Goal: Task Accomplishment & Management: Manage account settings

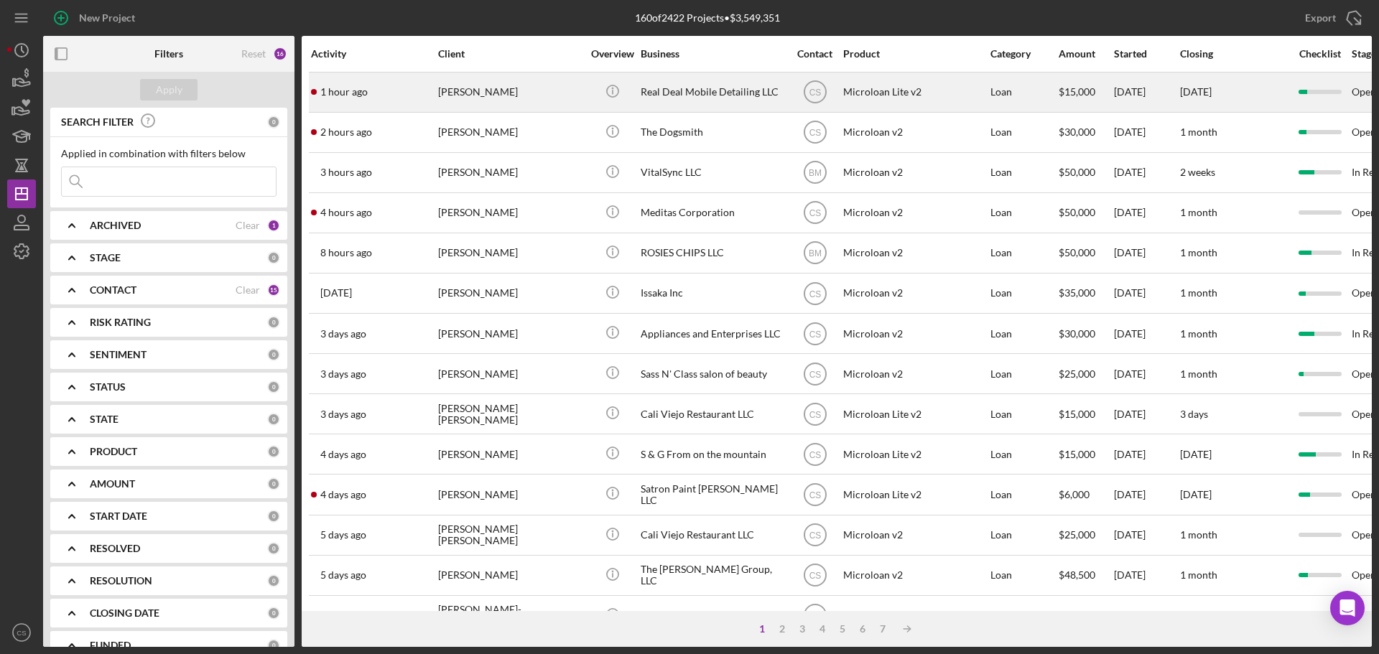
click at [555, 88] on div "[PERSON_NAME]" at bounding box center [510, 92] width 144 height 38
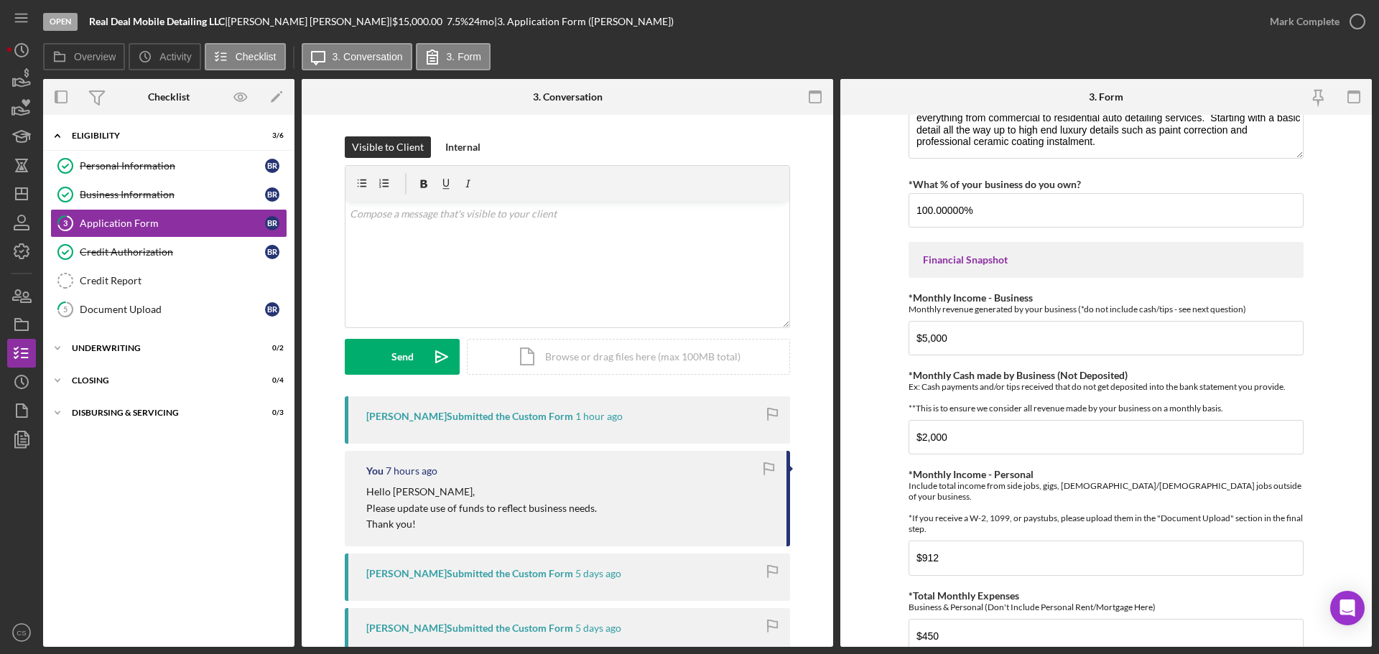
scroll to position [61, 0]
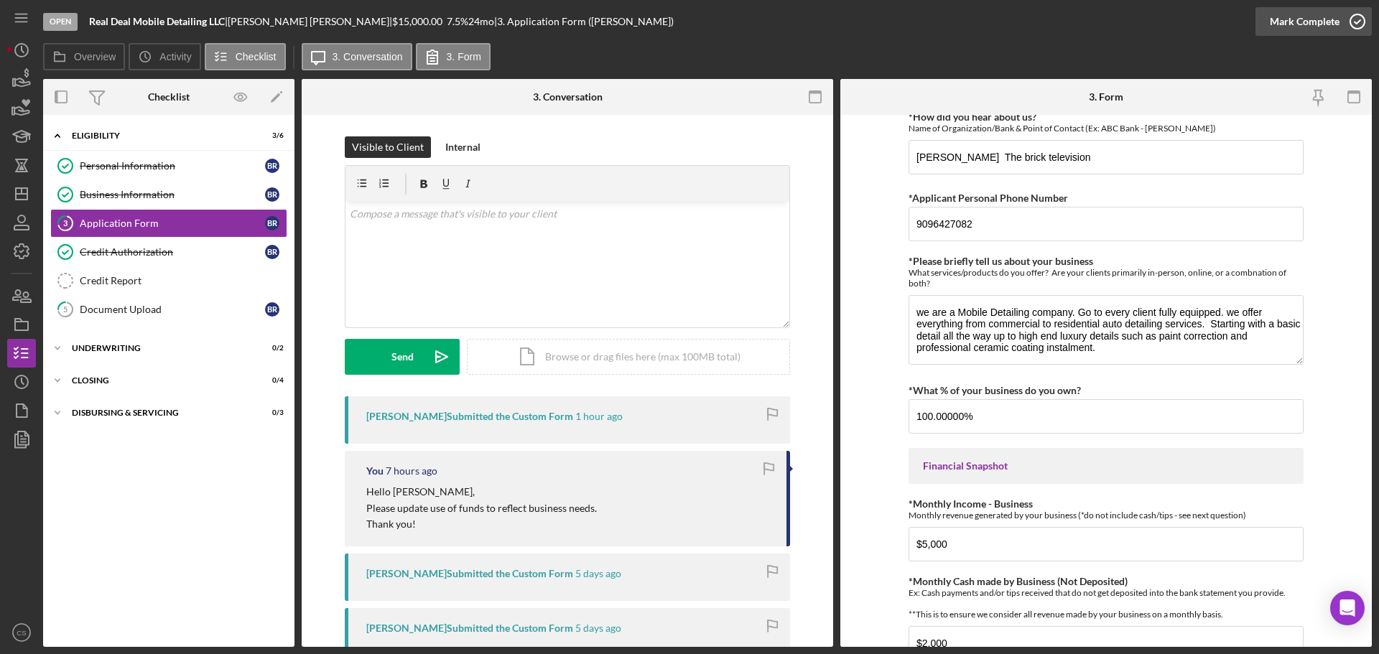
click at [1366, 33] on icon "button" at bounding box center [1358, 22] width 36 height 36
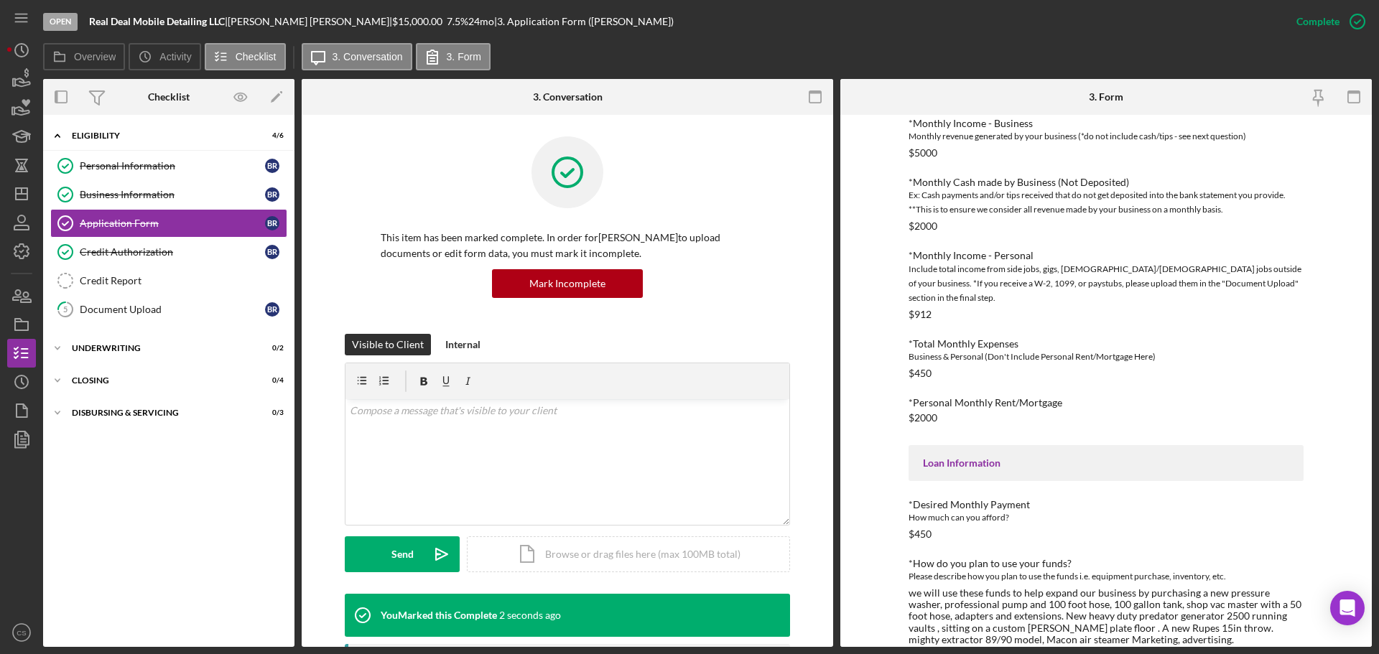
scroll to position [442, 0]
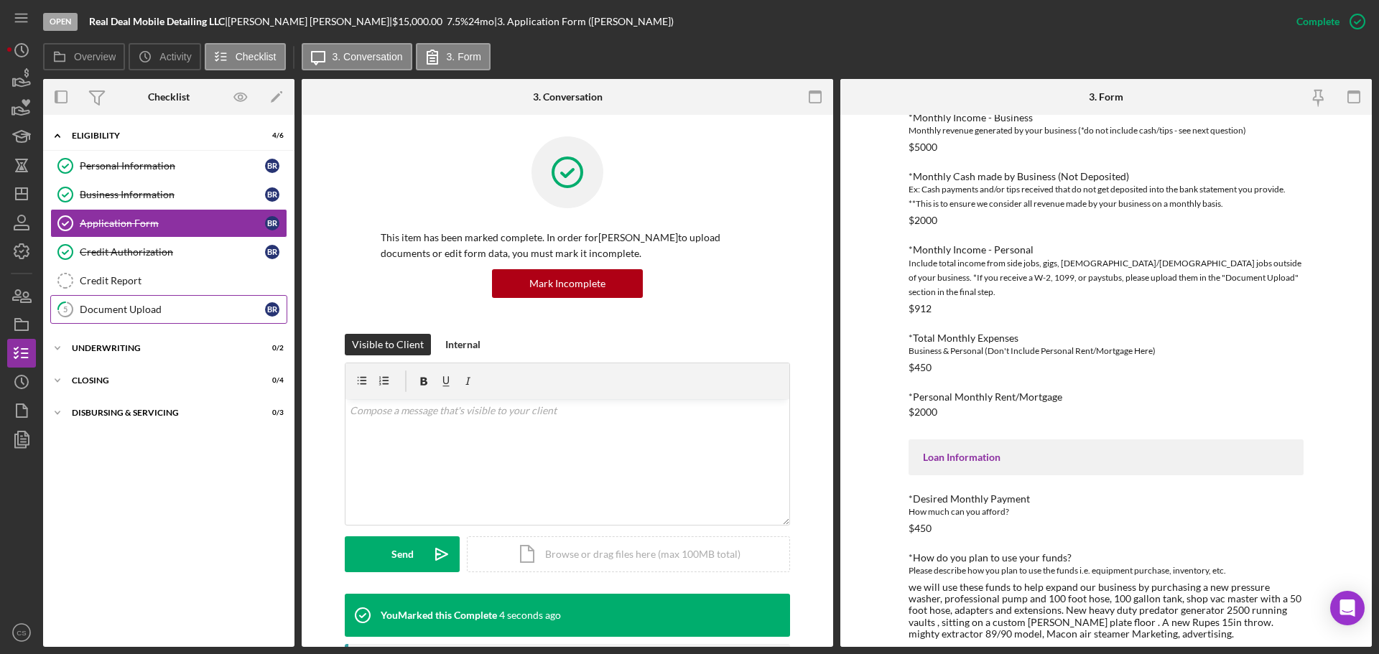
click at [192, 302] on link "5 Document Upload B R" at bounding box center [168, 309] width 237 height 29
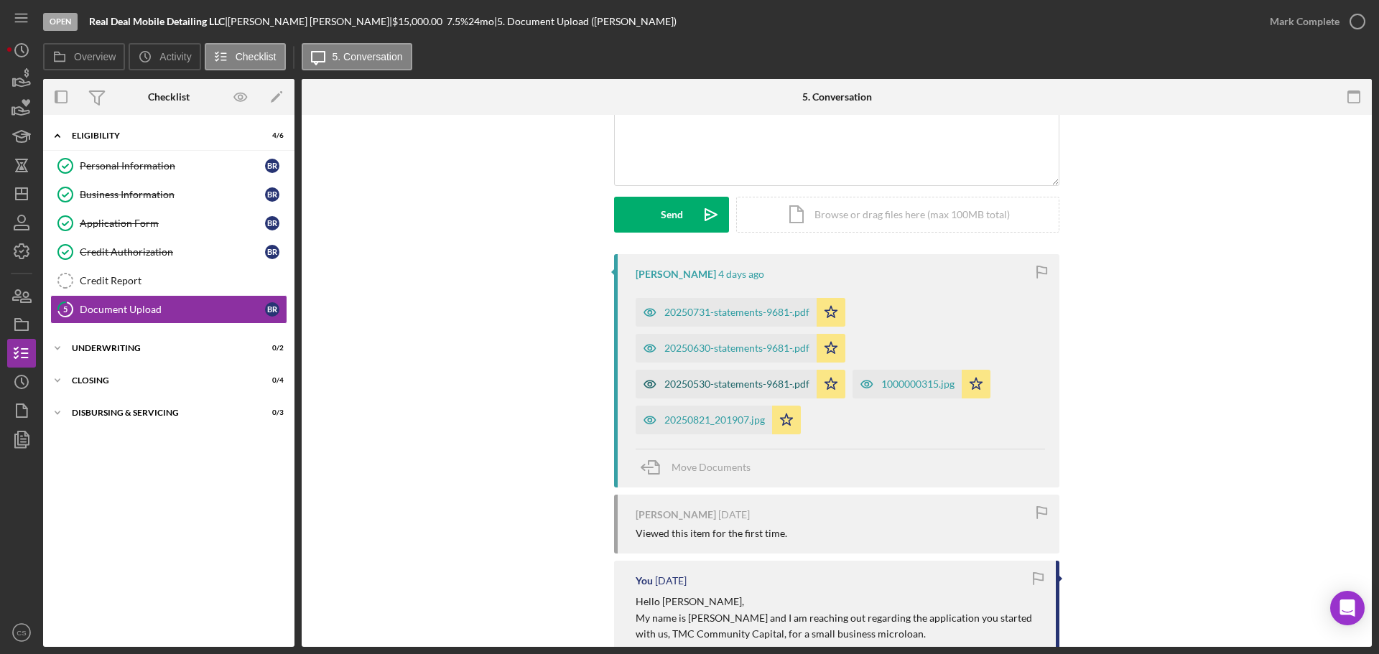
scroll to position [144, 0]
click at [1348, 27] on icon "button" at bounding box center [1358, 22] width 36 height 36
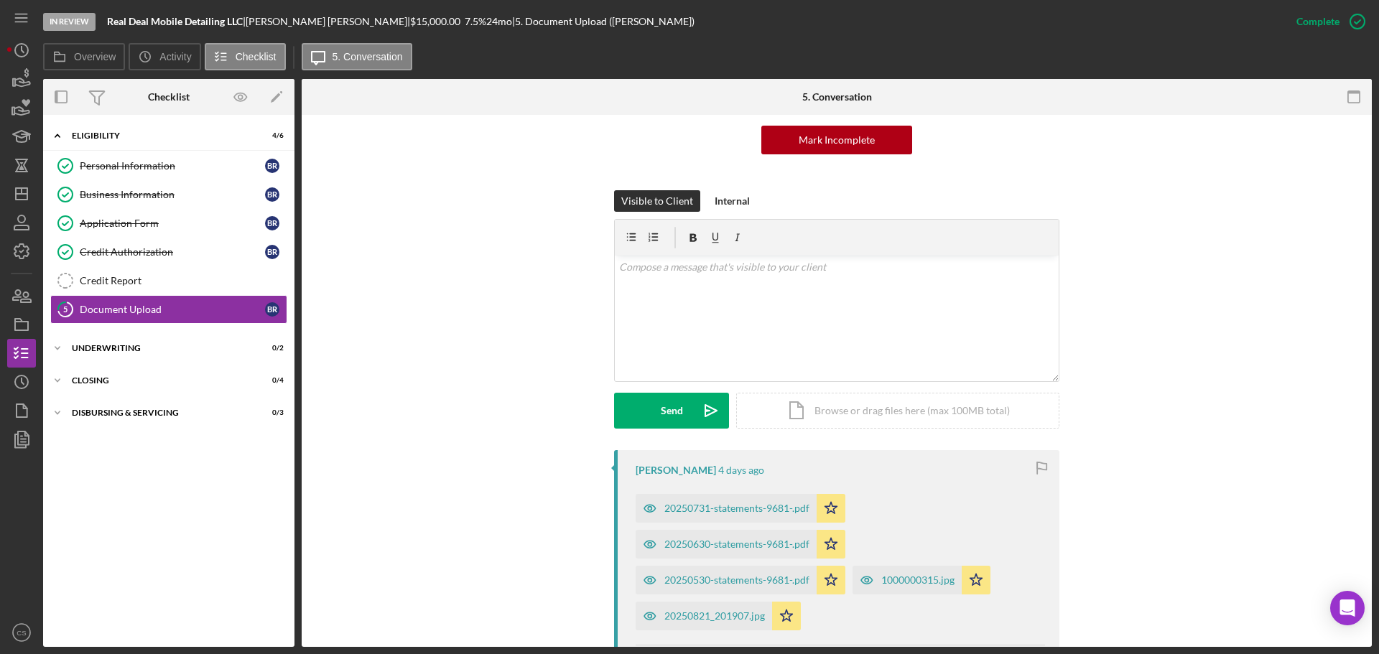
scroll to position [341, 0]
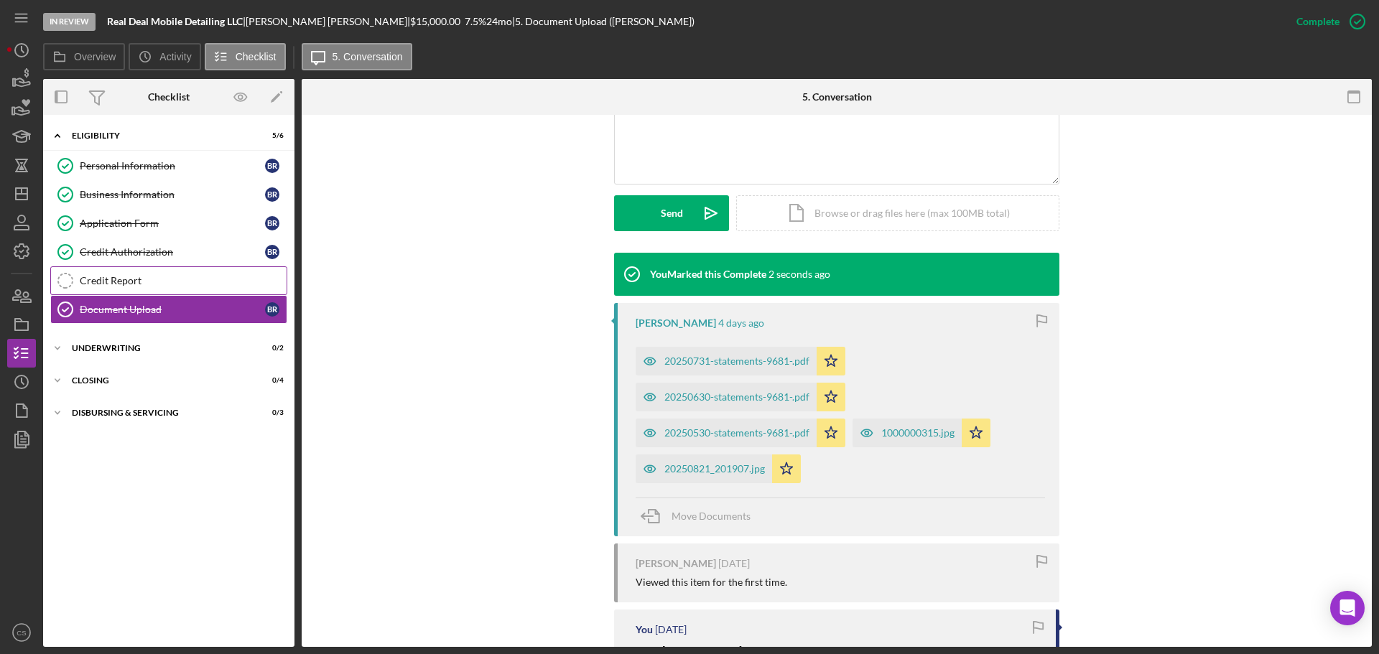
click at [174, 284] on div "Credit Report" at bounding box center [183, 280] width 207 height 11
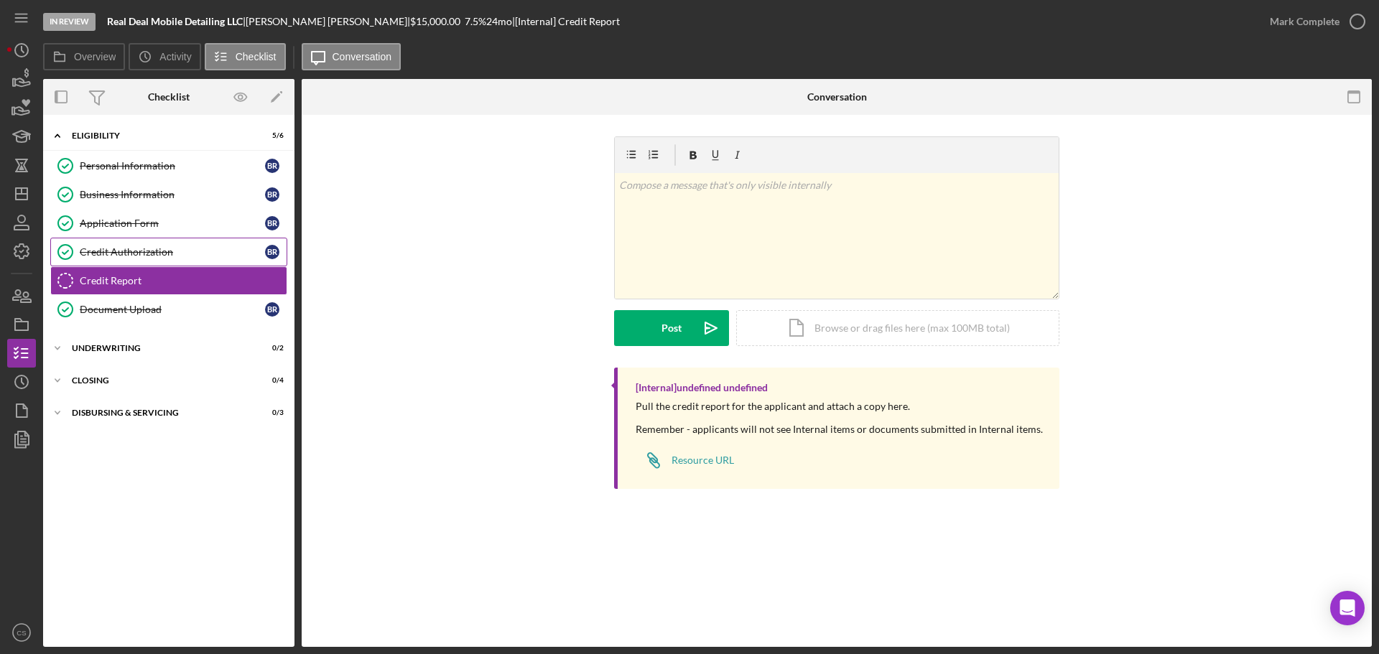
click at [195, 254] on div "Credit Authorization" at bounding box center [172, 251] width 185 height 11
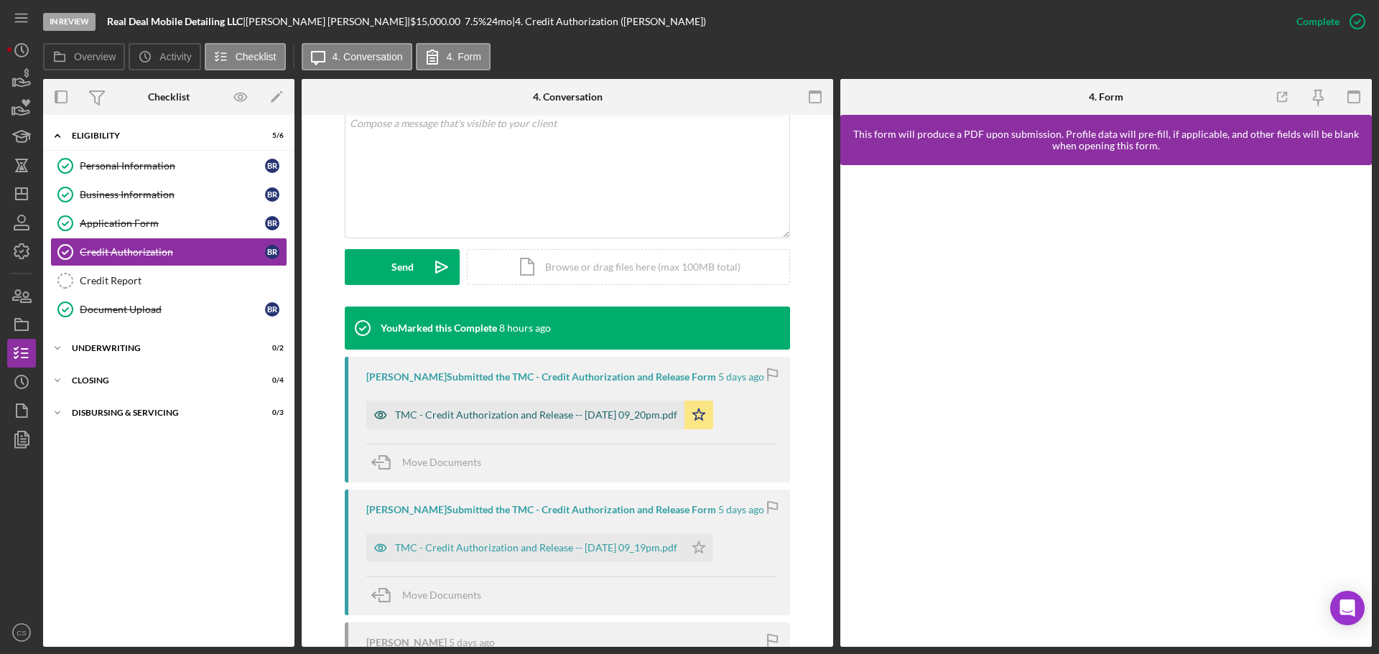
click at [519, 409] on div "TMC - Credit Authorization and Release -- [DATE] 09_20pm.pdf" at bounding box center [536, 414] width 282 height 11
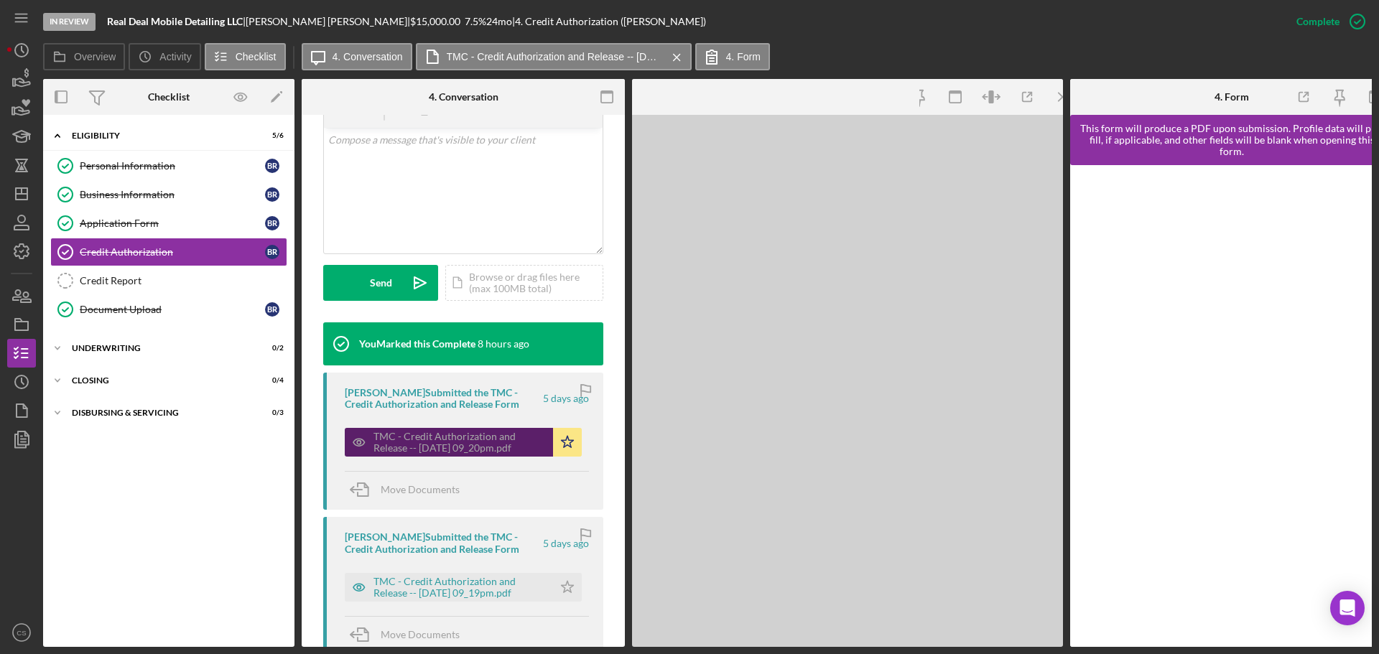
scroll to position [304, 0]
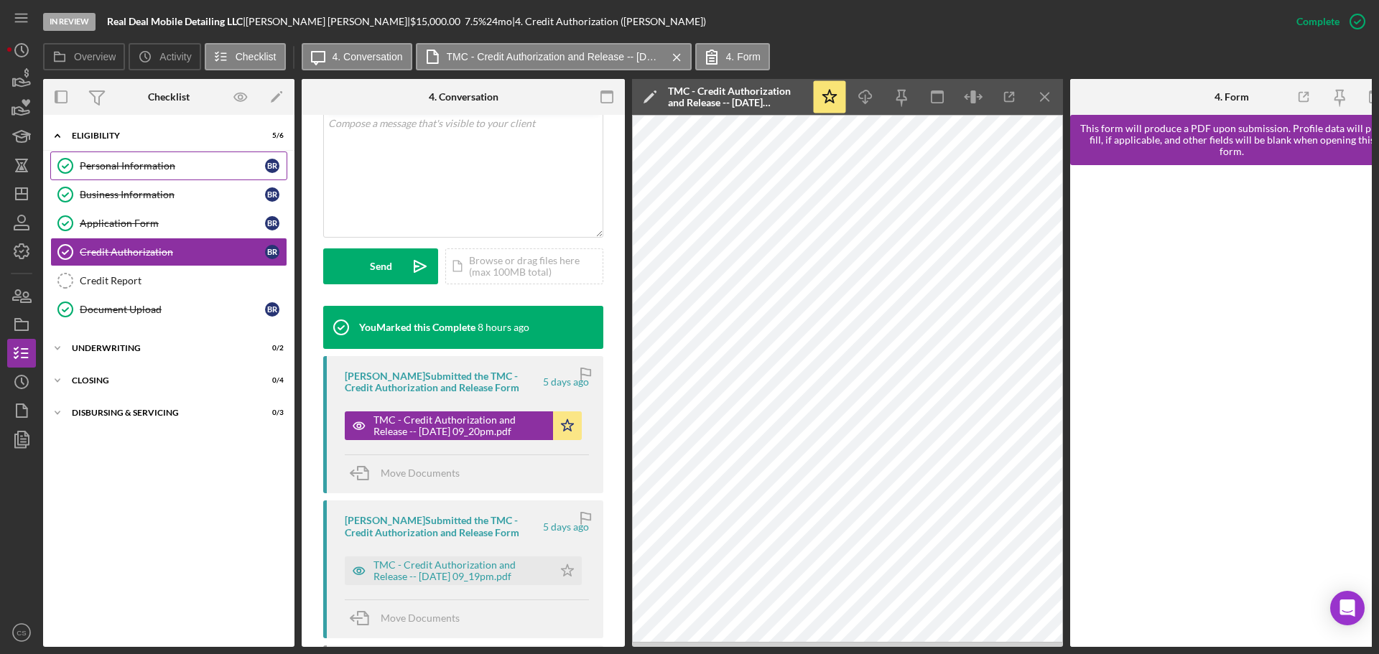
click at [151, 164] on div "Personal Information" at bounding box center [172, 165] width 185 height 11
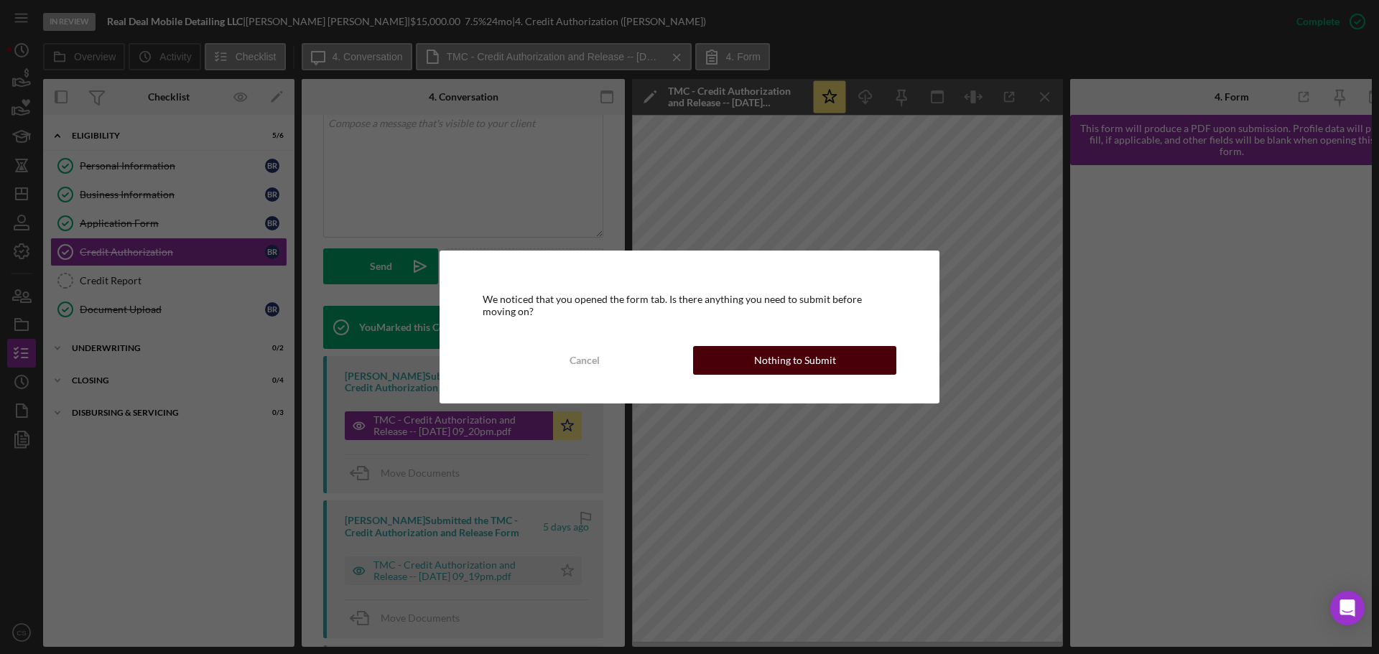
click at [737, 361] on button "Nothing to Submit" at bounding box center [794, 360] width 203 height 29
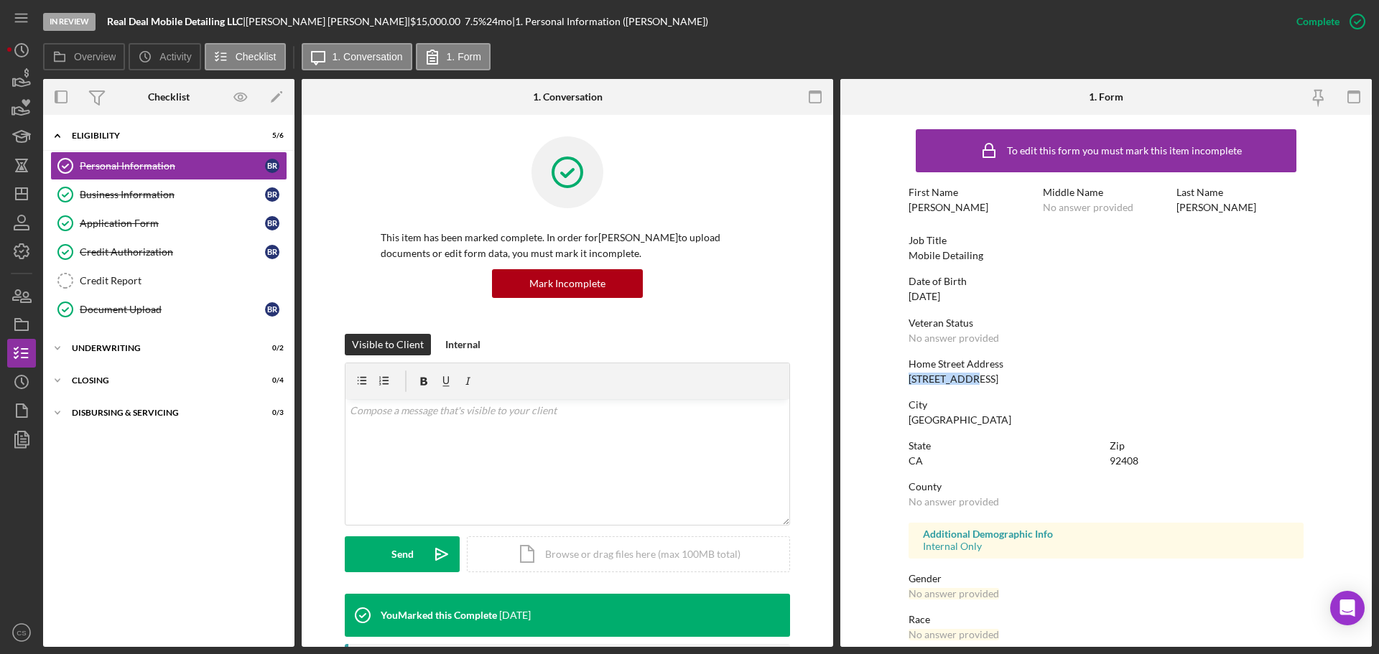
drag, startPoint x: 976, startPoint y: 383, endPoint x: 905, endPoint y: 381, distance: 71.1
click at [905, 381] on form "To edit this form you must mark this item incomplete First Name [PERSON_NAME] M…" at bounding box center [1106, 381] width 532 height 532
copy div "[STREET_ADDRESS]"
drag, startPoint x: 975, startPoint y: 424, endPoint x: 908, endPoint y: 425, distance: 66.8
click at [909, 425] on div "City [GEOGRAPHIC_DATA]" at bounding box center [1106, 412] width 395 height 27
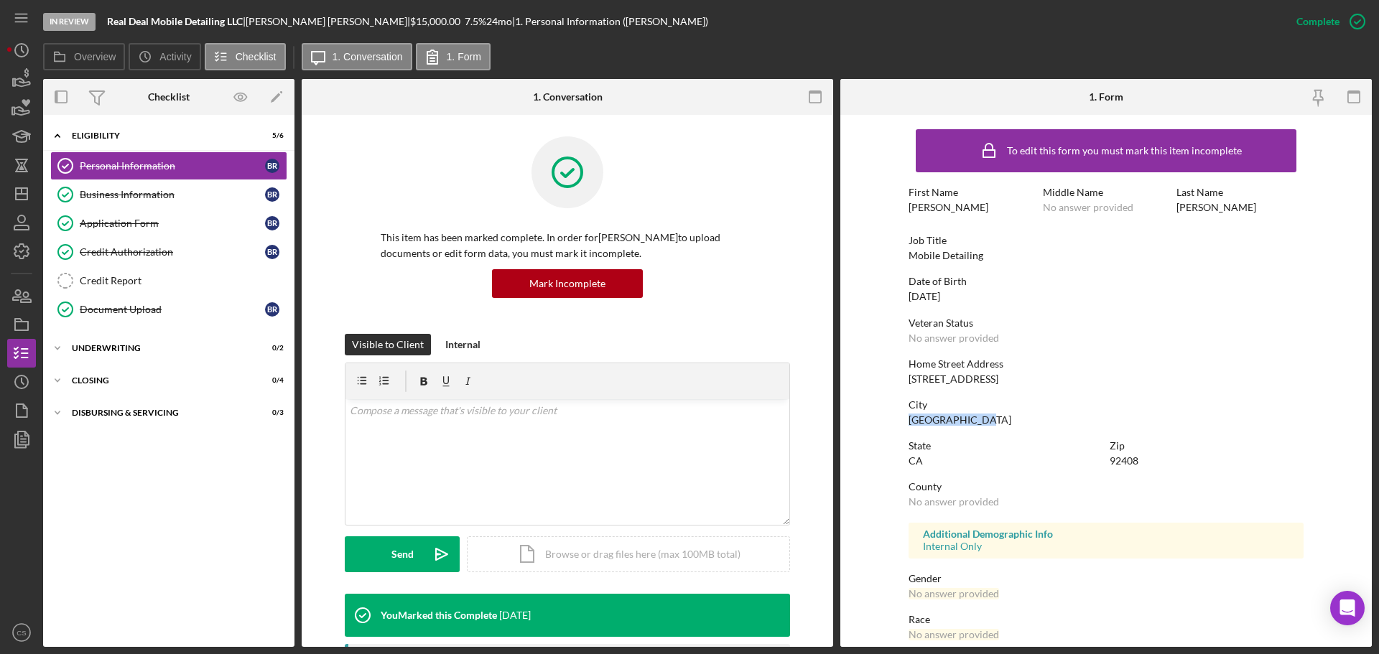
copy div "[GEOGRAPHIC_DATA]"
click at [1119, 456] on div "92408" at bounding box center [1124, 460] width 29 height 11
copy div "92408"
click at [140, 313] on div "Document Upload" at bounding box center [172, 309] width 185 height 11
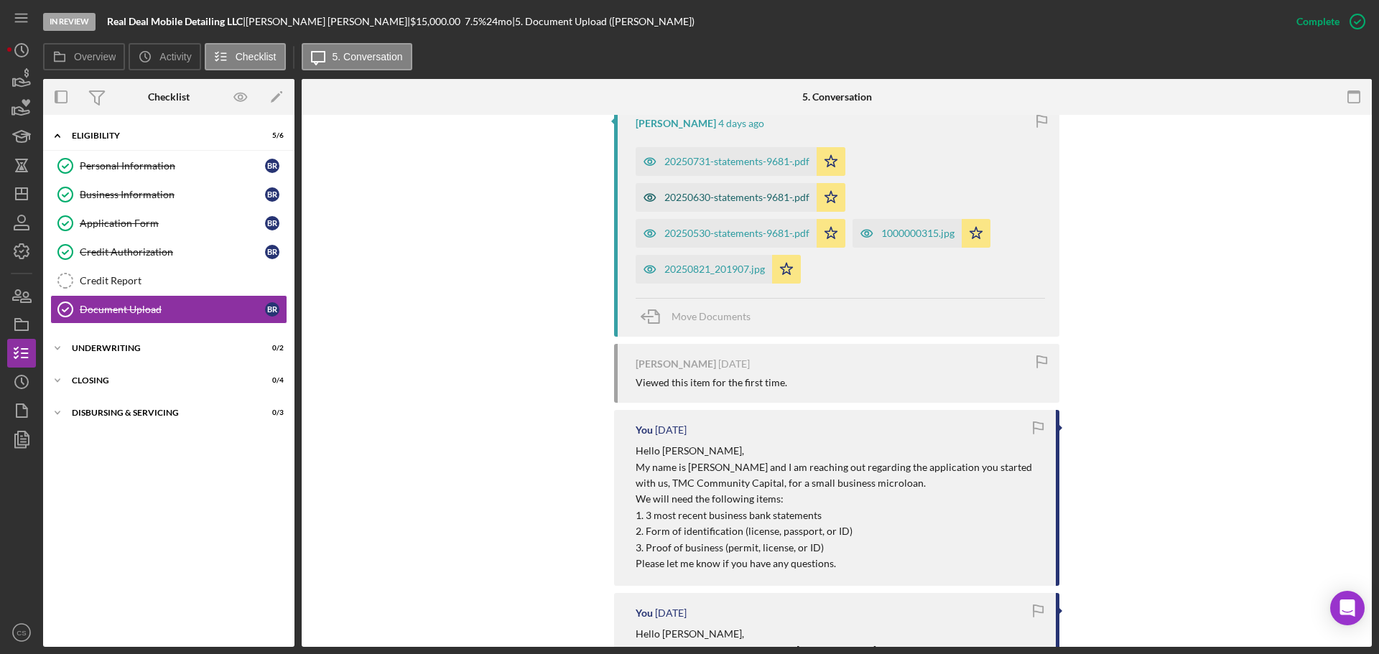
scroll to position [503, 0]
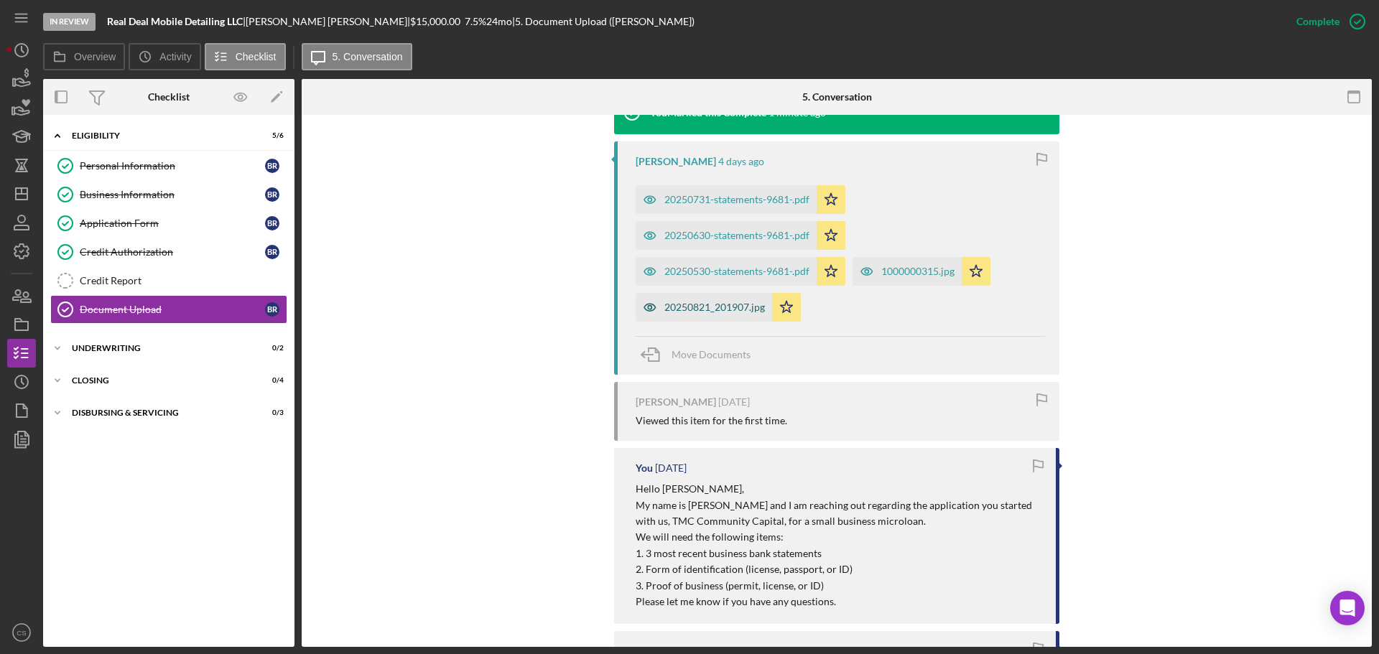
click at [699, 304] on div "20250821_201907.jpg" at bounding box center [714, 307] width 101 height 11
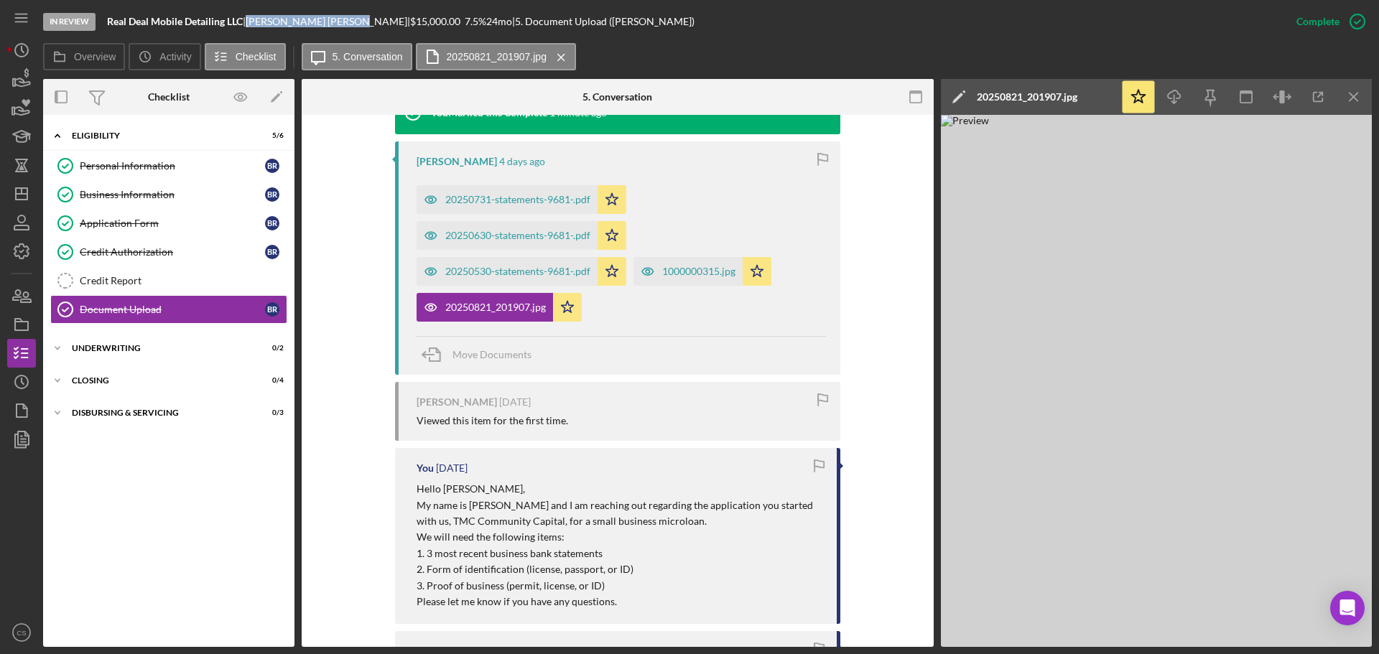
drag, startPoint x: 324, startPoint y: 22, endPoint x: 257, endPoint y: 20, distance: 66.8
click at [257, 20] on div "[PERSON_NAME] |" at bounding box center [328, 21] width 164 height 11
copy div "[PERSON_NAME]"
click at [163, 282] on div "Credit Report" at bounding box center [183, 280] width 207 height 11
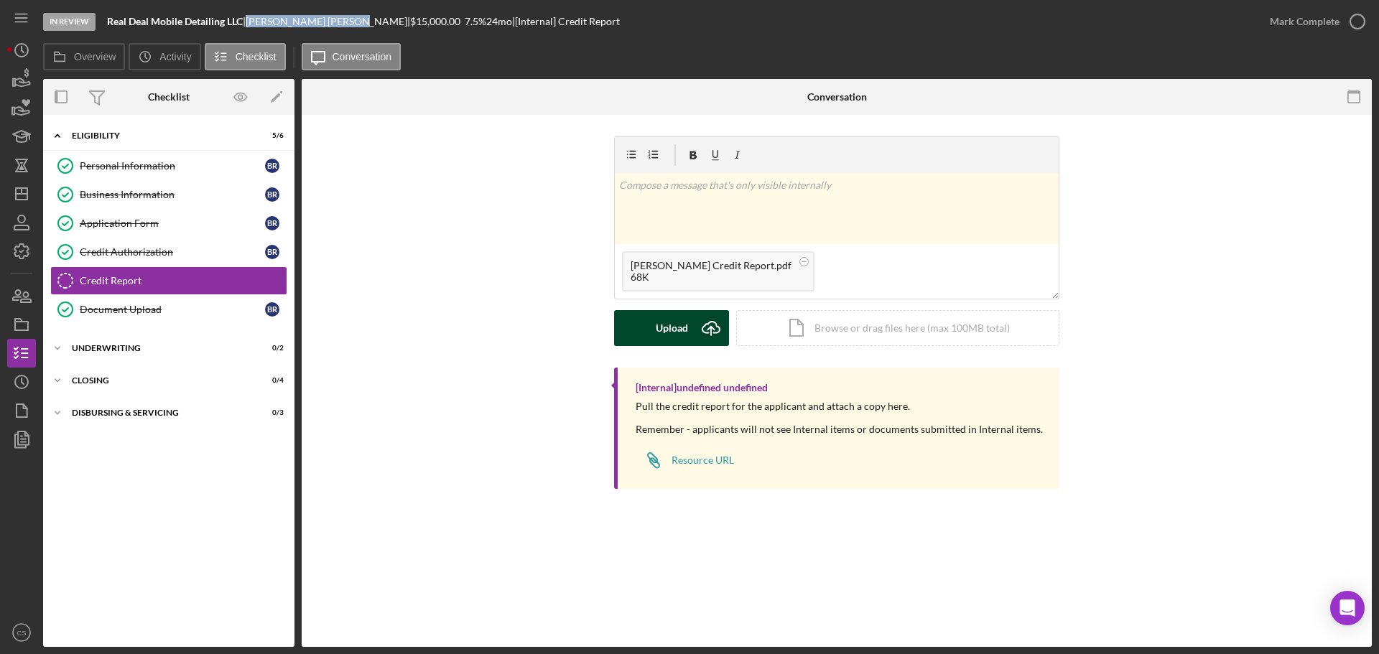
click at [685, 333] on div "Upload" at bounding box center [672, 328] width 32 height 36
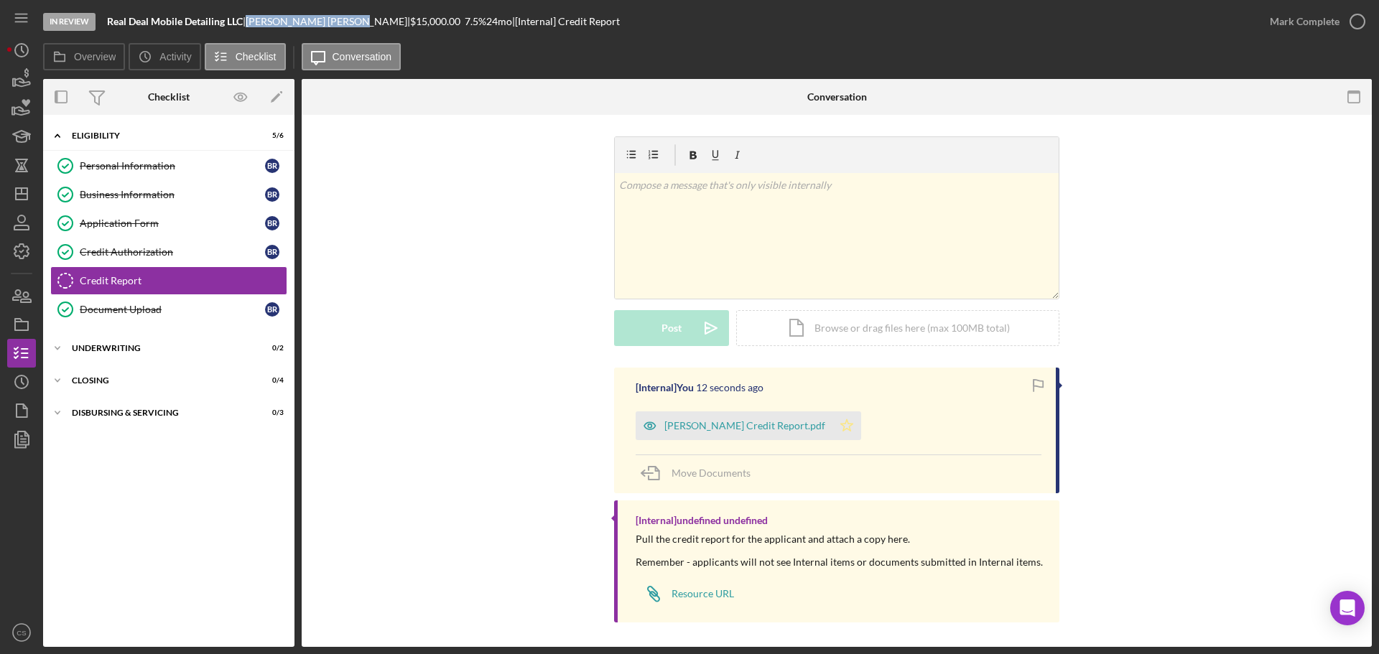
click at [841, 424] on polygon "button" at bounding box center [847, 424] width 12 height 11
click at [1360, 20] on icon "button" at bounding box center [1358, 22] width 36 height 36
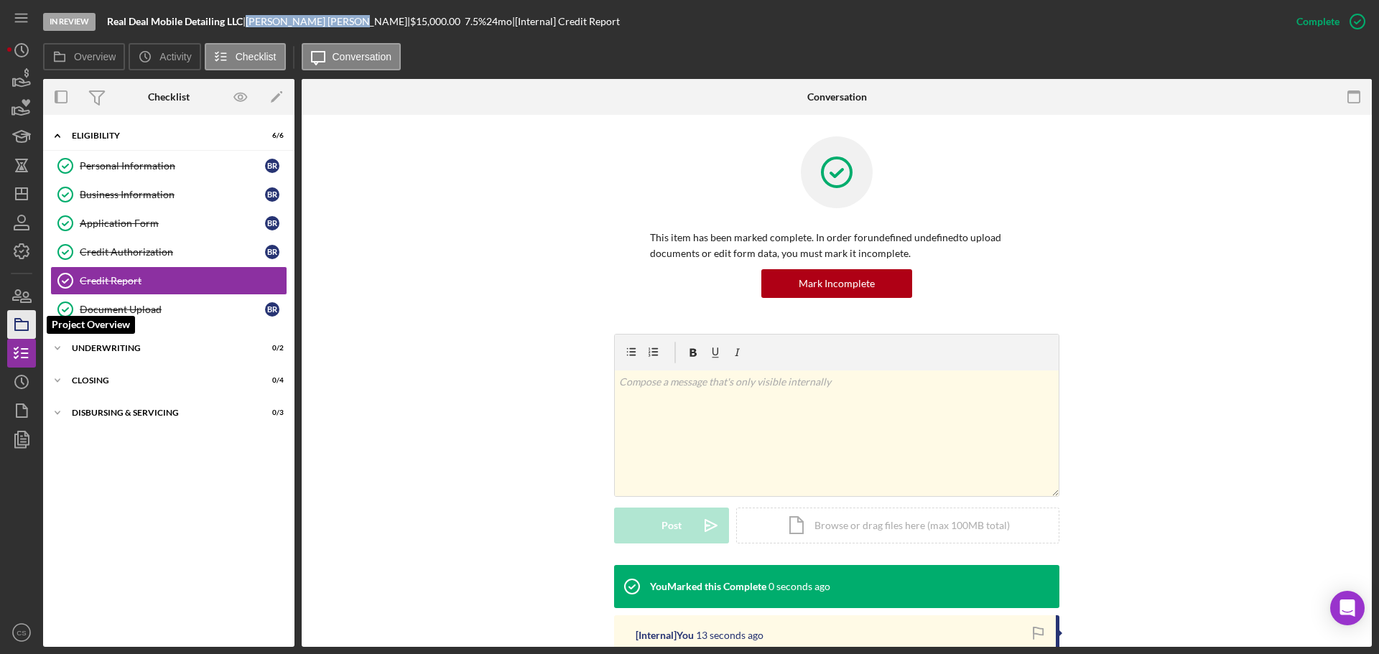
click at [22, 319] on icon "button" at bounding box center [22, 325] width 36 height 36
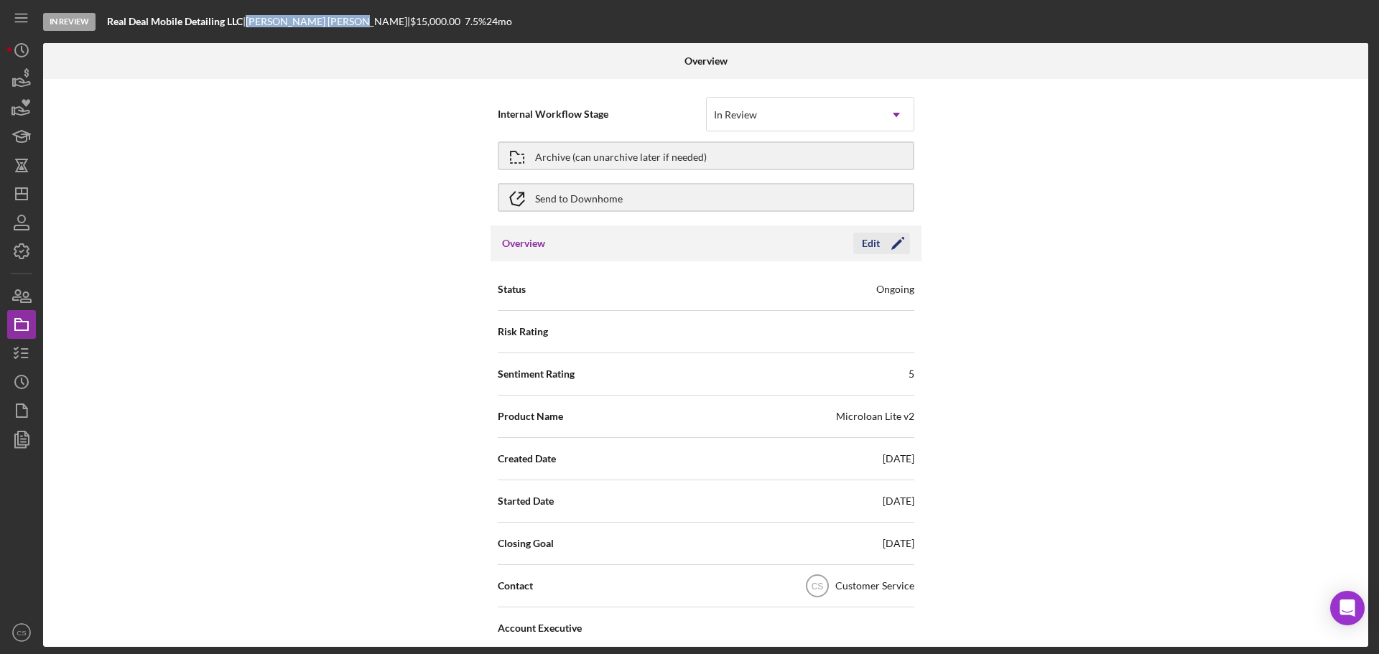
click at [884, 239] on icon "Icon/Edit" at bounding box center [898, 244] width 36 height 36
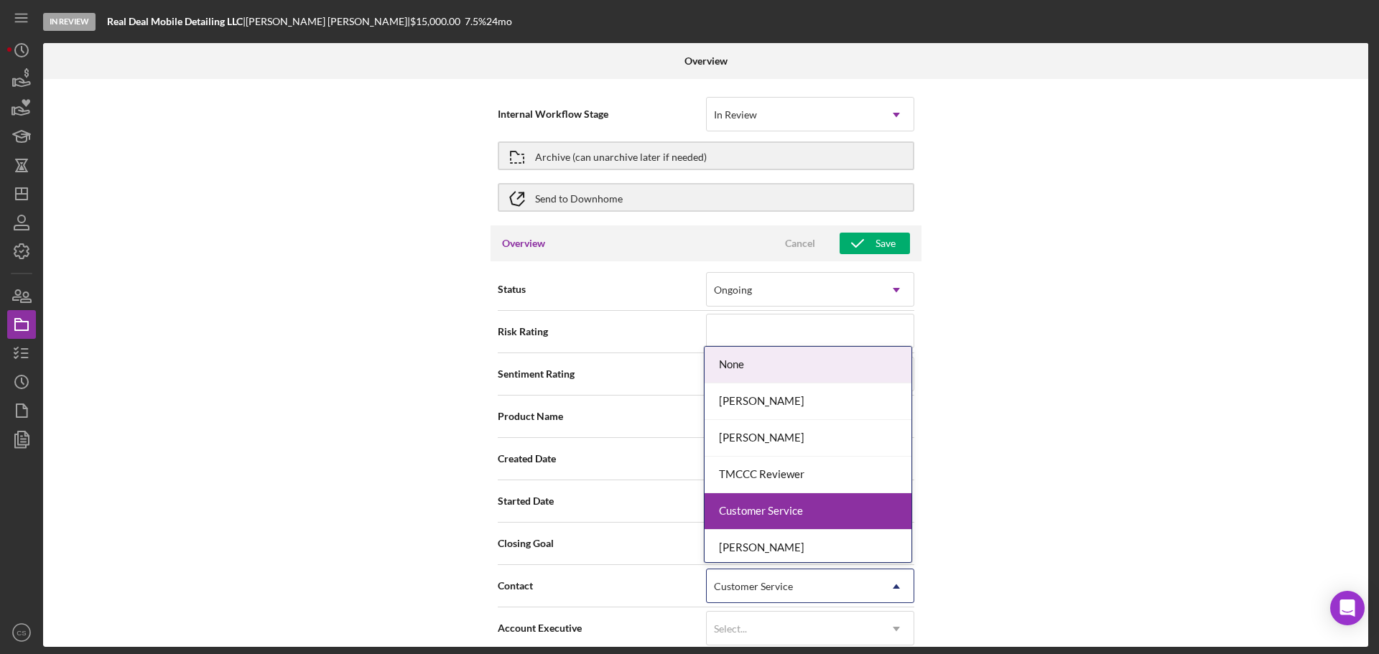
click at [733, 576] on div "Customer Service" at bounding box center [793, 586] width 172 height 33
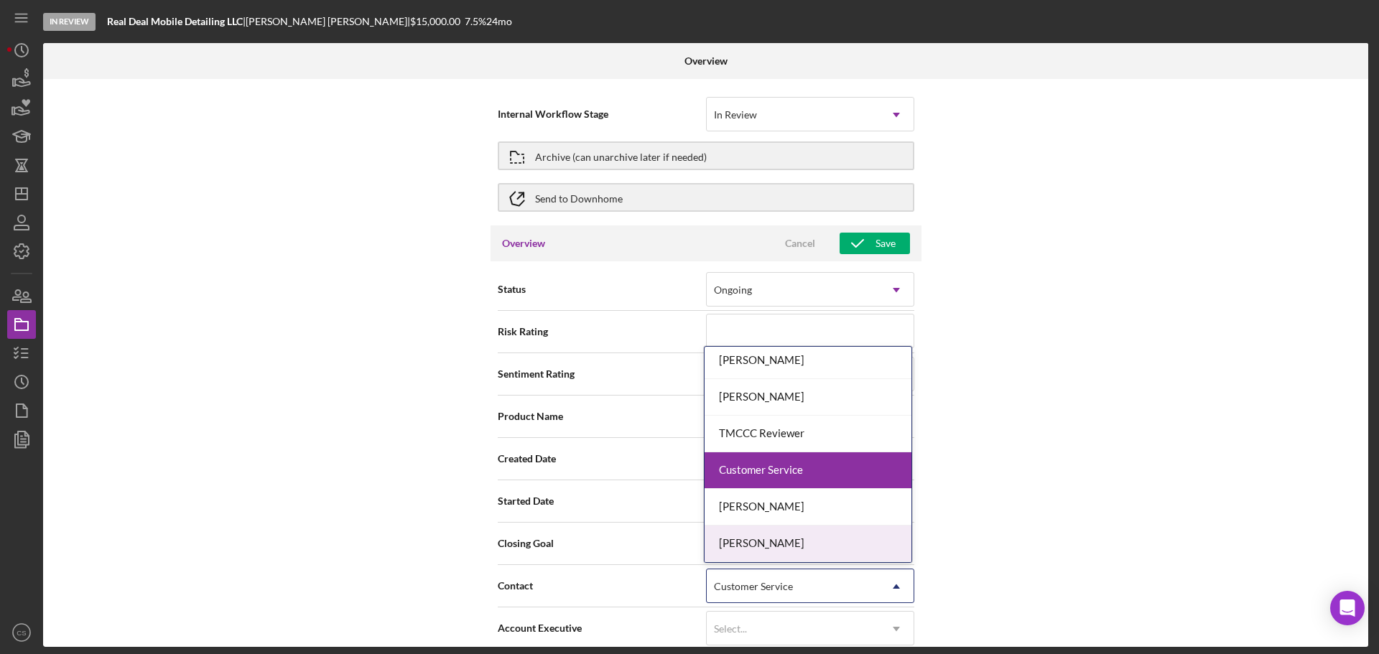
click at [801, 542] on div "[PERSON_NAME]" at bounding box center [808, 544] width 207 height 37
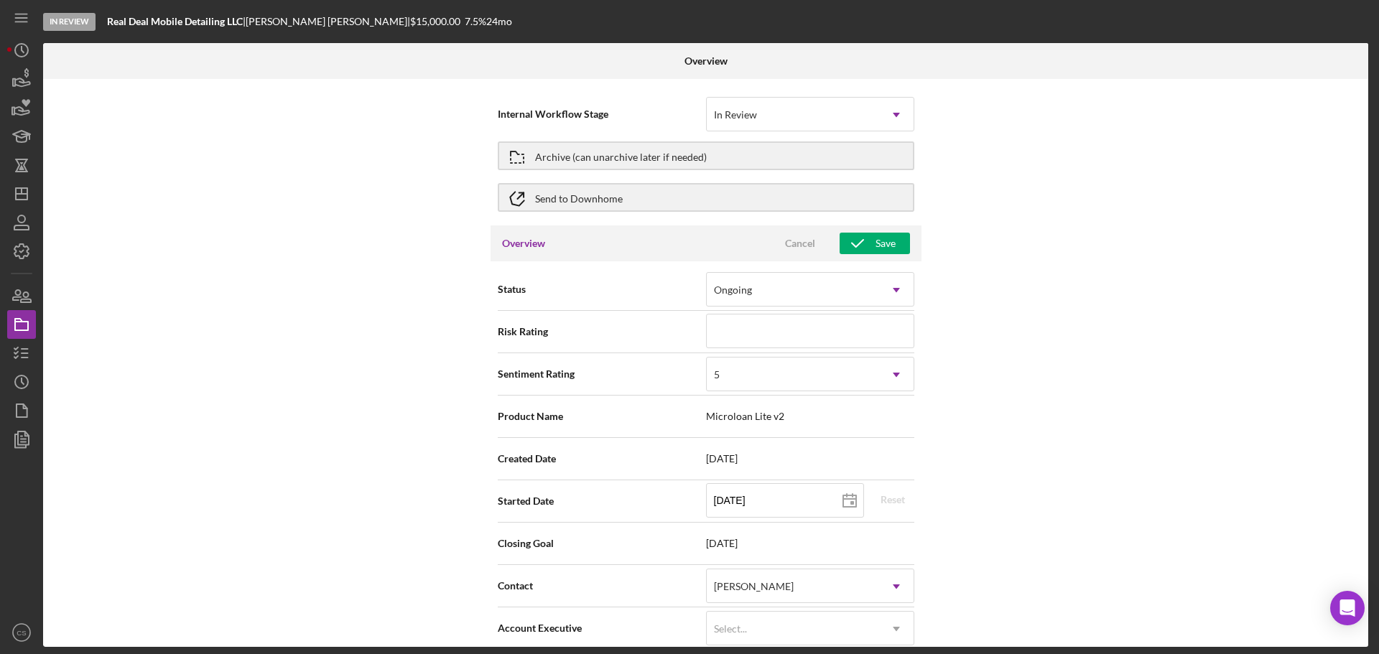
click at [1063, 397] on div "Internal Workflow Stage In Review Icon/Dropdown Arrow Archive (can unarchive la…" at bounding box center [705, 363] width 1325 height 568
click at [891, 250] on div "Save" at bounding box center [886, 244] width 20 height 22
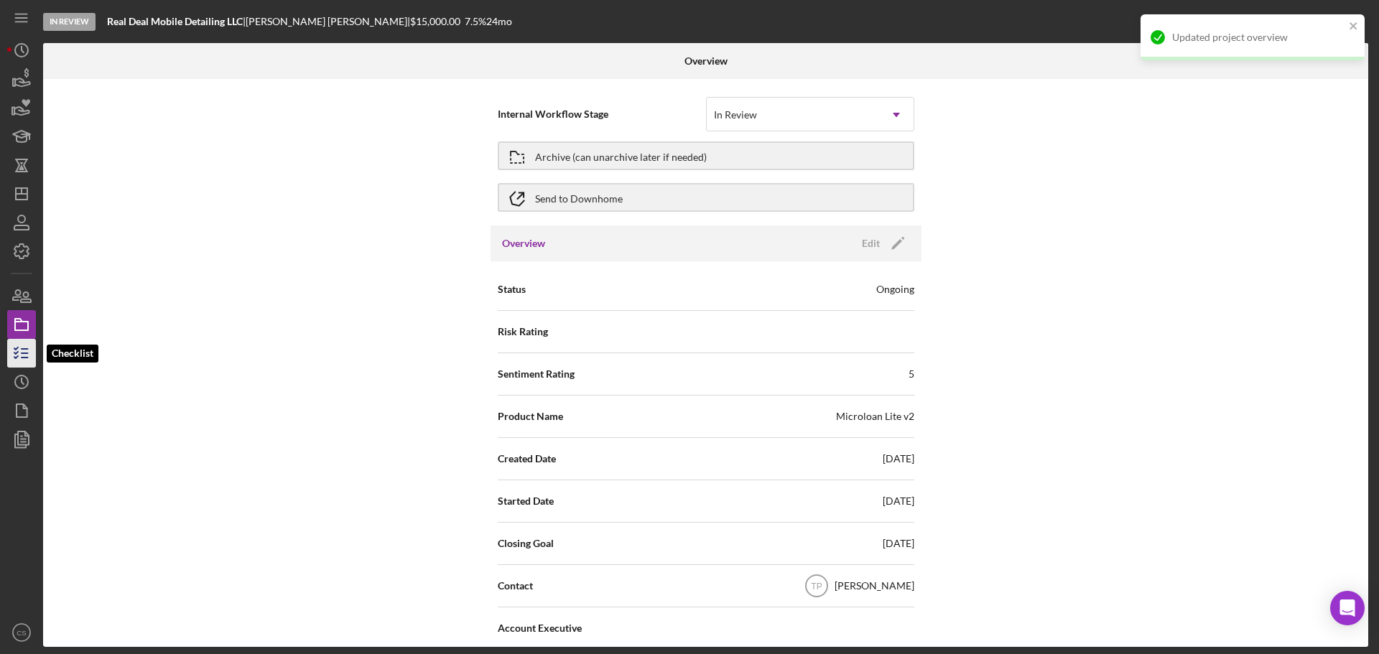
click at [22, 363] on icon "button" at bounding box center [22, 353] width 36 height 36
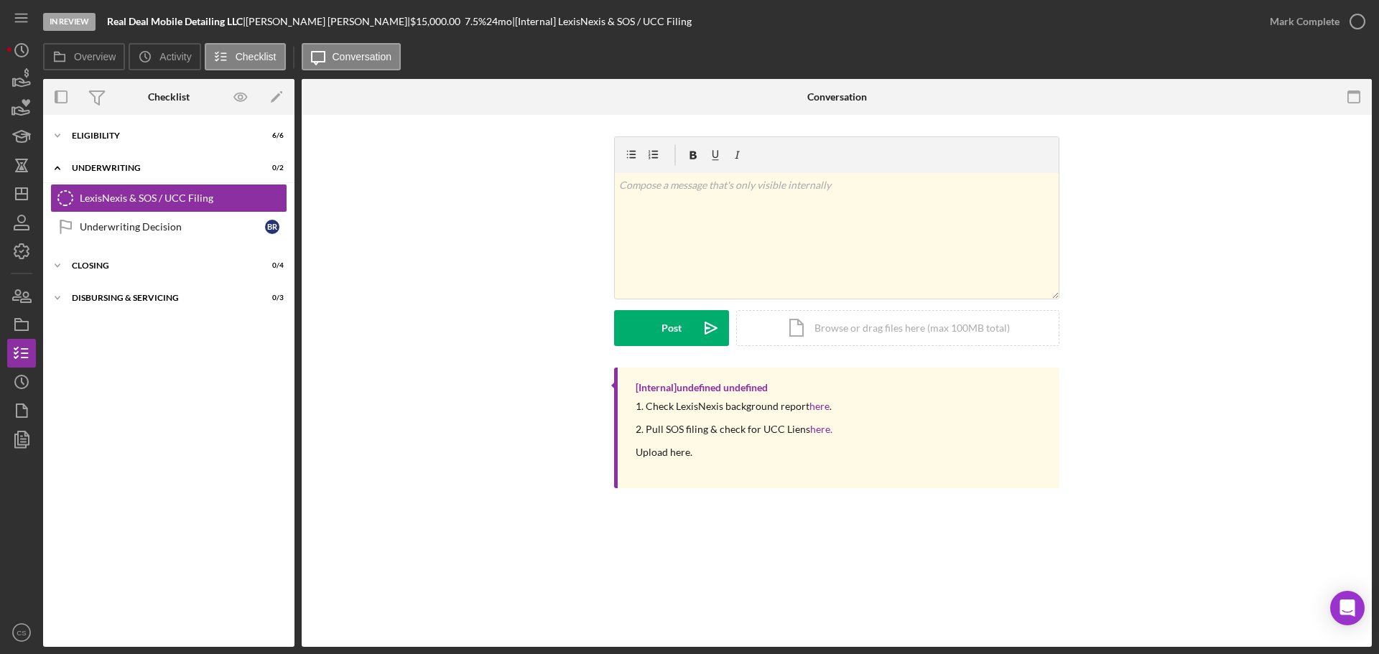
drag, startPoint x: 249, startPoint y: 21, endPoint x: 108, endPoint y: 18, distance: 140.8
click at [108, 18] on div "Real Deal Mobile Detailing LLC |" at bounding box center [176, 21] width 139 height 11
copy div "Real Deal Mobile Detailing LLC"
click at [120, 125] on div "Icon/Expander Eligibility 6 / 6" at bounding box center [168, 135] width 251 height 29
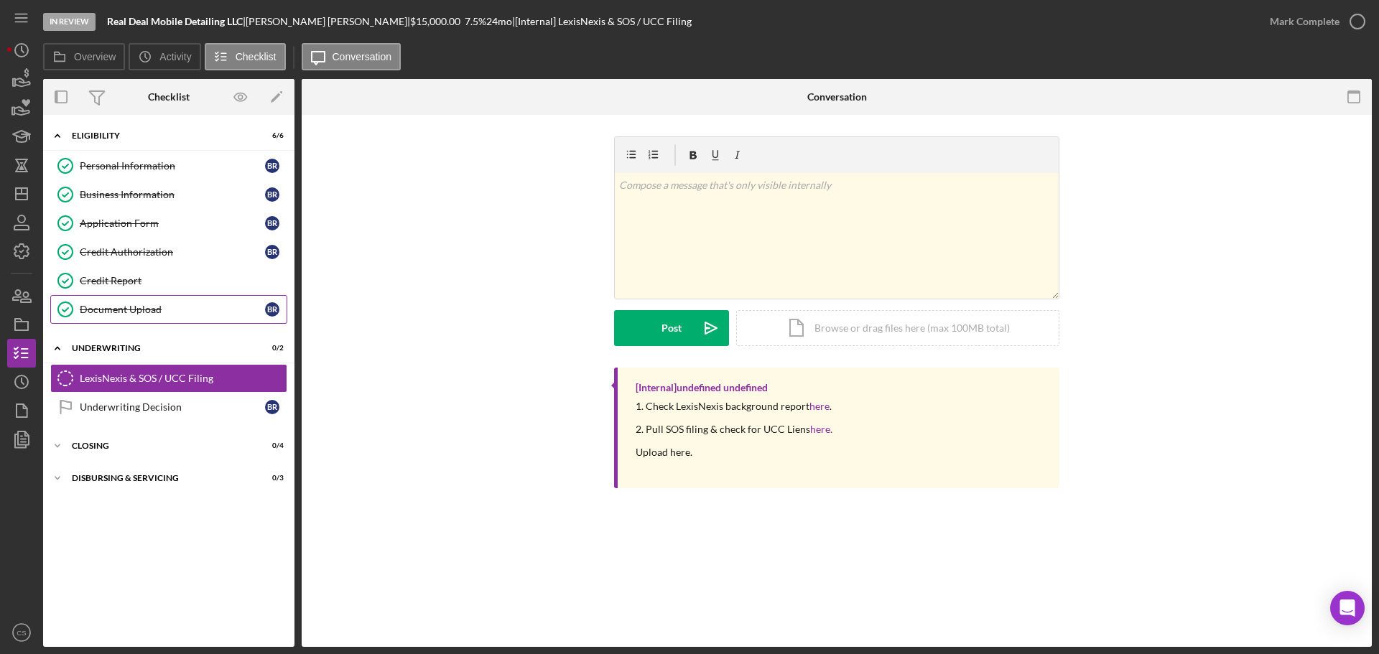
click at [151, 312] on div "Document Upload" at bounding box center [172, 309] width 185 height 11
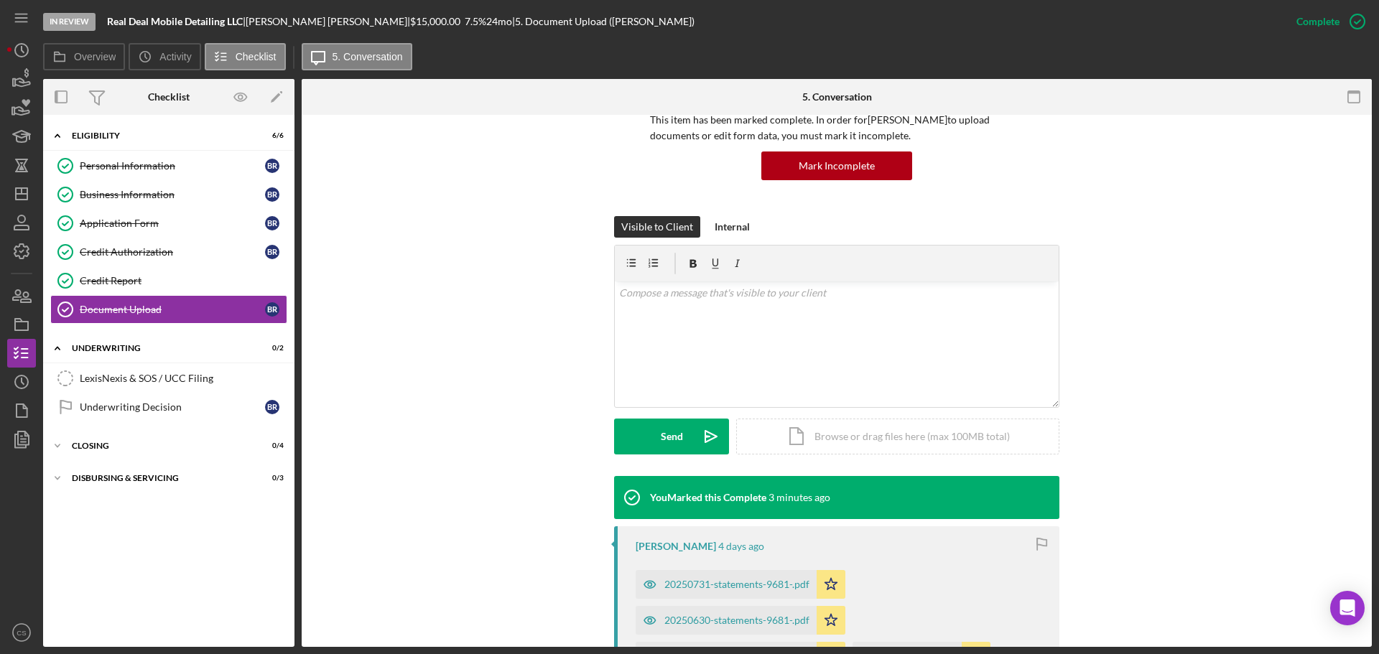
scroll to position [287, 0]
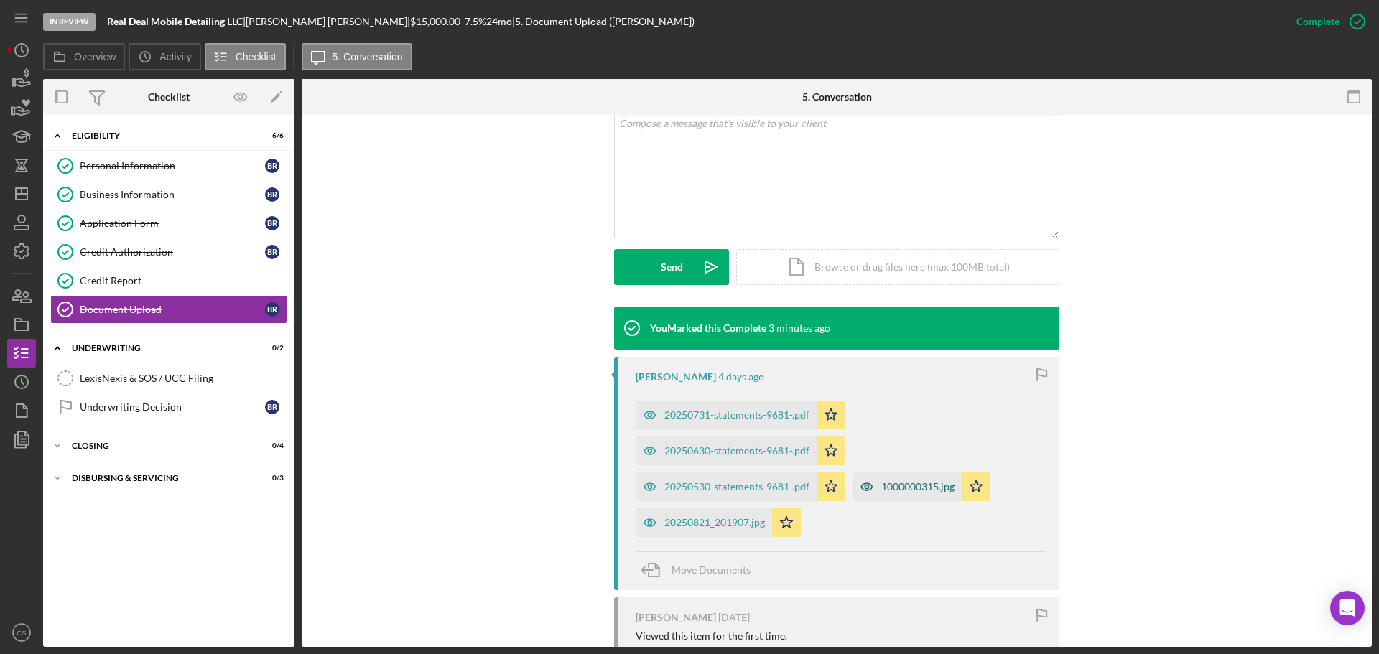
click at [894, 492] on div "1000000315.jpg" at bounding box center [917, 486] width 73 height 11
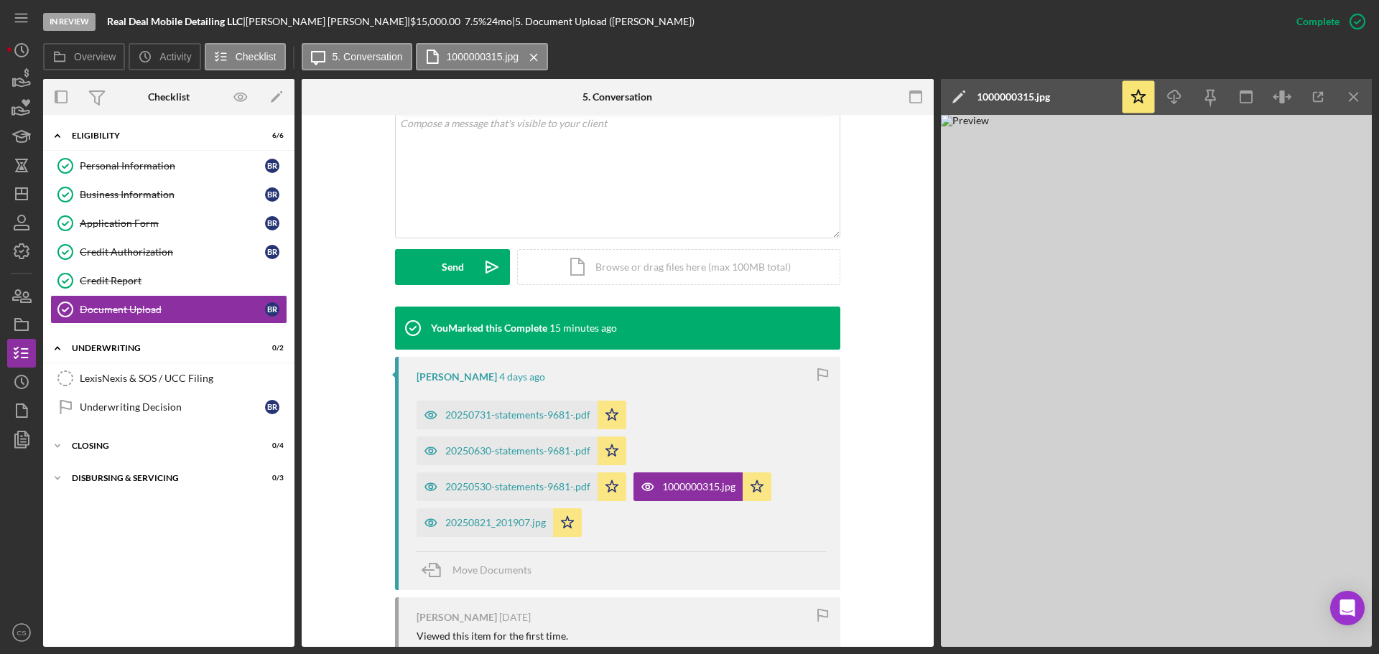
click at [12, 203] on icon "Icon/Dashboard" at bounding box center [22, 194] width 36 height 36
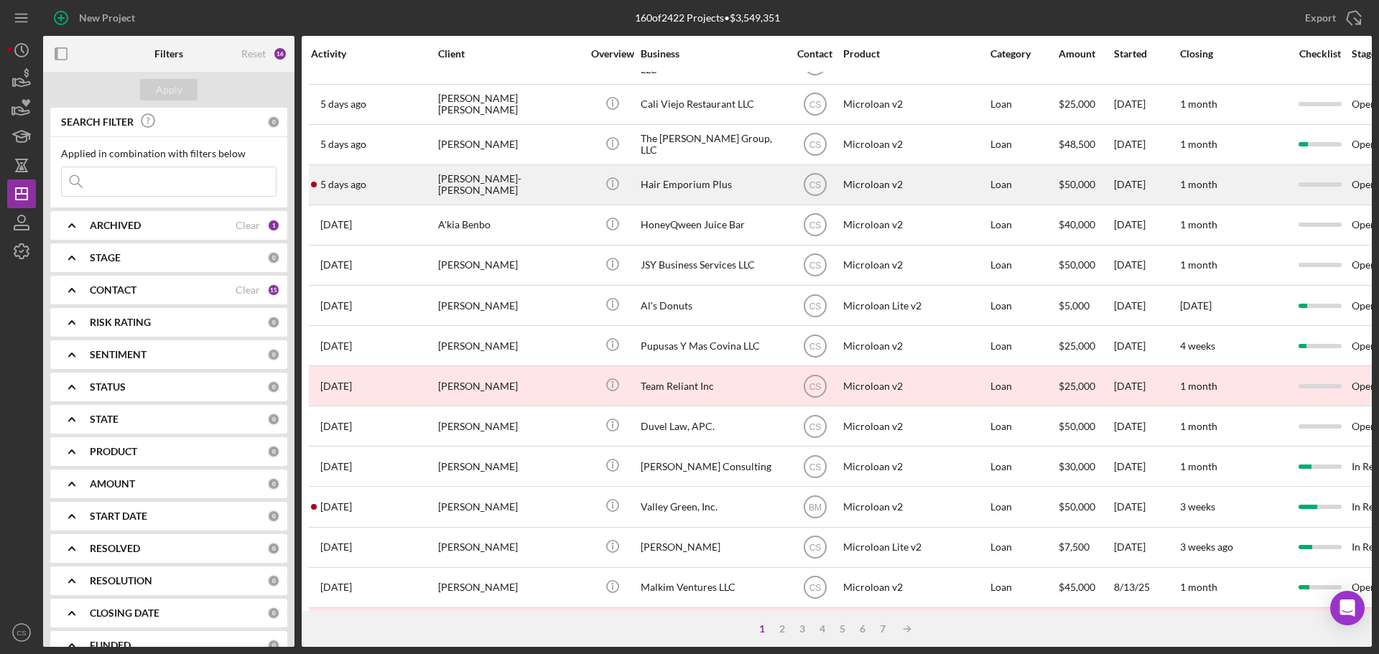
scroll to position [486, 0]
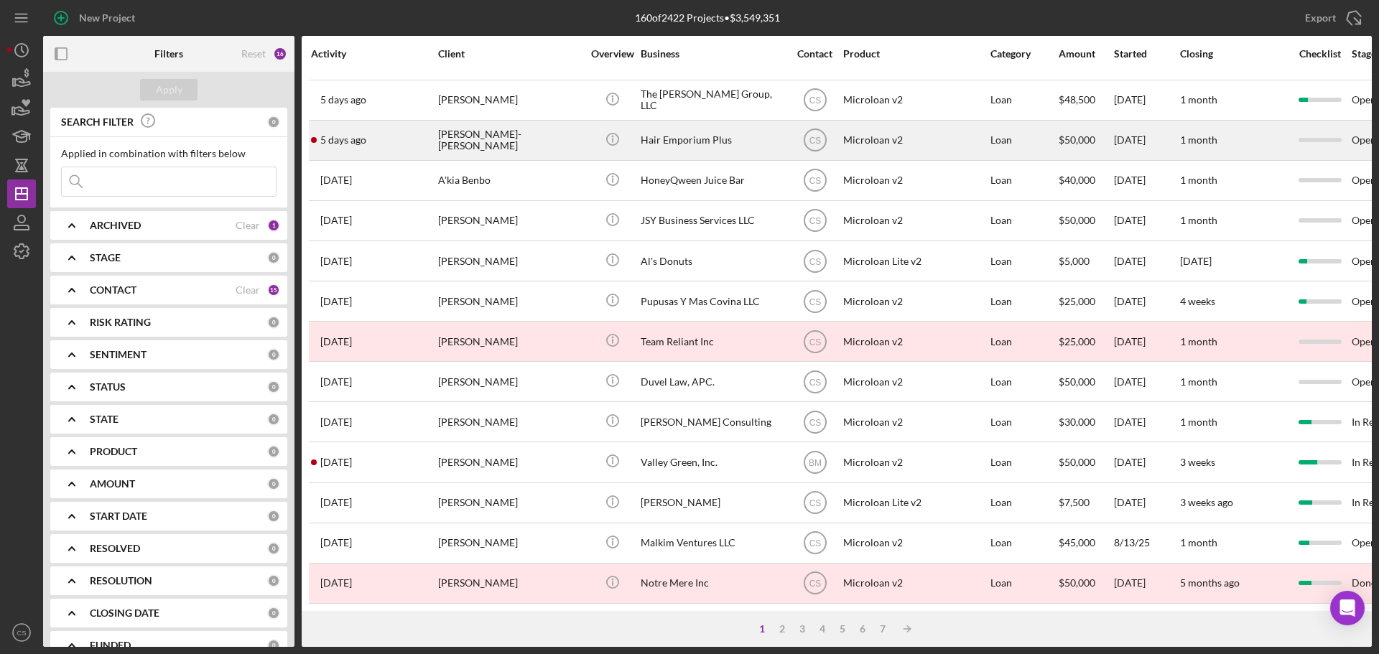
click at [554, 135] on div "[PERSON_NAME]-[PERSON_NAME]" at bounding box center [510, 140] width 144 height 38
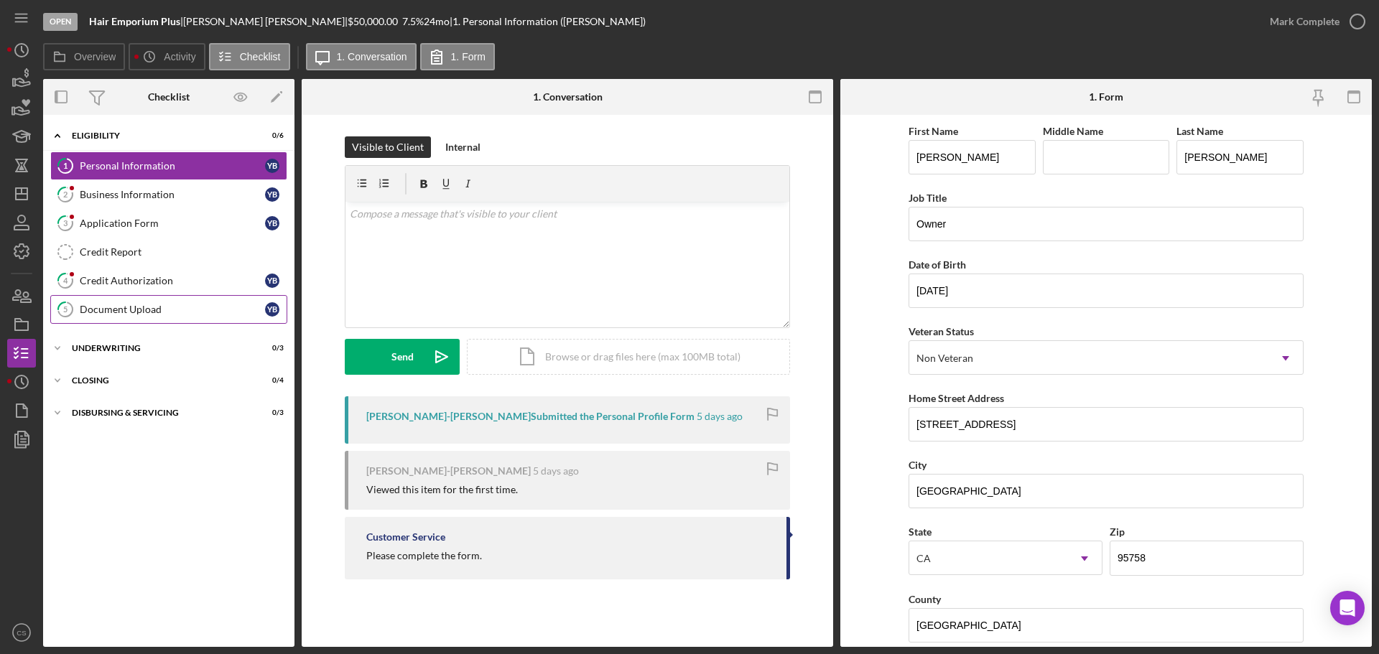
click at [149, 304] on div "Document Upload" at bounding box center [172, 309] width 185 height 11
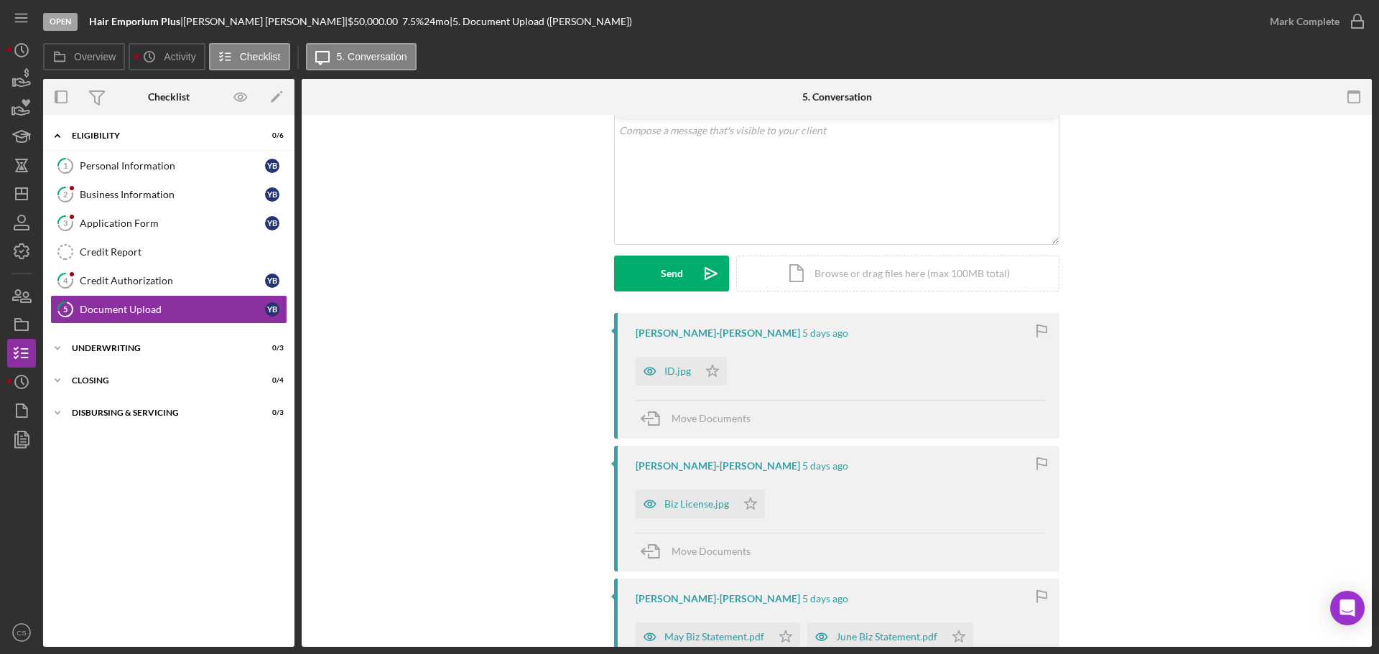
scroll to position [215, 0]
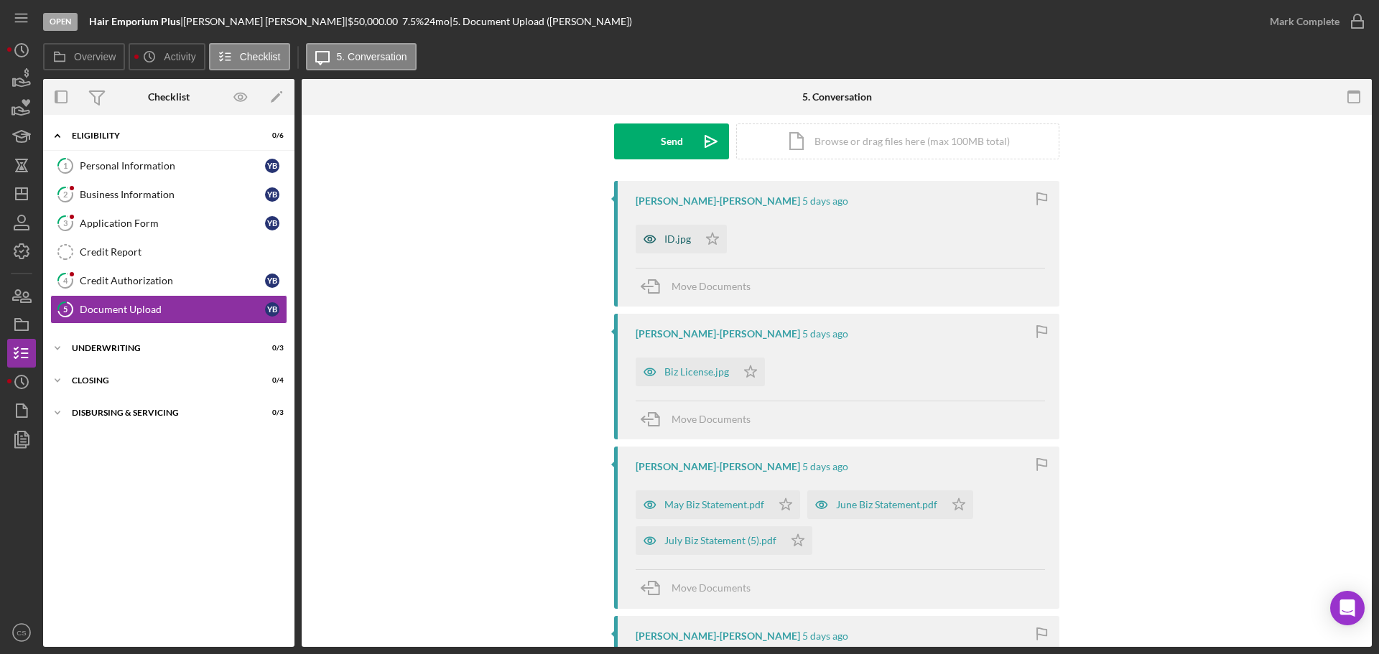
click at [659, 246] on icon "button" at bounding box center [650, 239] width 29 height 29
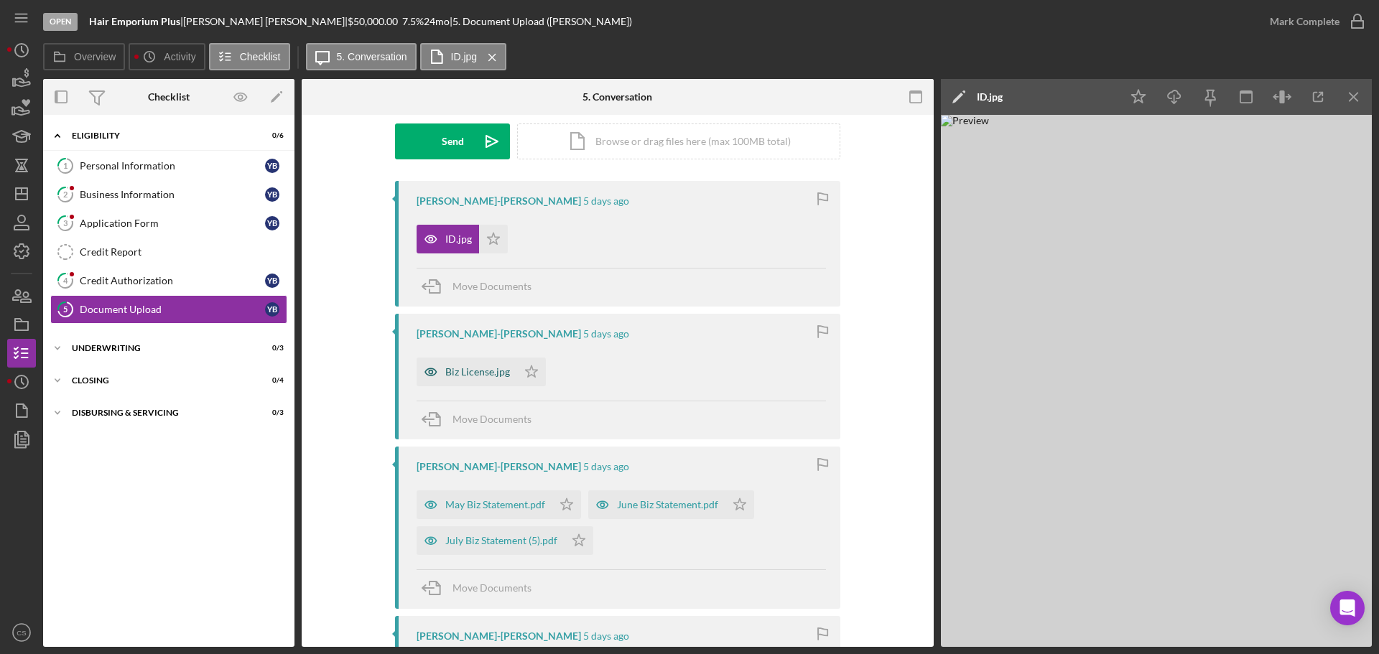
click at [451, 372] on div "Biz License.jpg" at bounding box center [477, 371] width 65 height 11
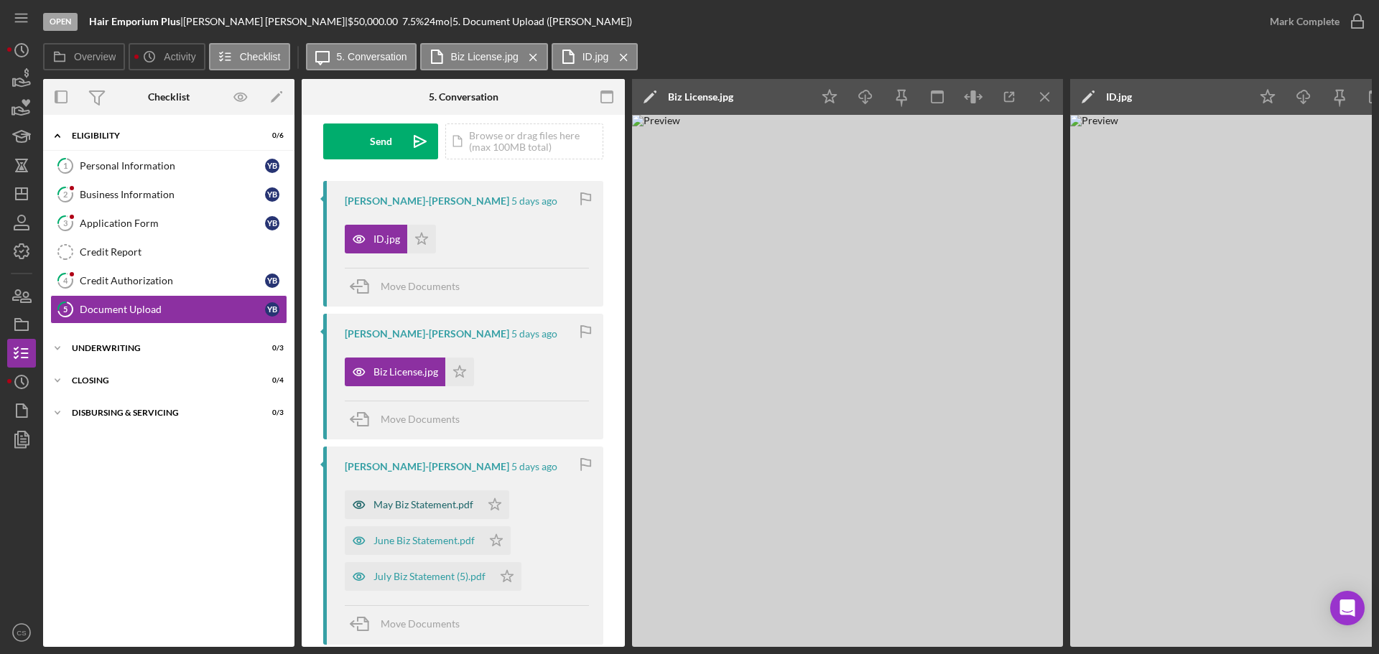
click at [391, 504] on div "May Biz Statement.pdf" at bounding box center [424, 504] width 100 height 11
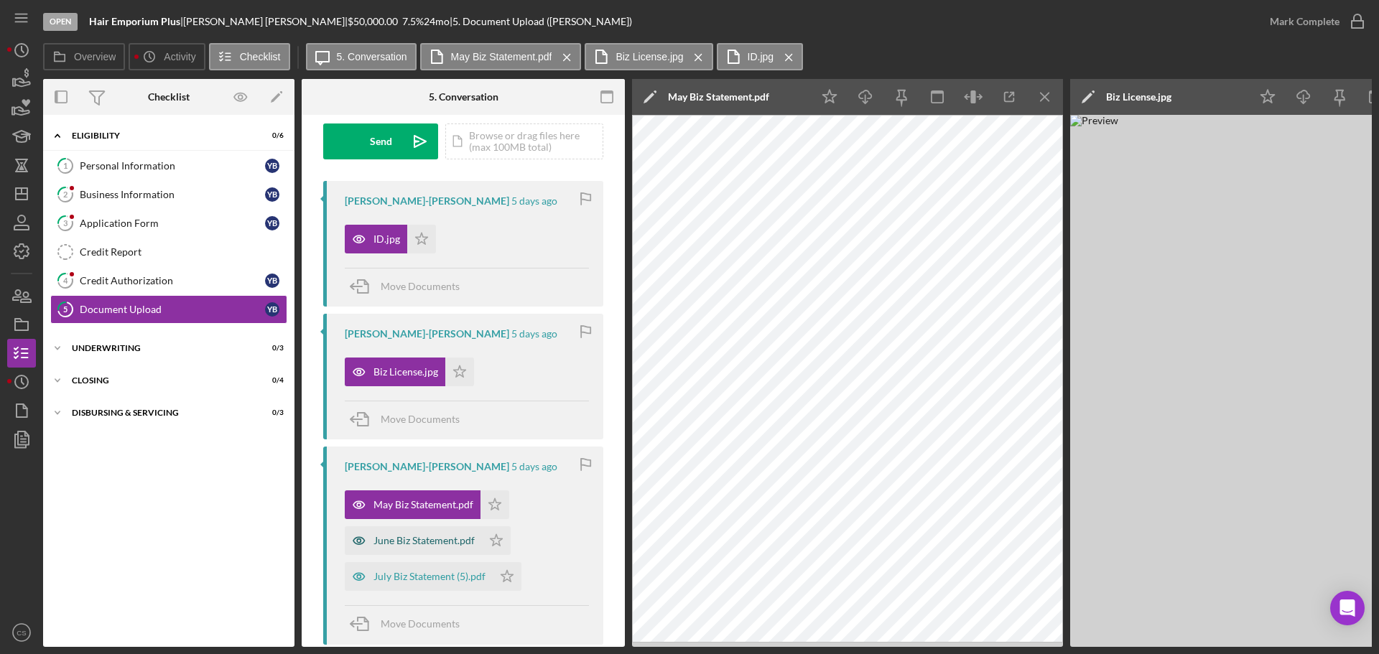
click at [387, 535] on div "June Biz Statement.pdf" at bounding box center [424, 540] width 101 height 11
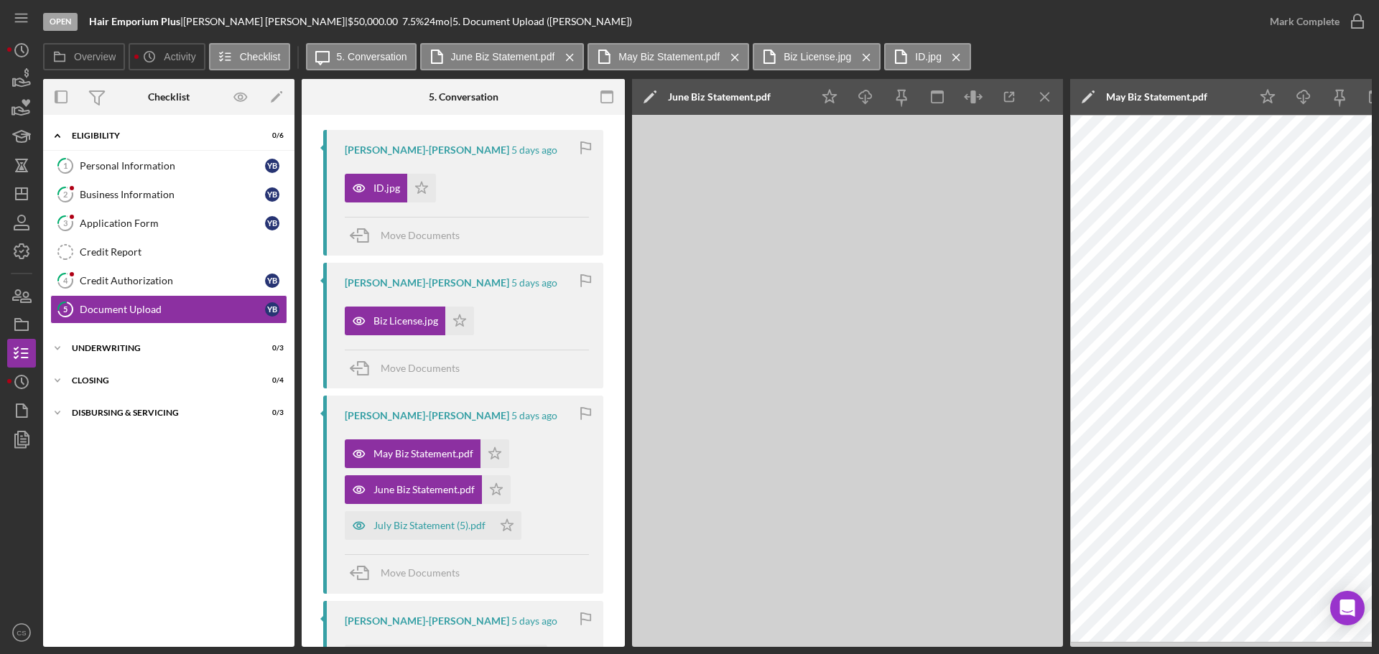
scroll to position [287, 0]
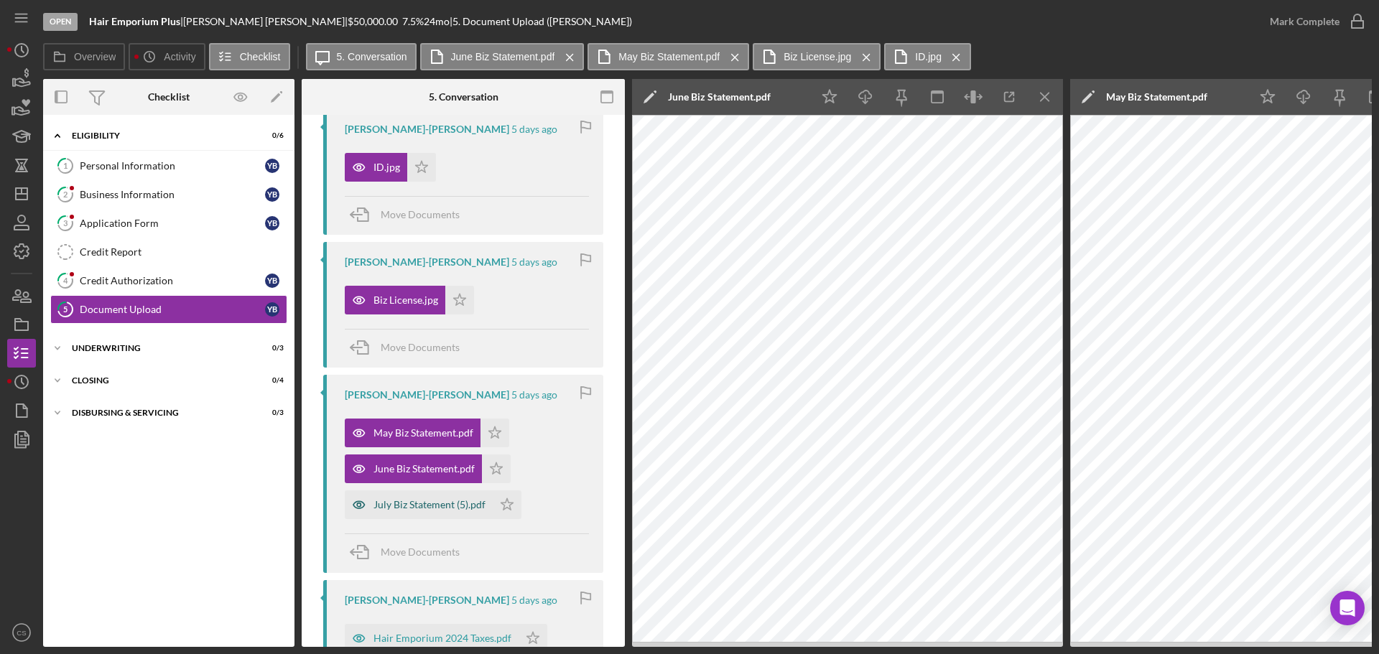
click at [391, 511] on div "July Biz Statement (5).pdf" at bounding box center [430, 504] width 112 height 11
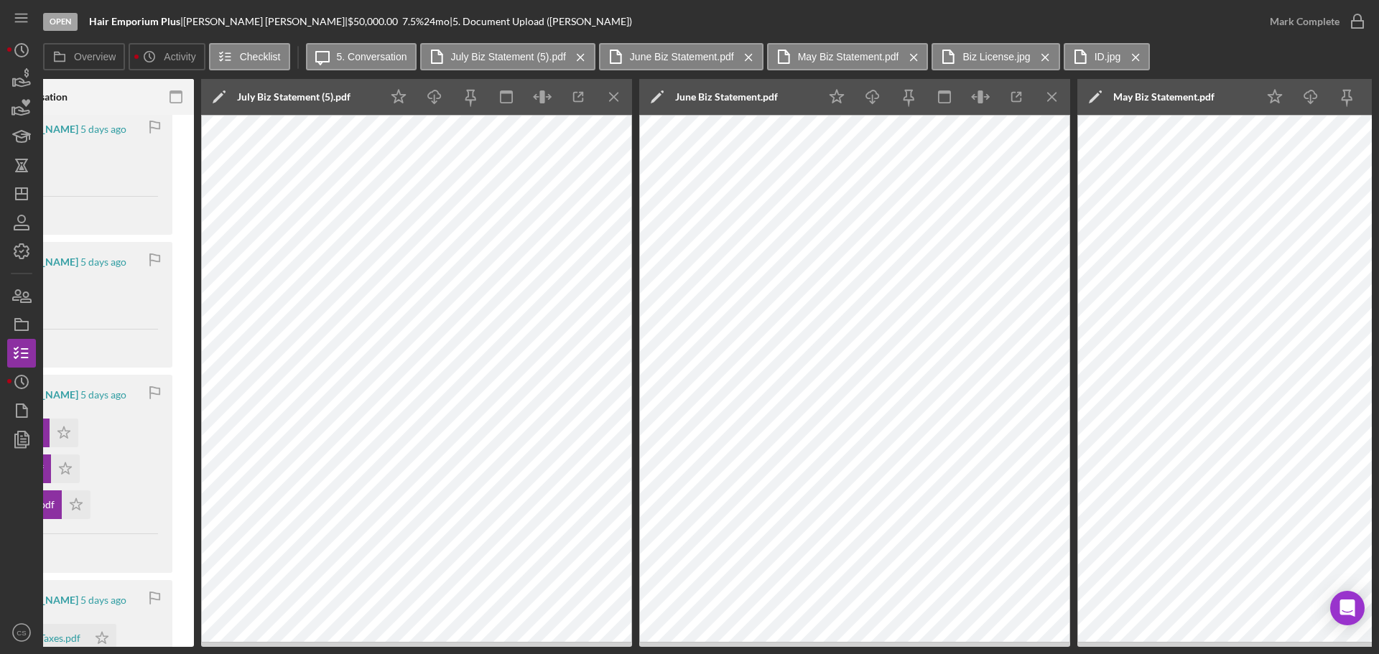
scroll to position [0, 0]
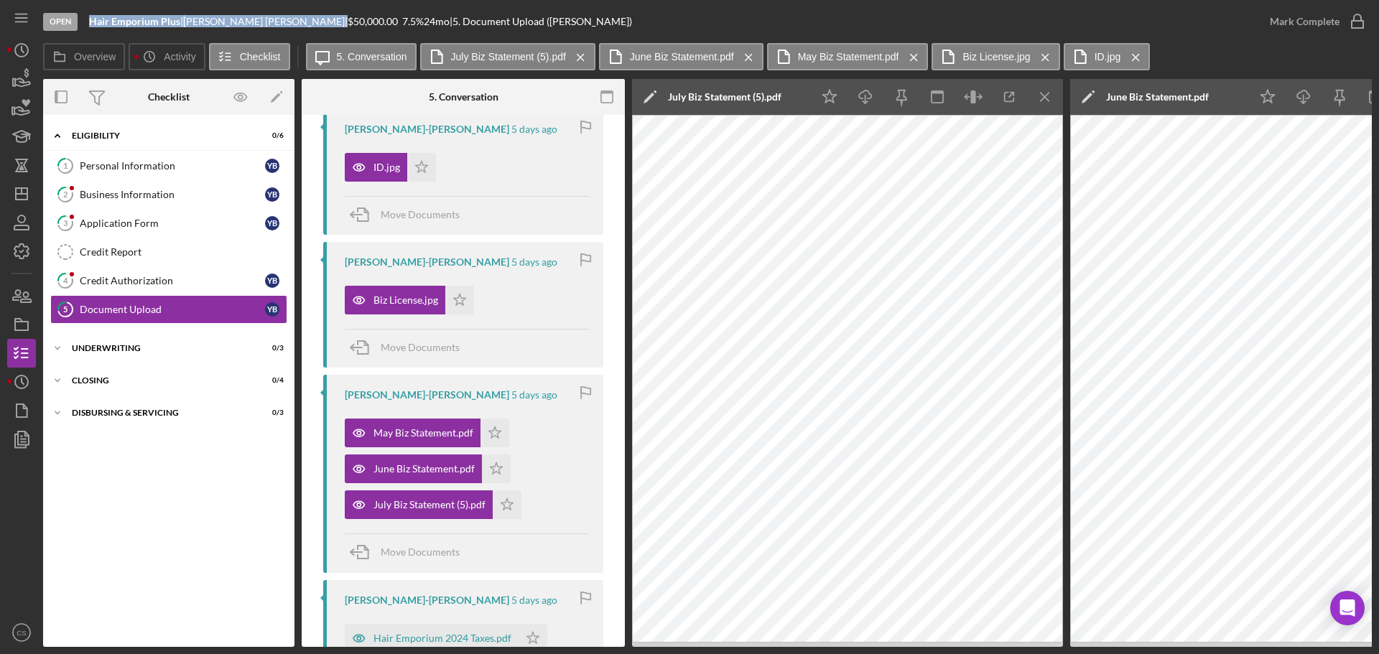
drag, startPoint x: 285, startPoint y: 20, endPoint x: 90, endPoint y: 19, distance: 195.4
click at [90, 19] on div "Hair Emporium Plus | [PERSON_NAME]-[PERSON_NAME] | $50,000.00 7.5 % 24 mo | 5. …" at bounding box center [360, 21] width 543 height 11
copy div "Hair Emporium Plus | [PERSON_NAME]-[PERSON_NAME]"
click at [154, 227] on div "Application Form" at bounding box center [172, 223] width 185 height 11
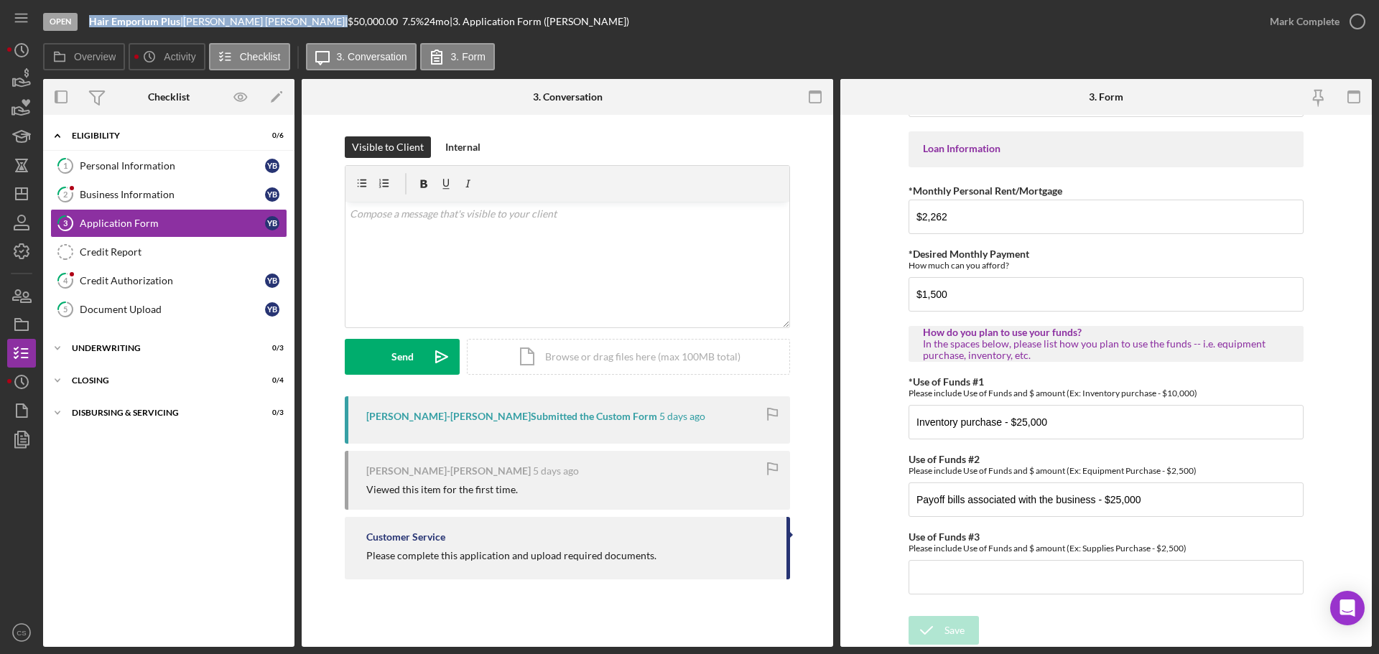
scroll to position [417, 0]
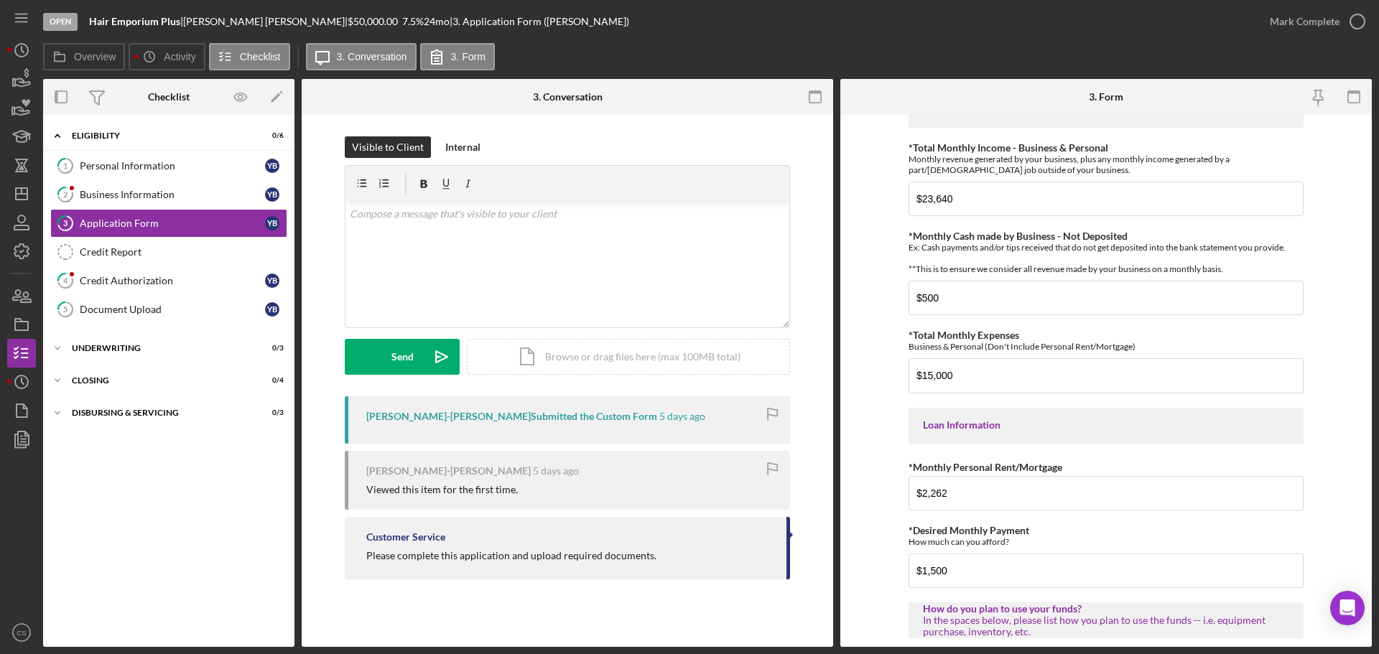
click at [175, 525] on div "Icon/Expander Eligibility 0 / 6 1 Personal Information Y B 2 Business Informati…" at bounding box center [168, 381] width 251 height 518
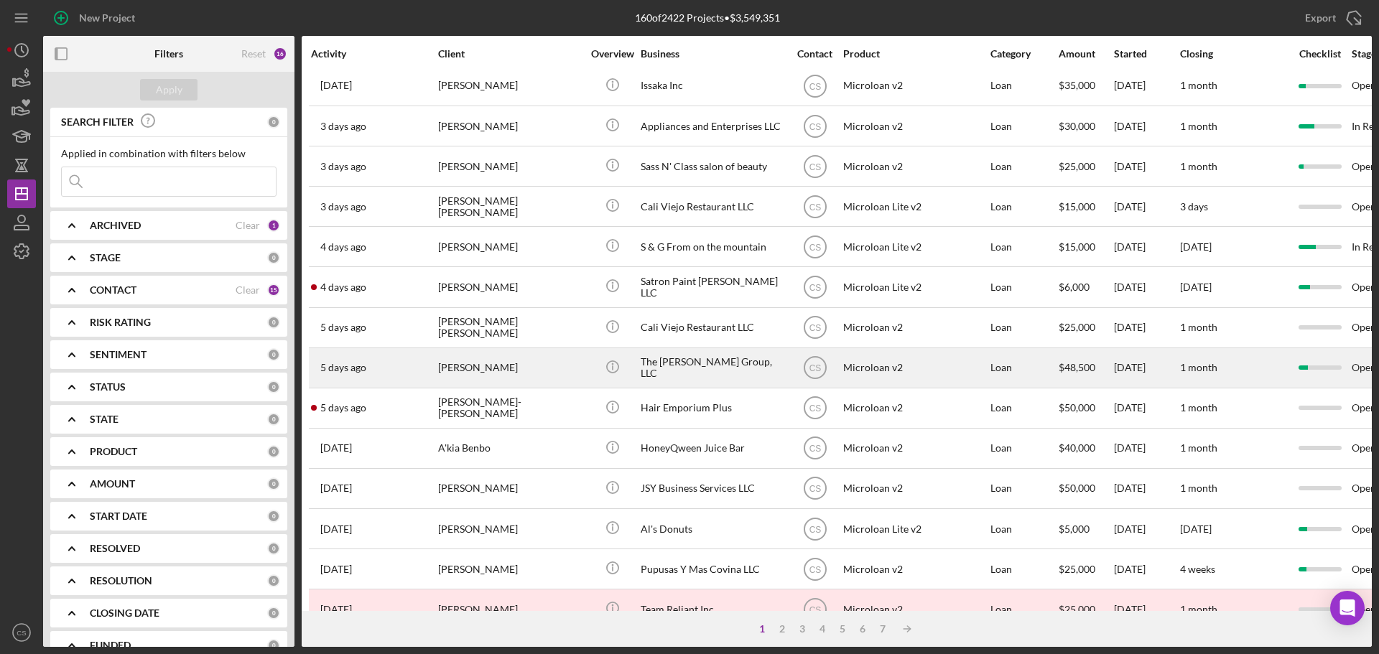
scroll to position [359, 0]
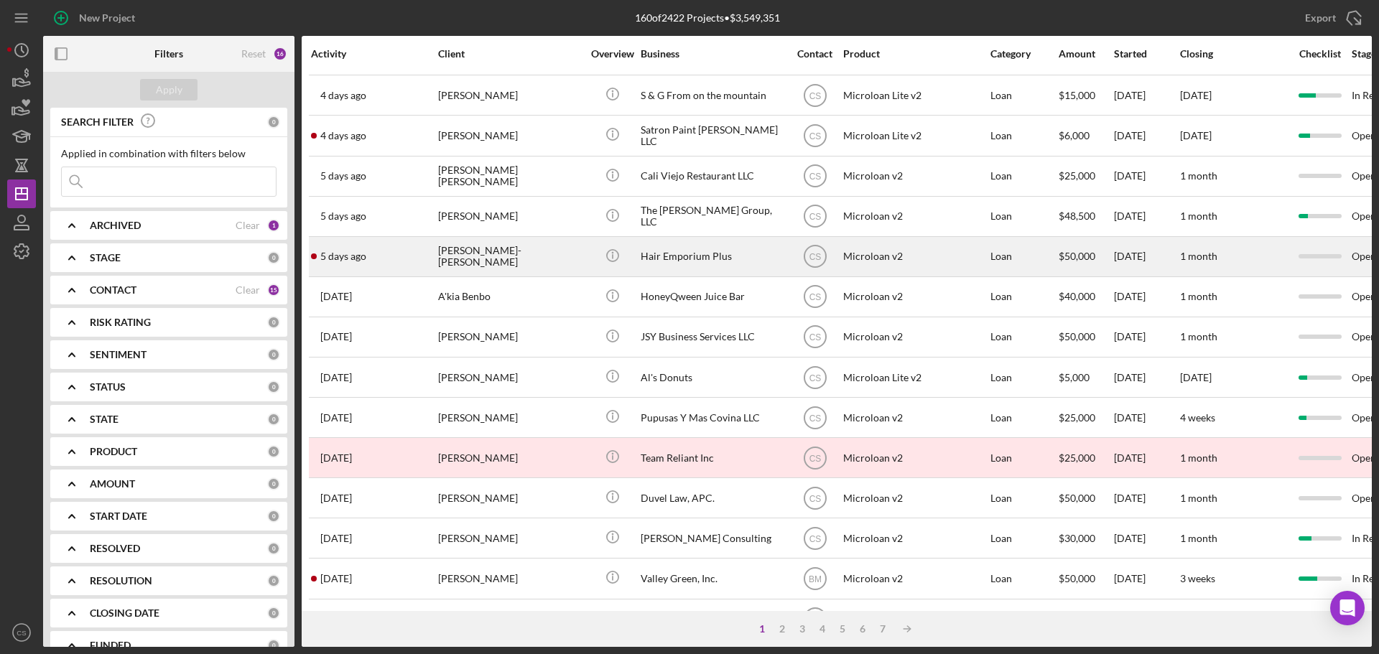
click at [574, 260] on div "[PERSON_NAME]-[PERSON_NAME]" at bounding box center [510, 257] width 144 height 38
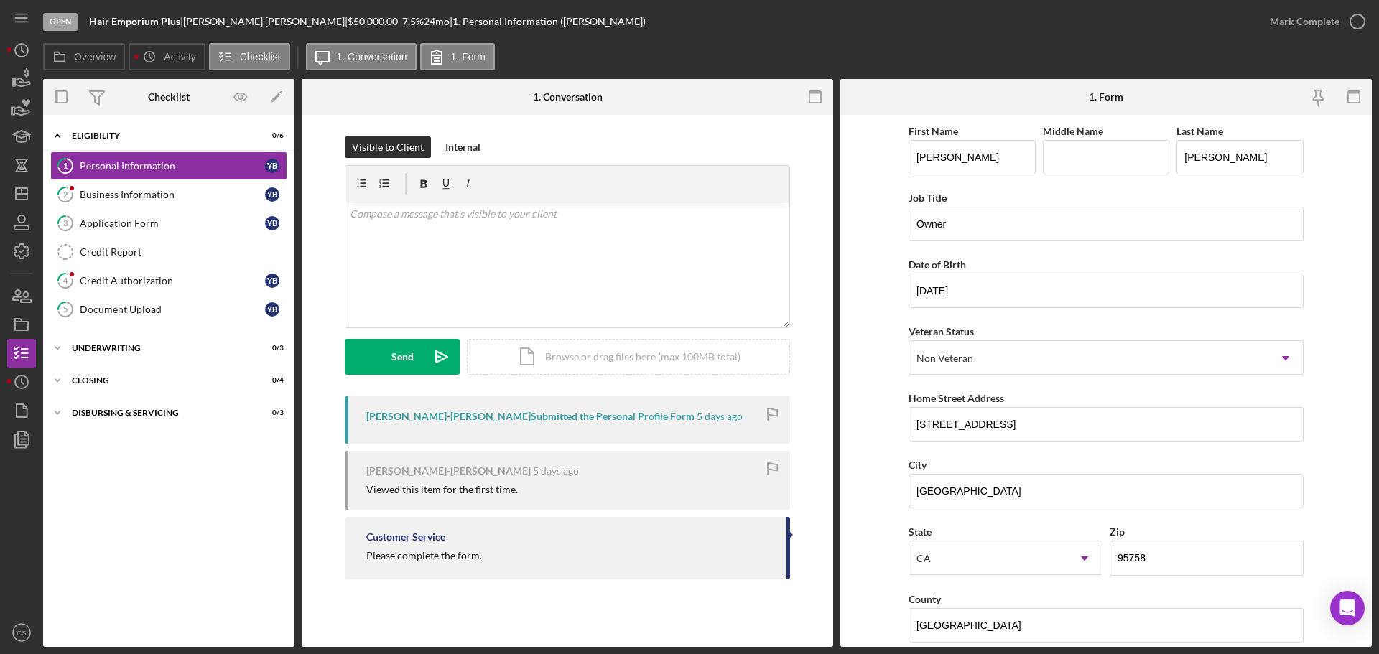
drag, startPoint x: 103, startPoint y: 541, endPoint x: 108, endPoint y: 534, distance: 8.4
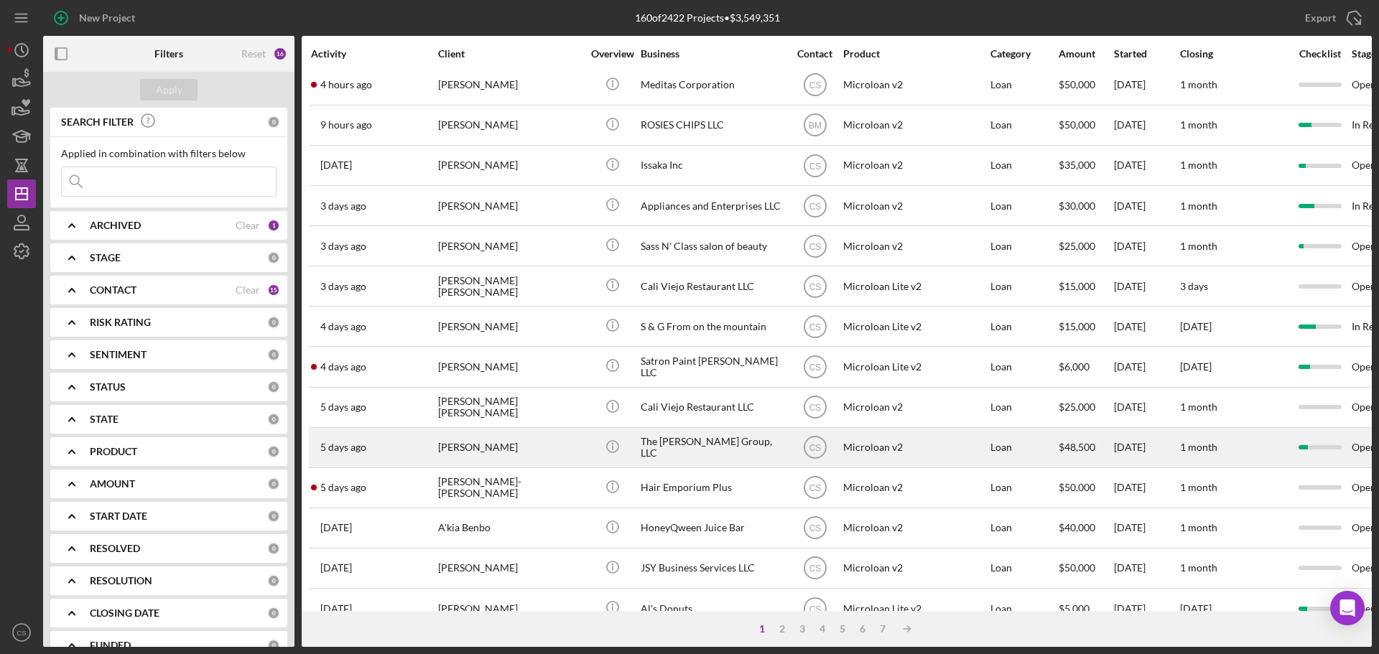
scroll to position [127, 0]
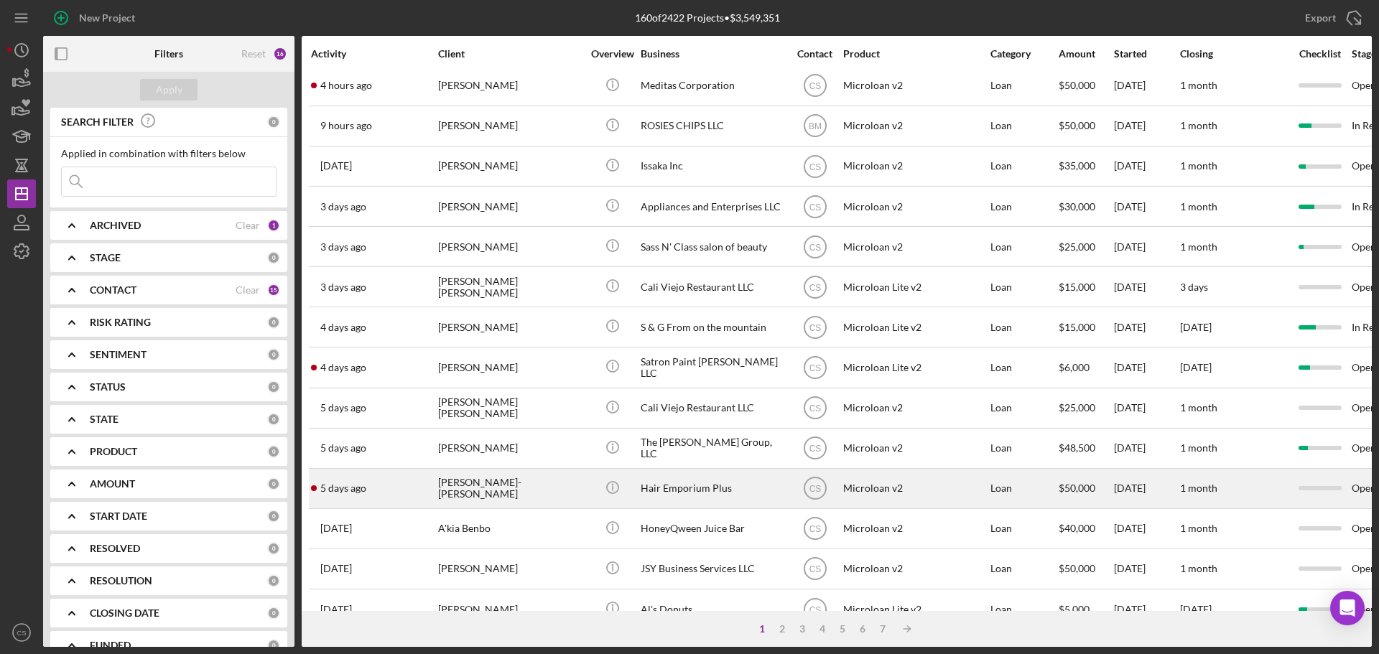
click at [536, 478] on div "[PERSON_NAME]-[PERSON_NAME]" at bounding box center [510, 489] width 144 height 38
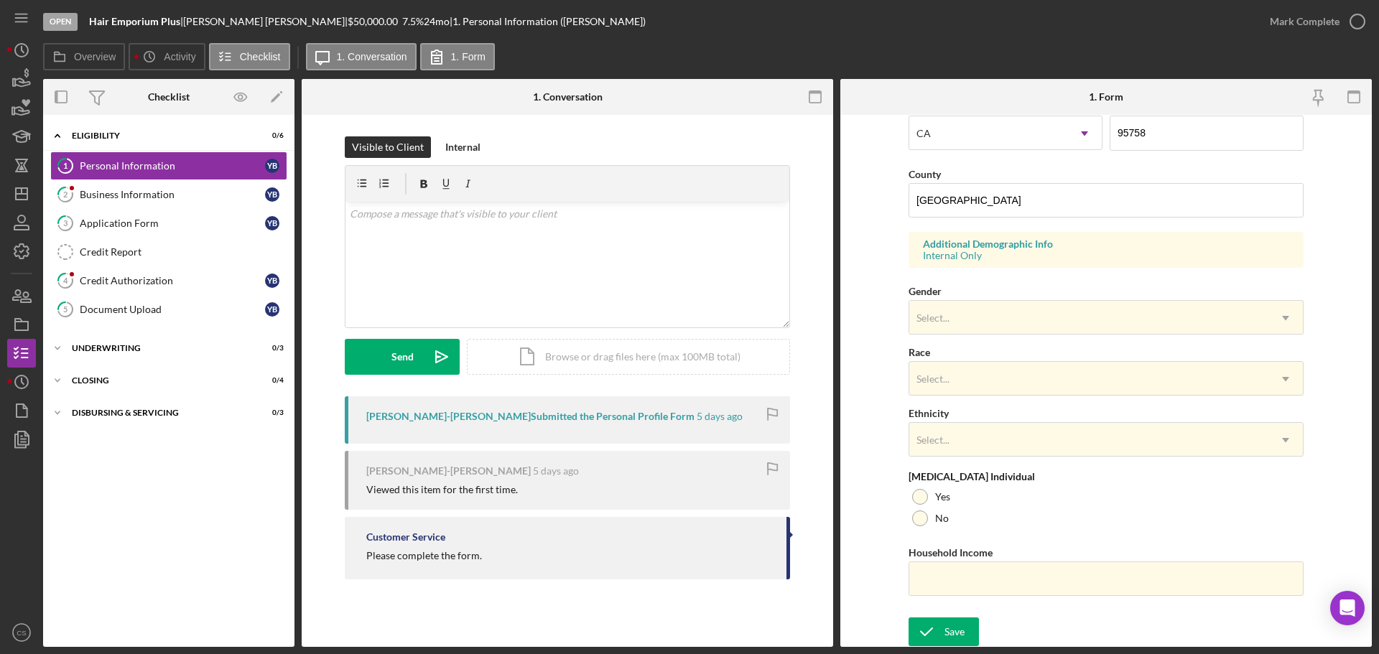
scroll to position [427, 0]
click at [1358, 19] on icon "button" at bounding box center [1358, 22] width 36 height 36
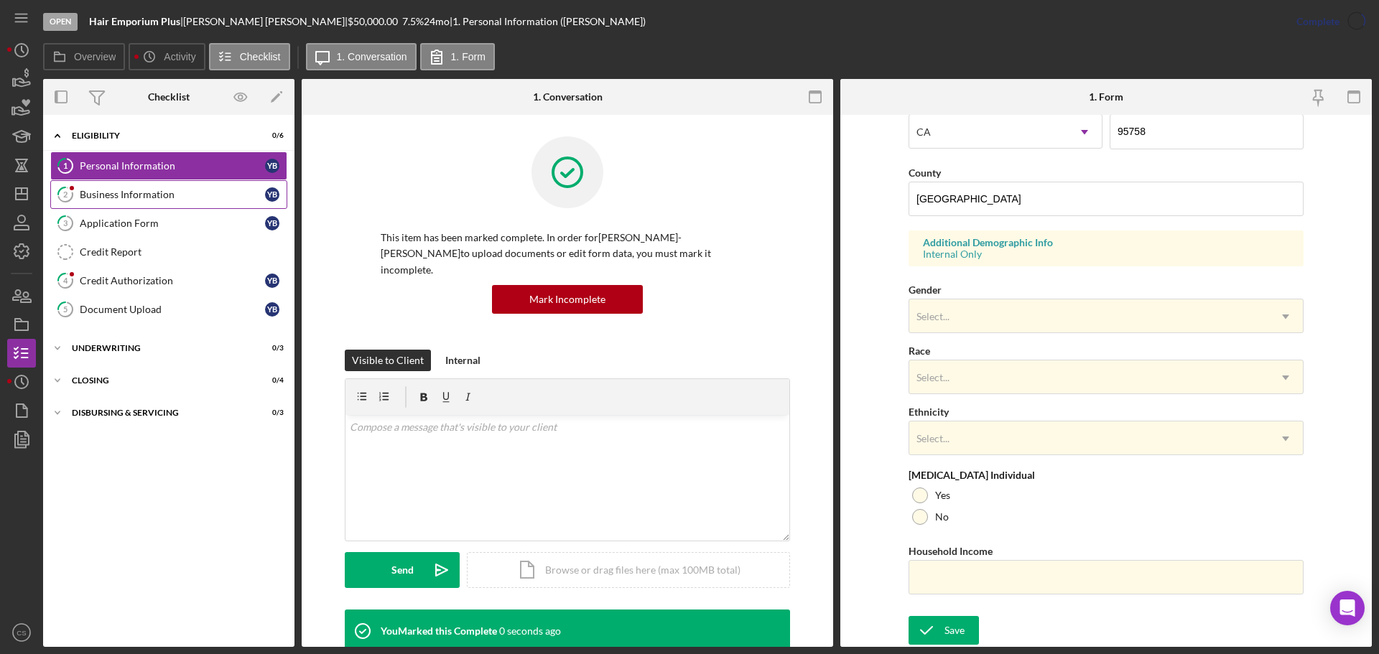
scroll to position [138, 0]
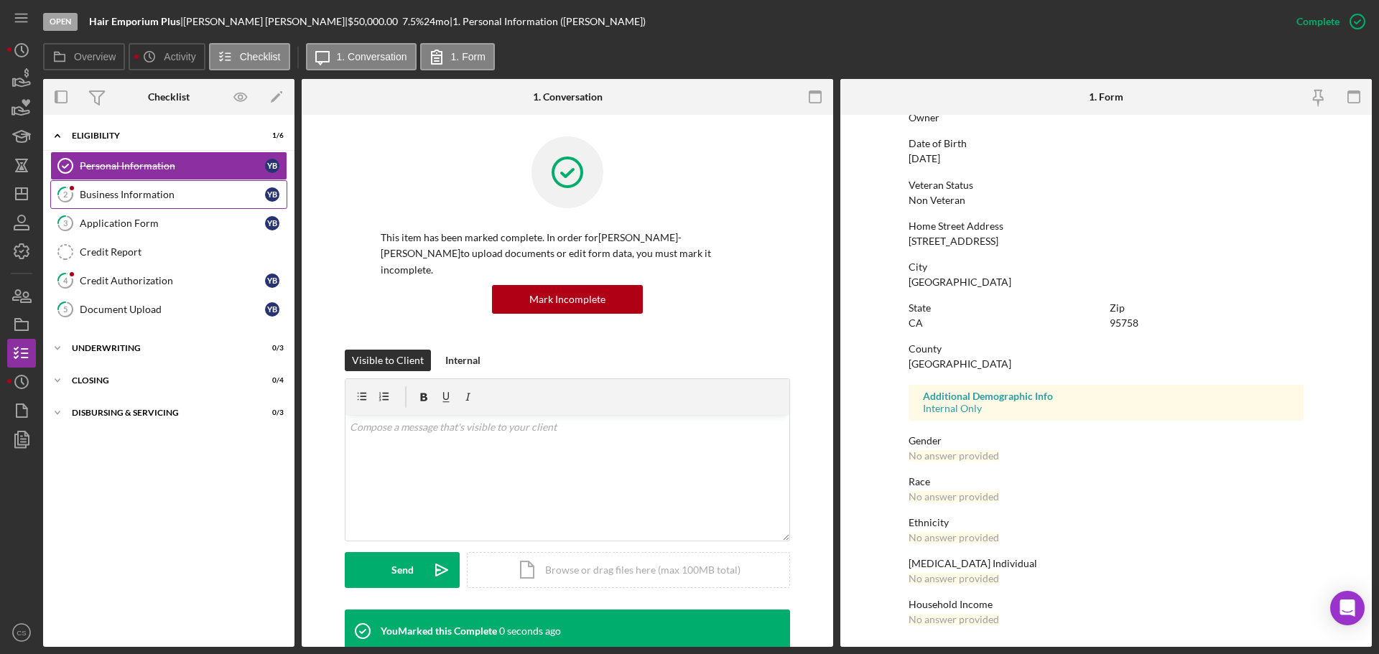
click at [126, 193] on div "Business Information" at bounding box center [172, 194] width 185 height 11
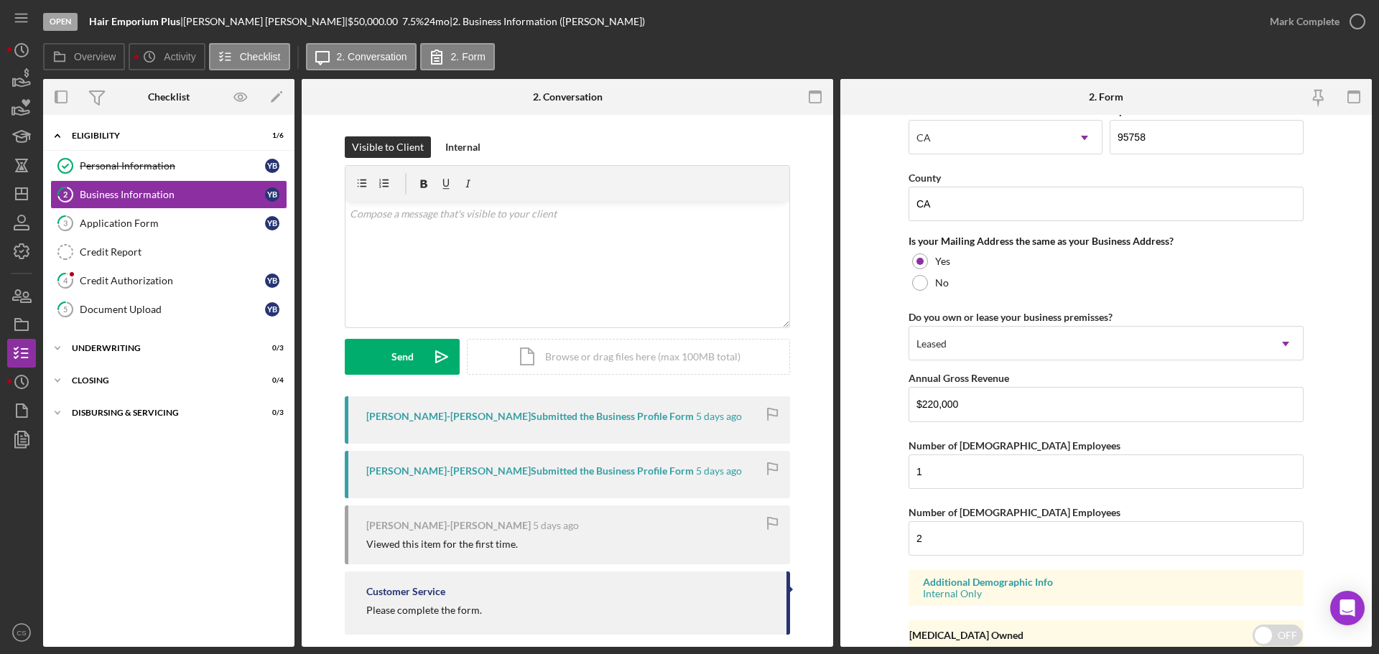
scroll to position [1062, 0]
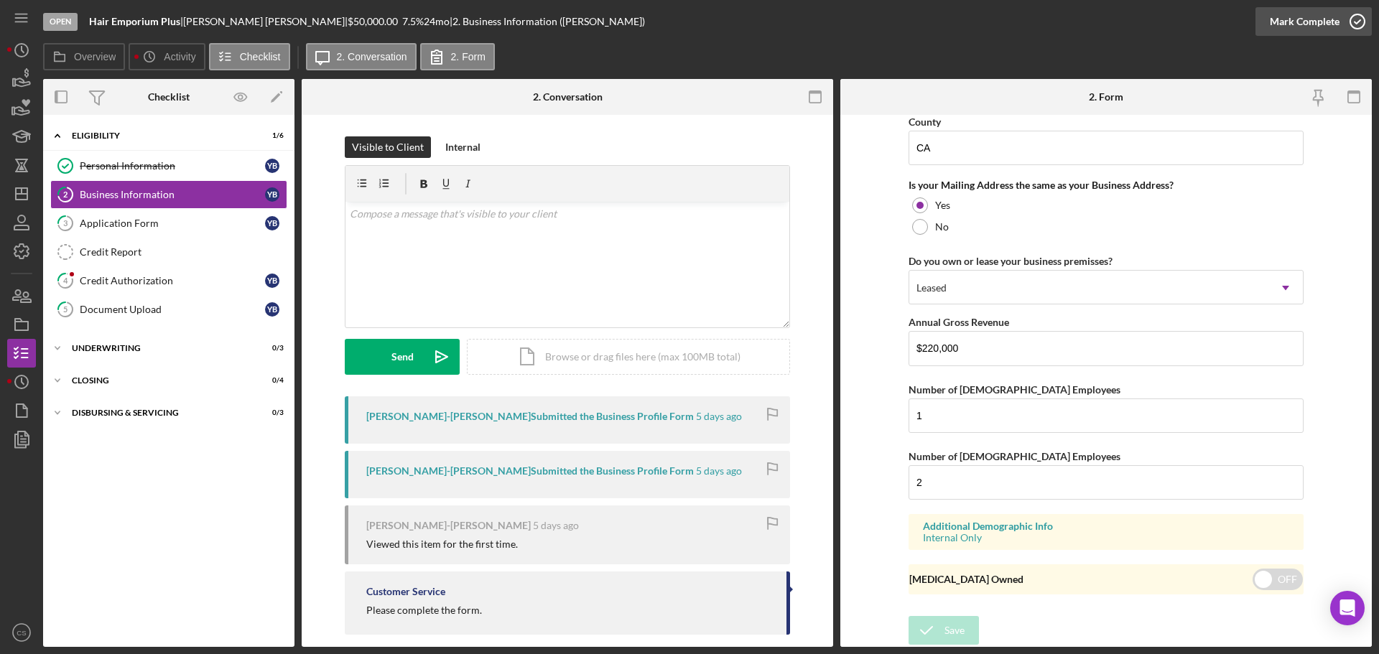
click at [1357, 15] on circle "button" at bounding box center [1357, 21] width 14 height 14
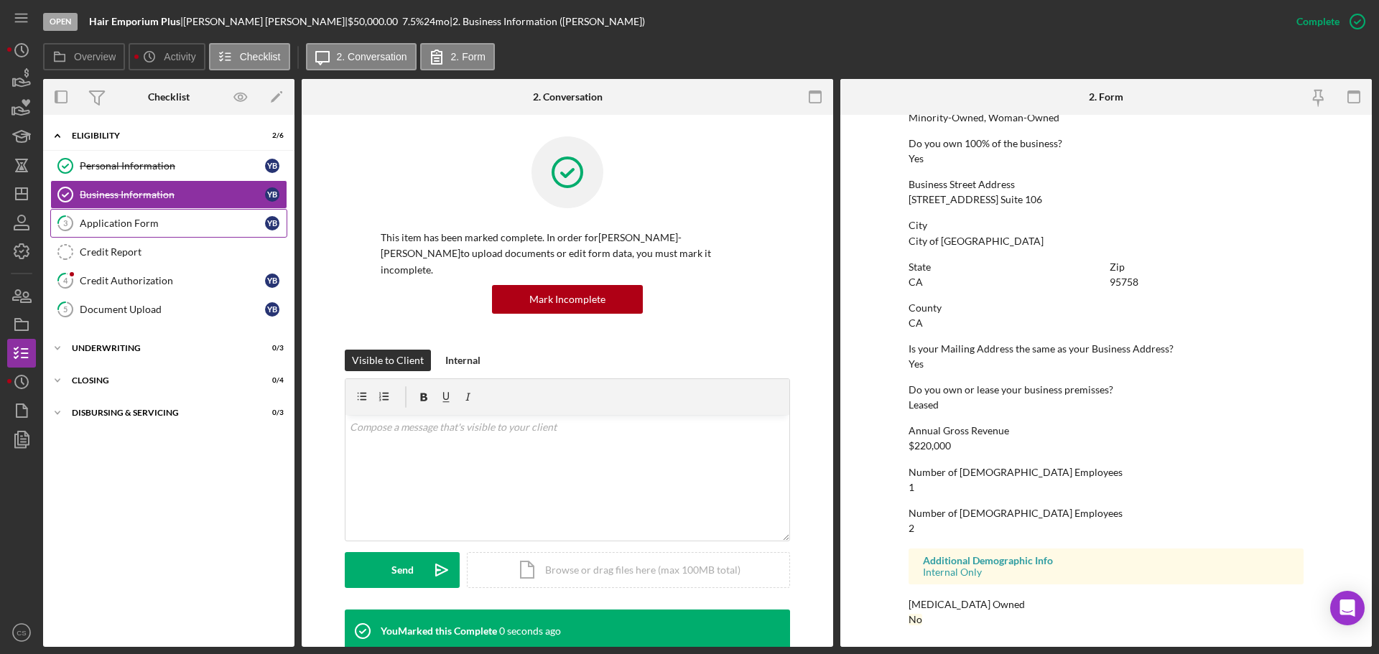
scroll to position [551, 0]
click at [138, 216] on link "3 Application Form Y B" at bounding box center [168, 223] width 237 height 29
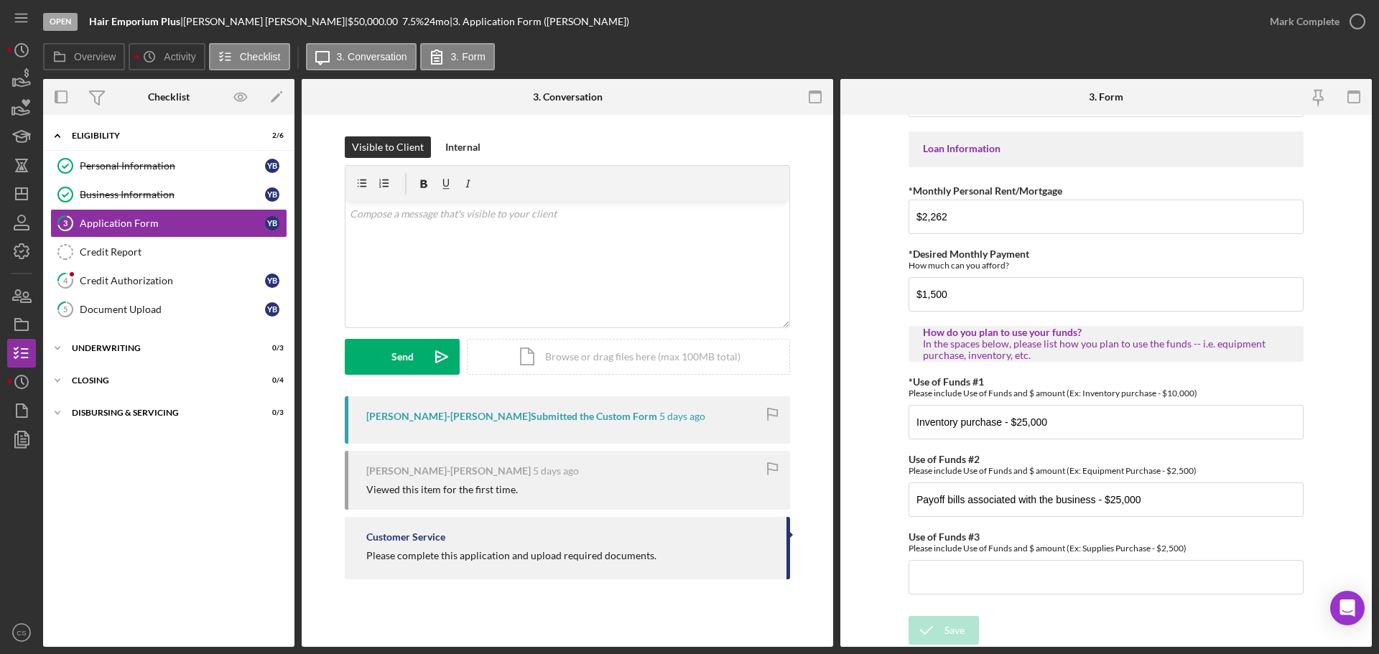
scroll to position [705, 0]
click at [1335, 17] on div "Mark Complete" at bounding box center [1305, 21] width 70 height 29
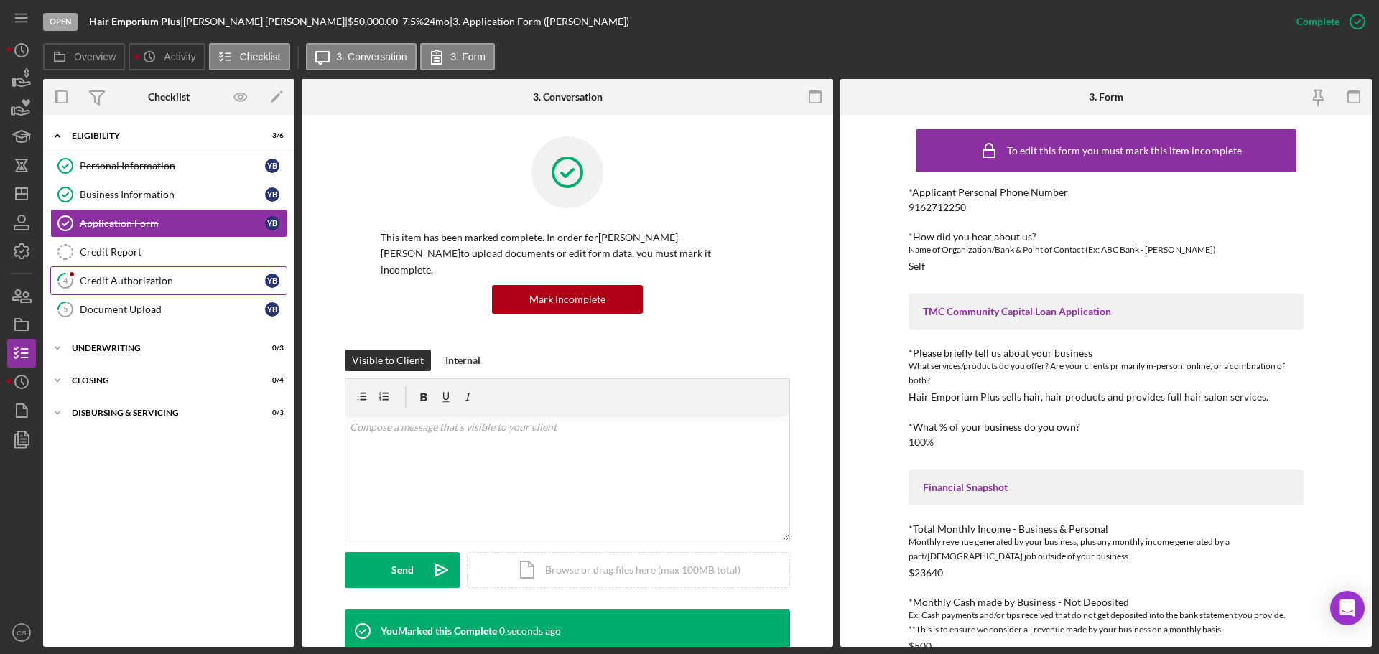
click at [181, 276] on div "Credit Authorization" at bounding box center [172, 280] width 185 height 11
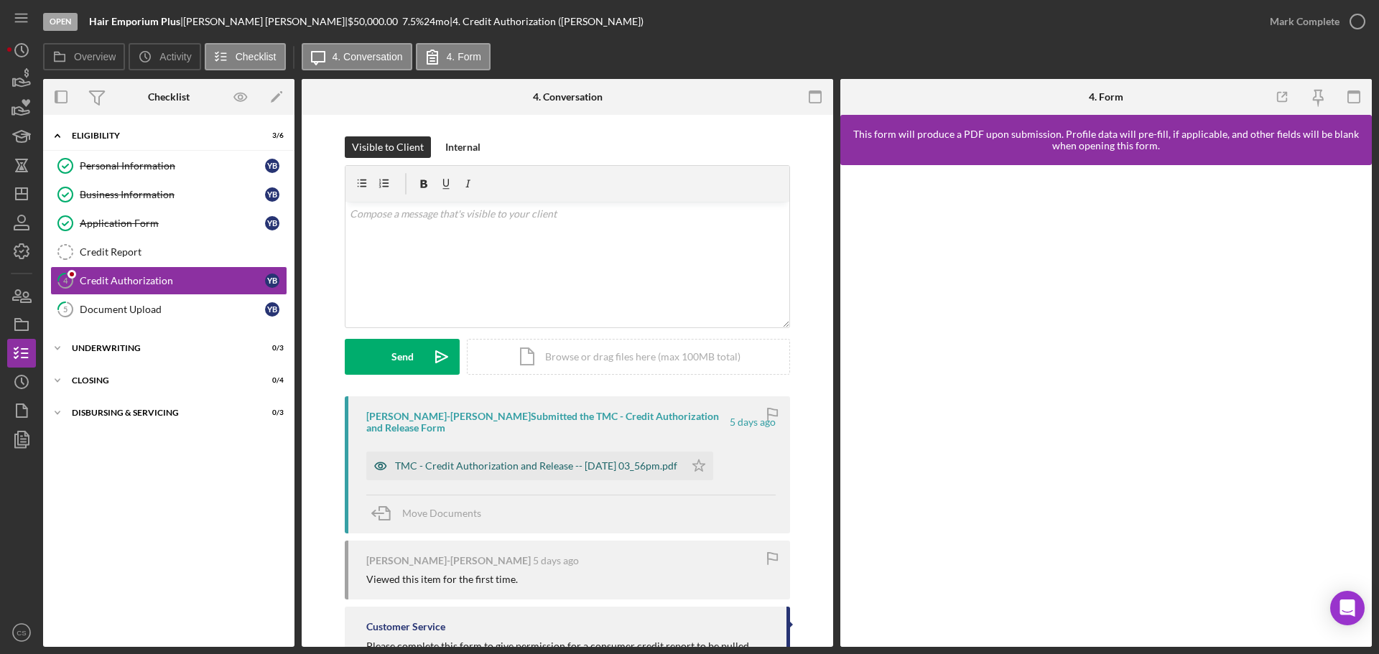
click at [530, 465] on div "TMC - Credit Authorization and Release -- [DATE] 03_56pm.pdf" at bounding box center [536, 465] width 282 height 11
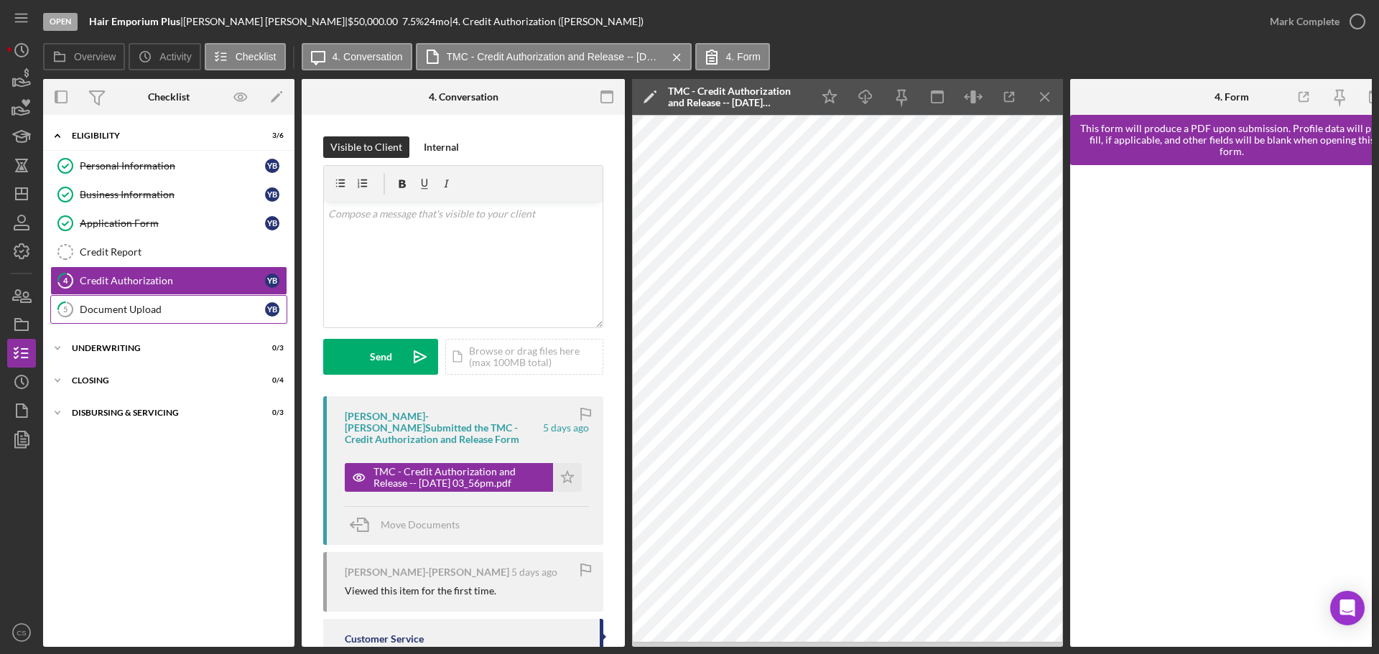
click at [170, 306] on div "Document Upload" at bounding box center [172, 309] width 185 height 11
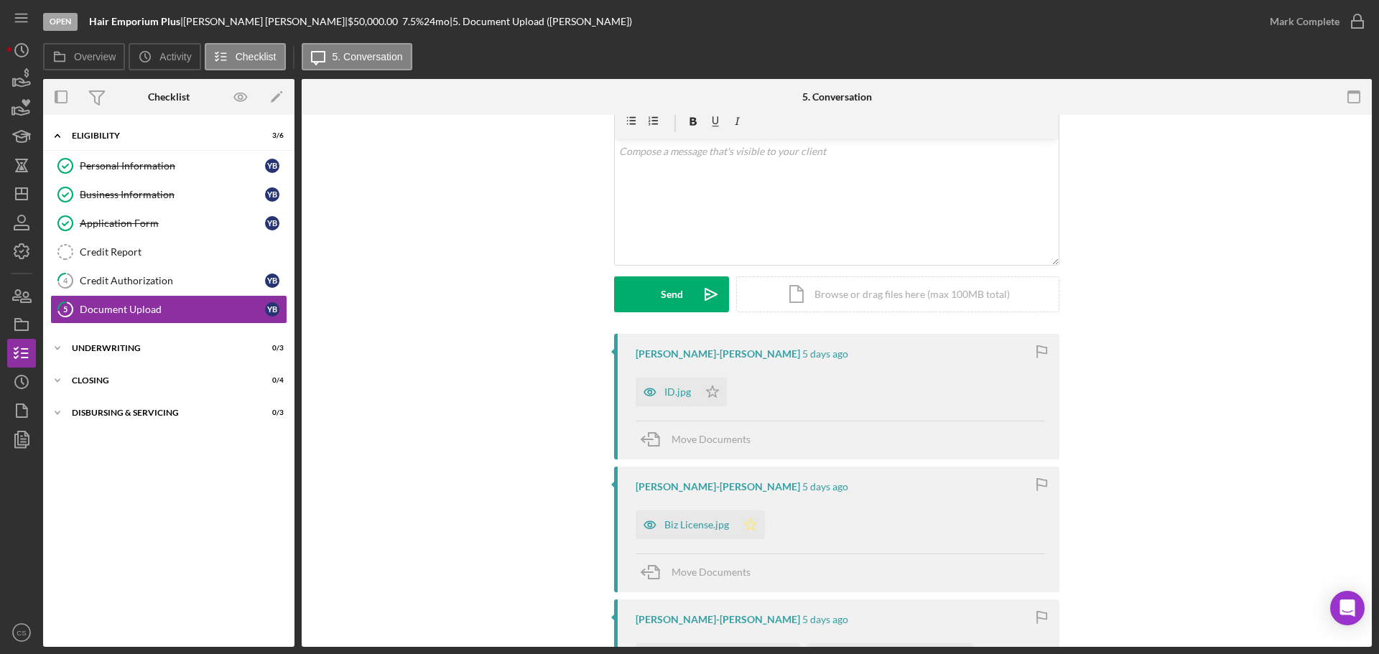
scroll to position [215, 0]
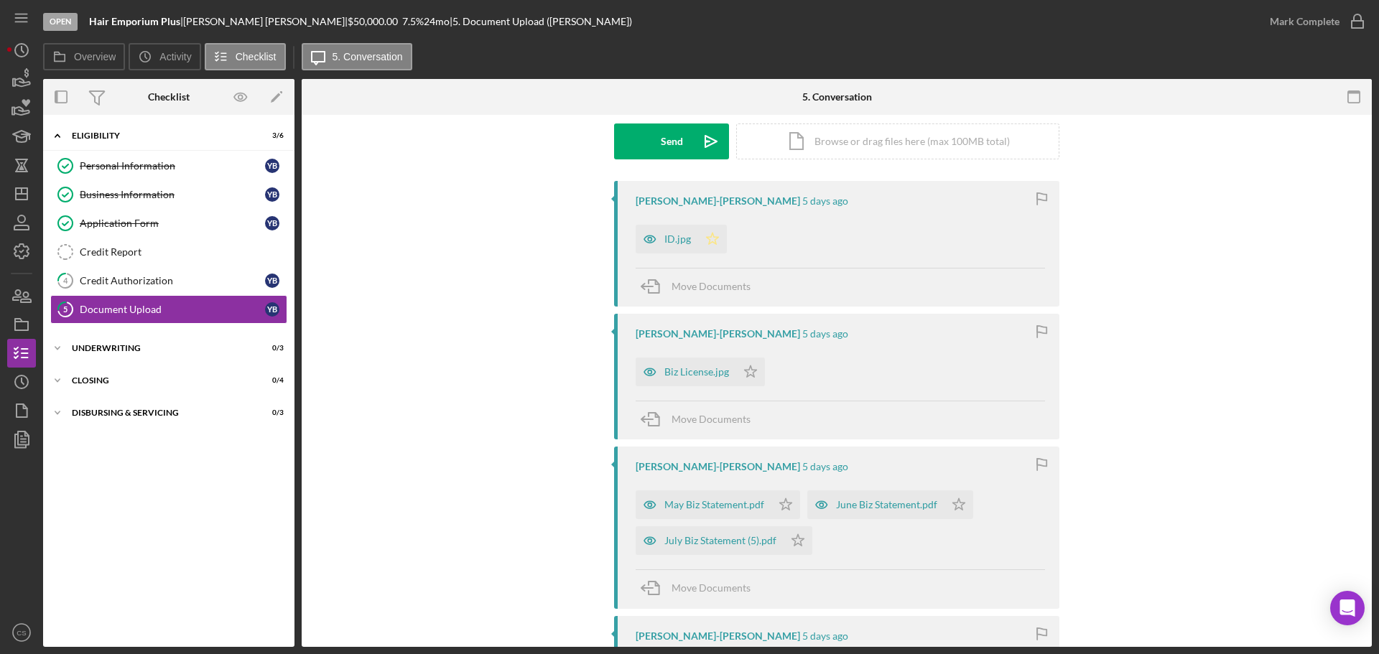
click at [712, 237] on polygon "button" at bounding box center [713, 238] width 12 height 11
click at [739, 367] on icon "Icon/Star" at bounding box center [750, 372] width 29 height 29
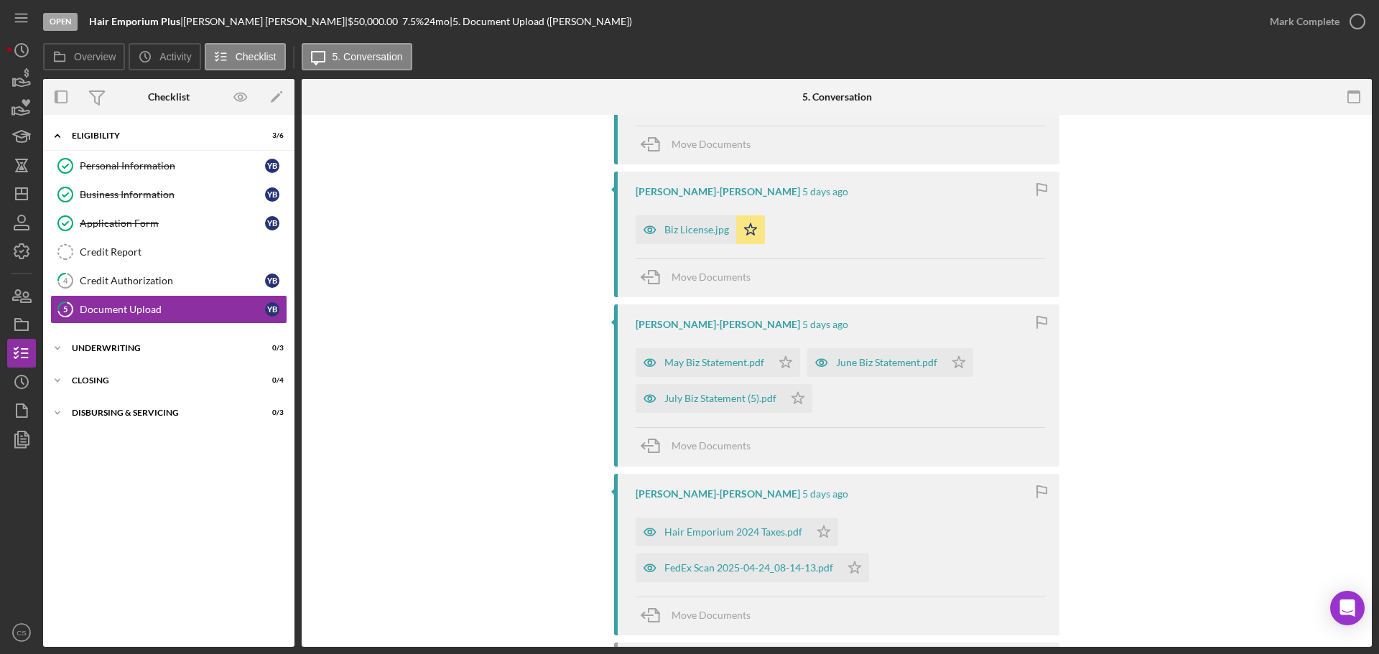
scroll to position [359, 0]
drag, startPoint x: 790, startPoint y: 361, endPoint x: 808, endPoint y: 356, distance: 18.6
click at [790, 360] on icon "Icon/Star" at bounding box center [785, 361] width 29 height 29
click at [960, 363] on polygon "button" at bounding box center [959, 361] width 12 height 11
click at [792, 394] on icon "Icon/Star" at bounding box center [798, 397] width 29 height 29
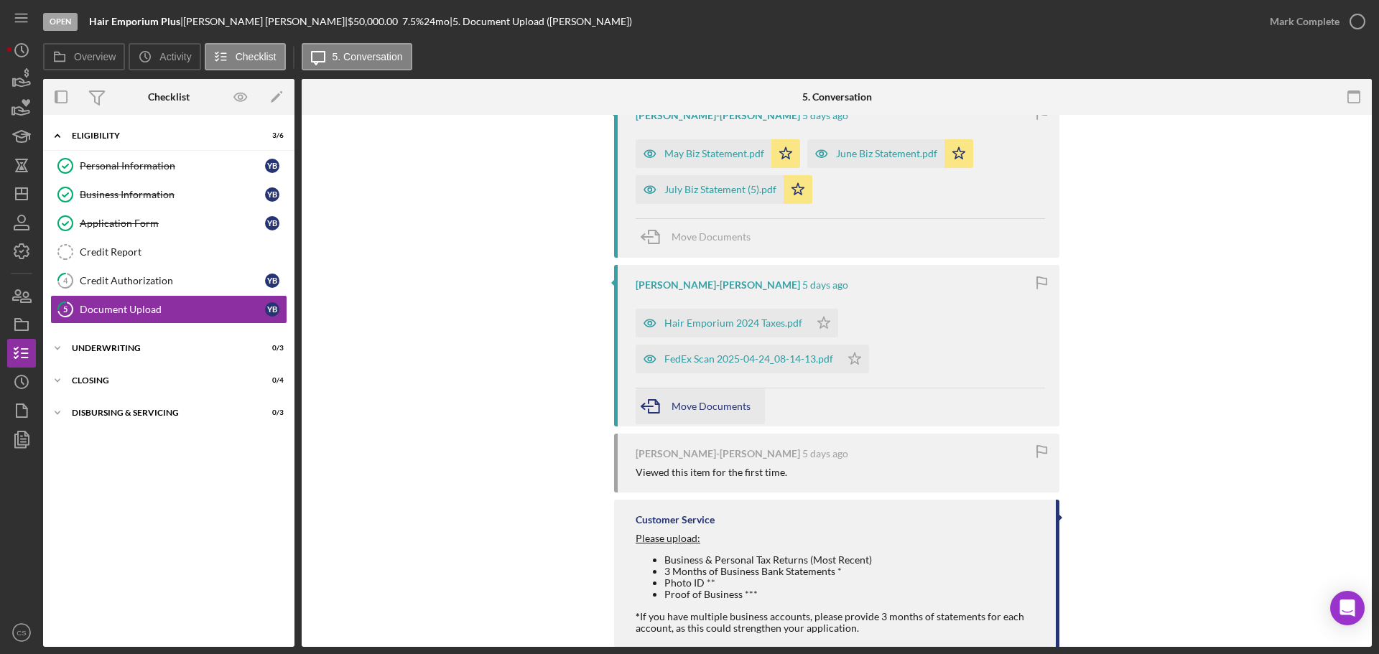
scroll to position [575, 0]
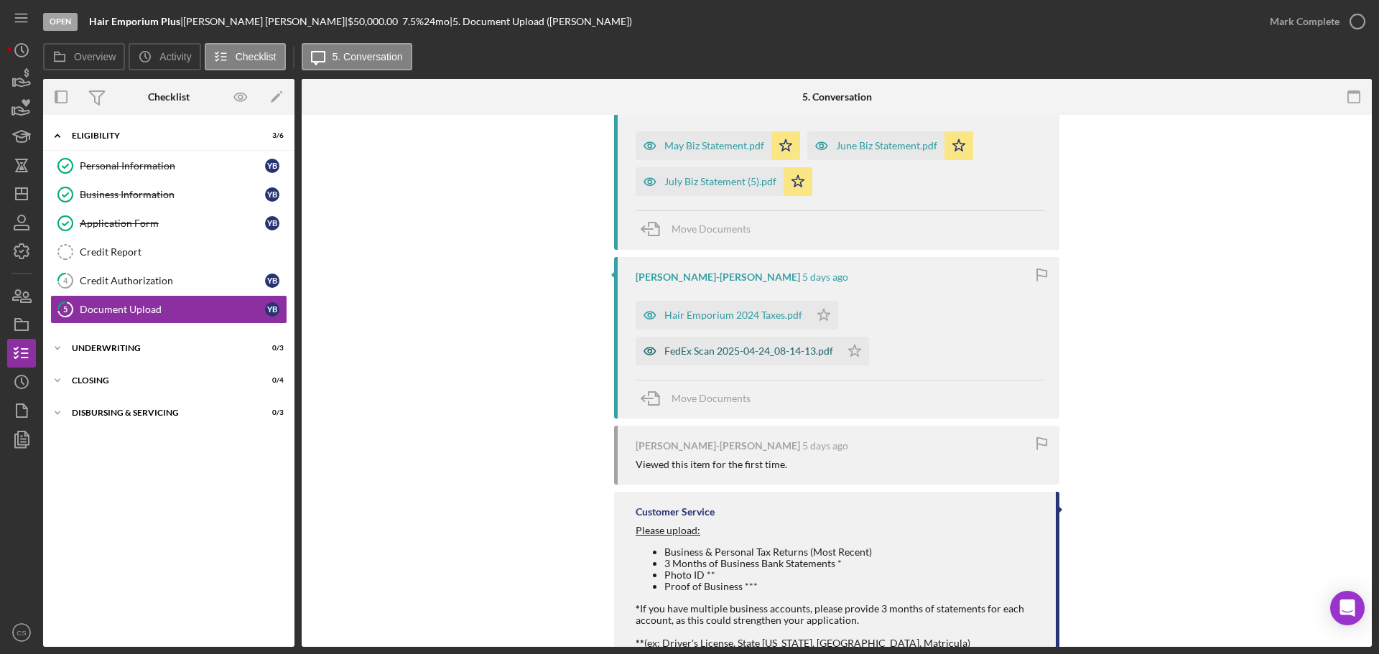
click at [750, 351] on div "FedEx Scan 2025-04-24_08-14-13.pdf" at bounding box center [748, 350] width 169 height 11
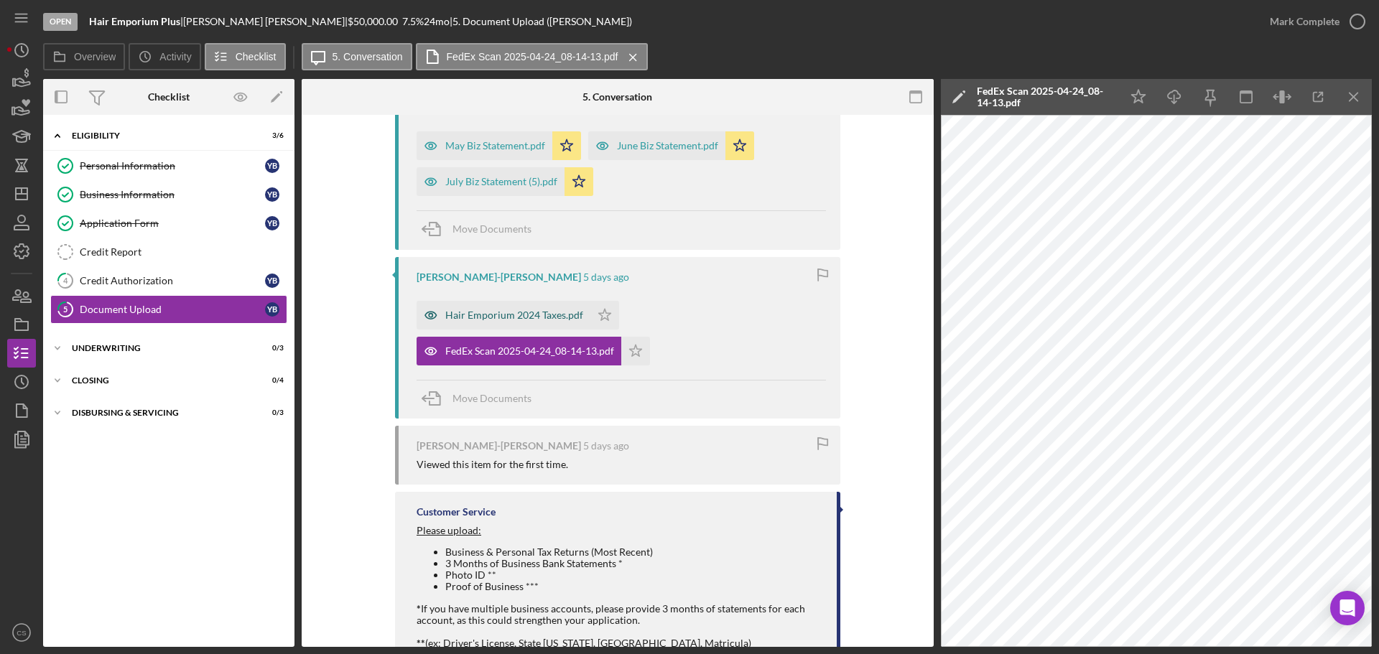
click at [522, 319] on div "Hair Emporium 2024 Taxes.pdf" at bounding box center [514, 315] width 138 height 11
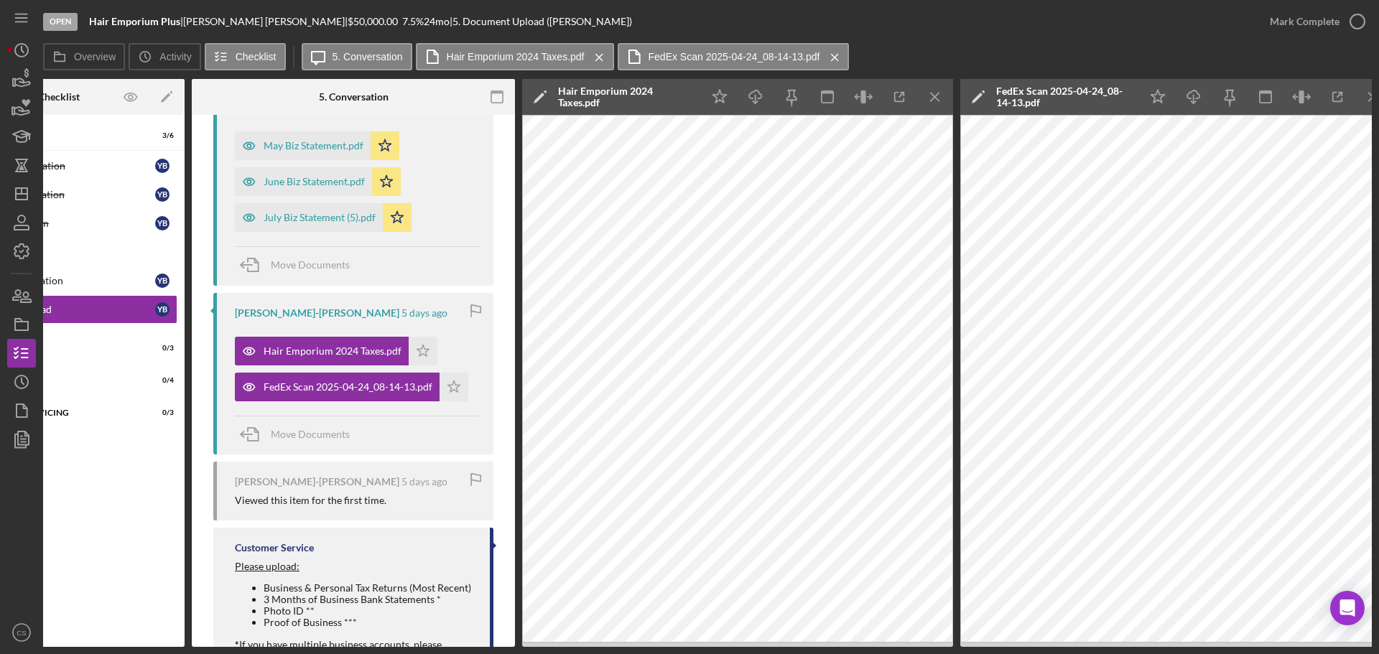
scroll to position [0, 129]
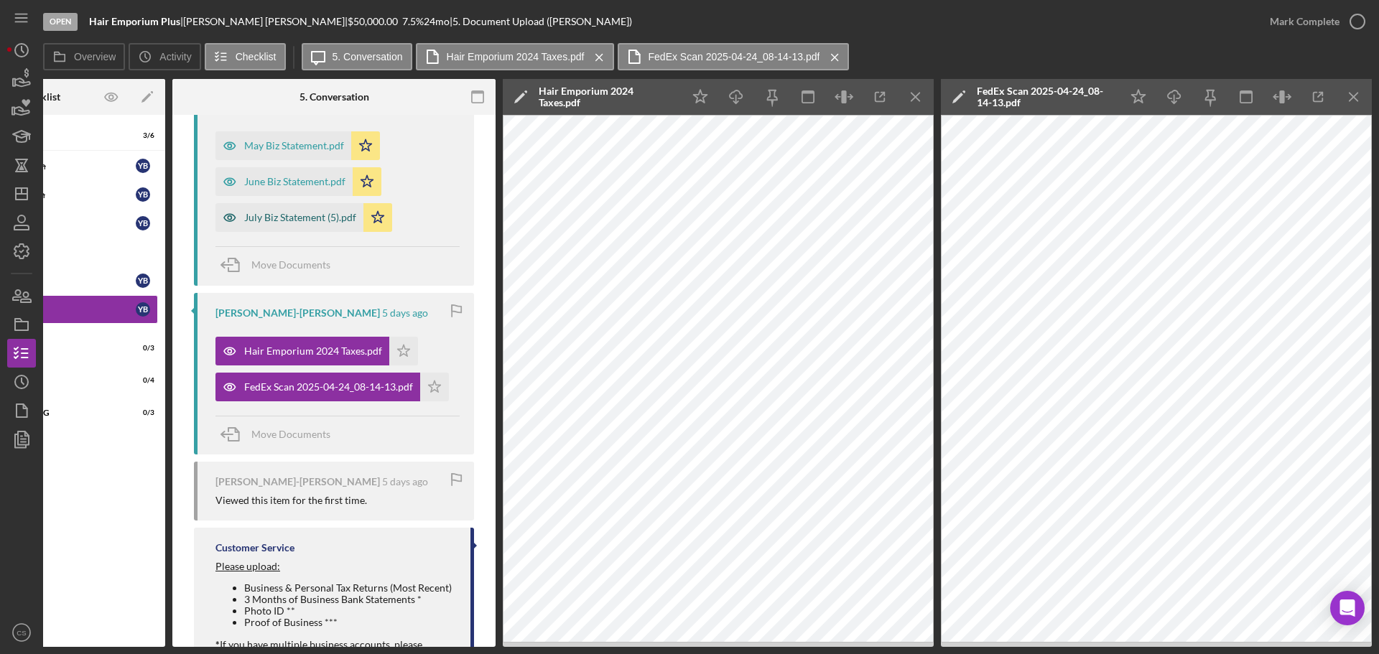
click at [256, 212] on div "July Biz Statement (5).pdf" at bounding box center [300, 217] width 112 height 11
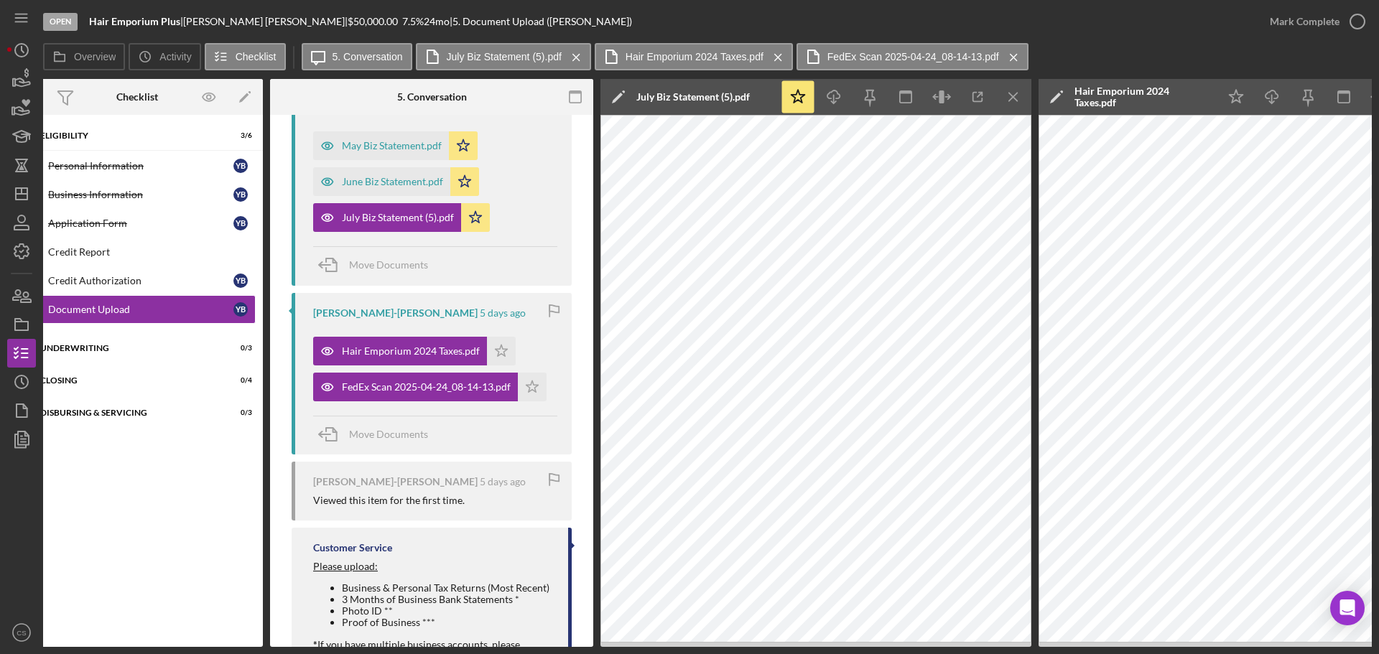
scroll to position [0, 0]
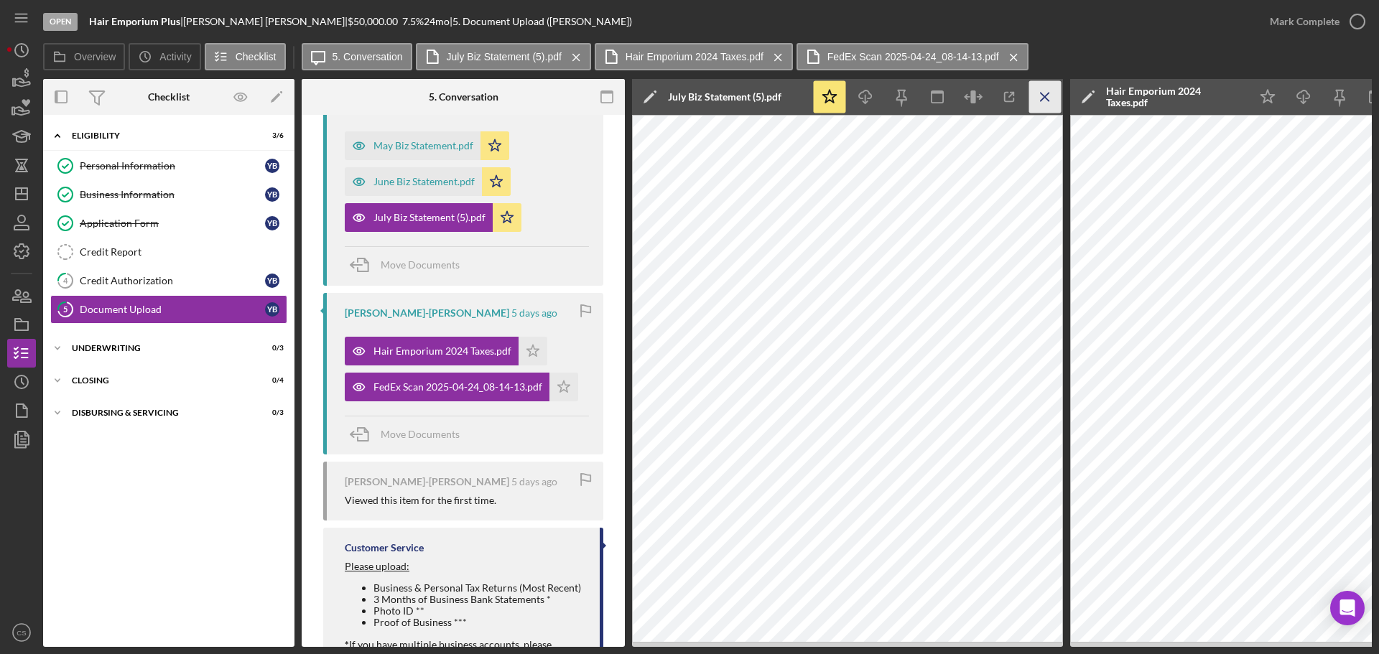
click at [1044, 91] on icon "Icon/Menu Close" at bounding box center [1045, 97] width 32 height 32
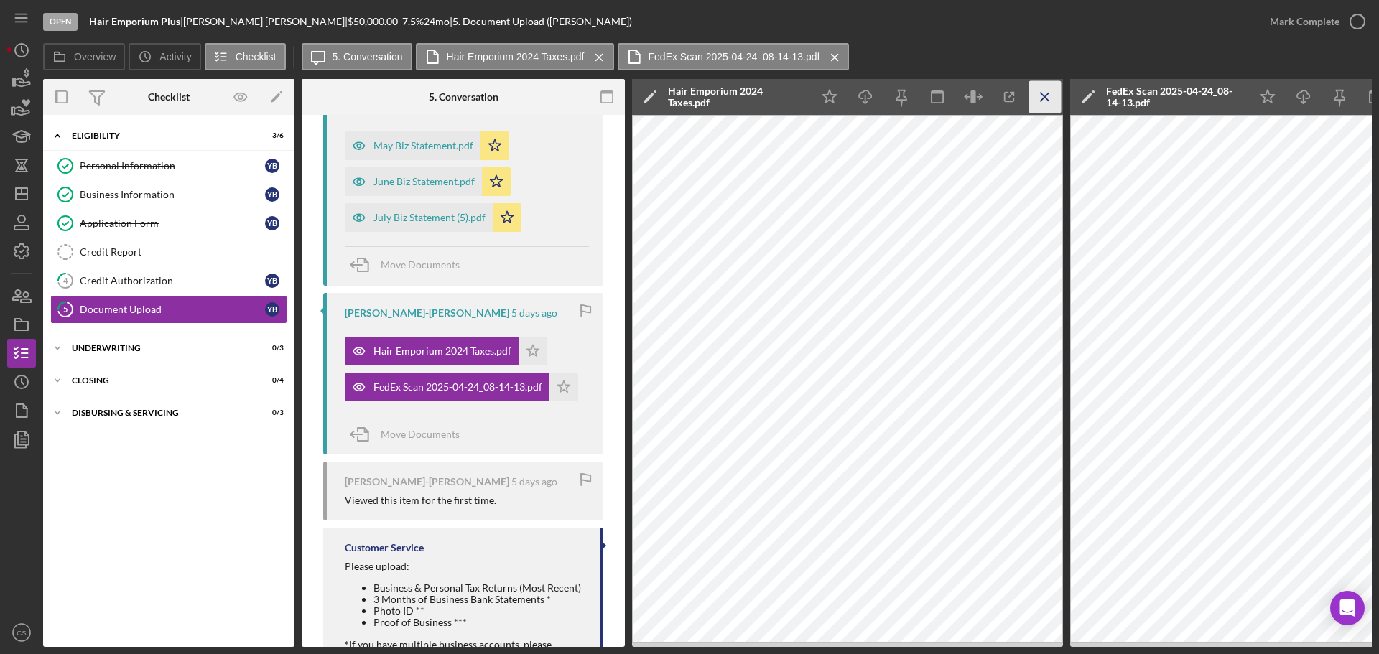
click at [1046, 93] on icon "Icon/Menu Close" at bounding box center [1045, 97] width 32 height 32
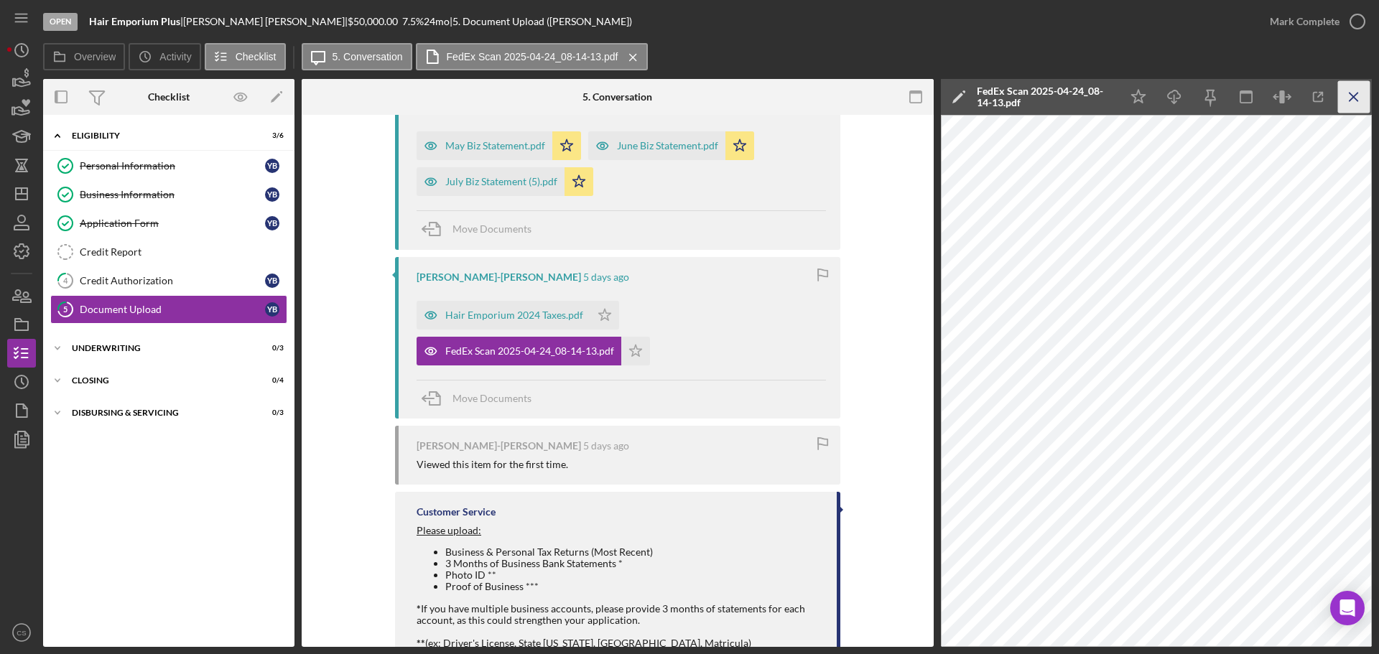
click at [1358, 93] on line "button" at bounding box center [1354, 97] width 8 height 8
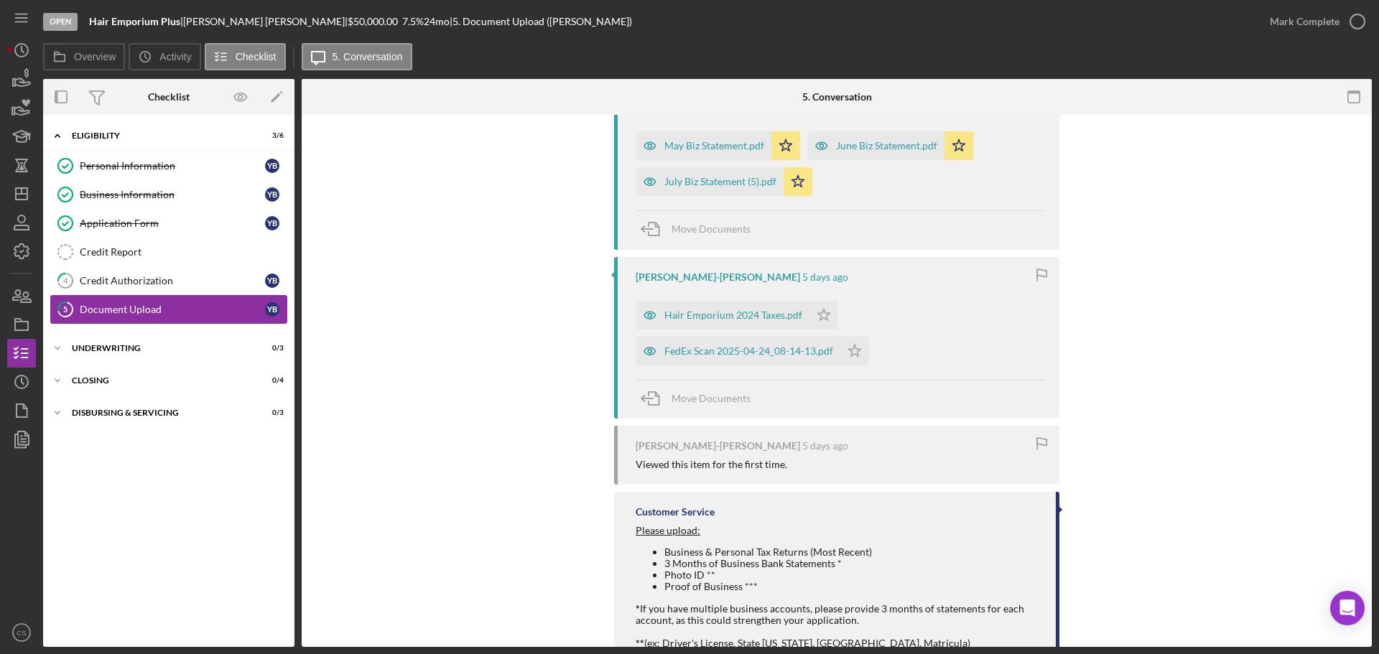
click at [192, 305] on div "Document Upload" at bounding box center [172, 309] width 185 height 11
click at [845, 362] on icon "Icon/Star" at bounding box center [854, 351] width 29 height 29
click at [818, 322] on icon "Icon/Star" at bounding box center [824, 315] width 29 height 29
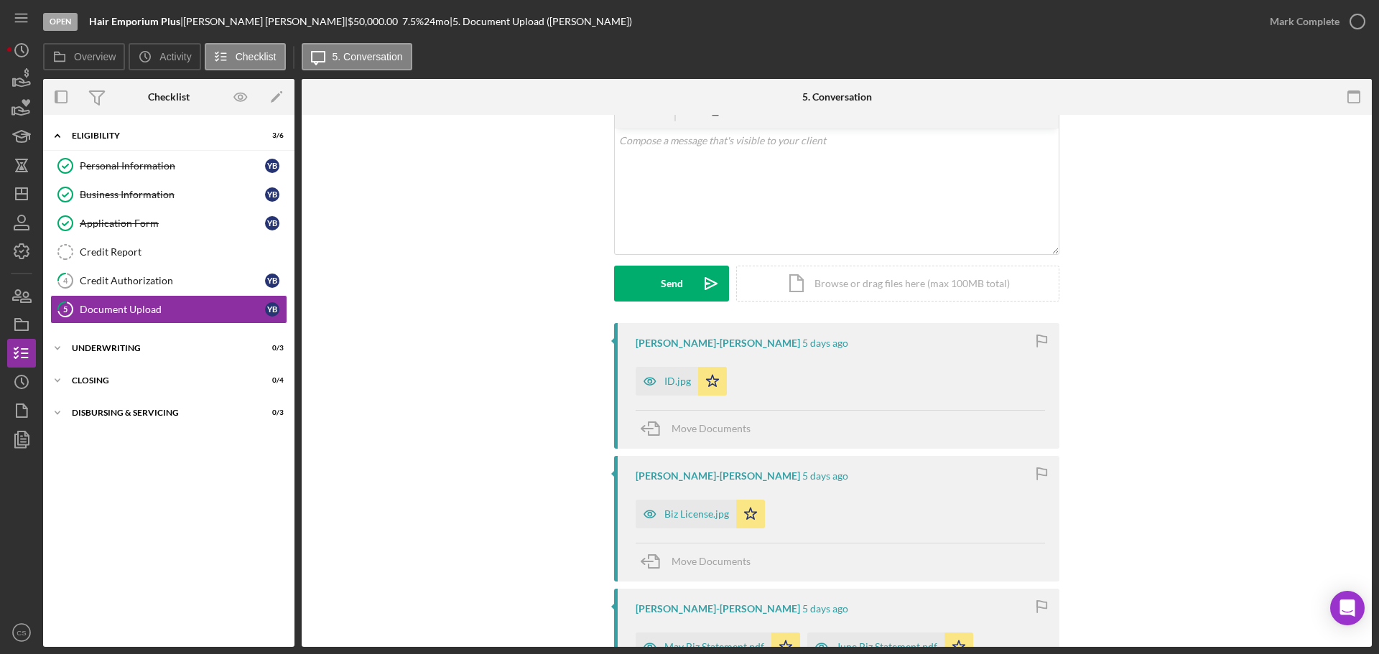
scroll to position [72, 0]
click at [1355, 22] on icon "button" at bounding box center [1358, 22] width 36 height 36
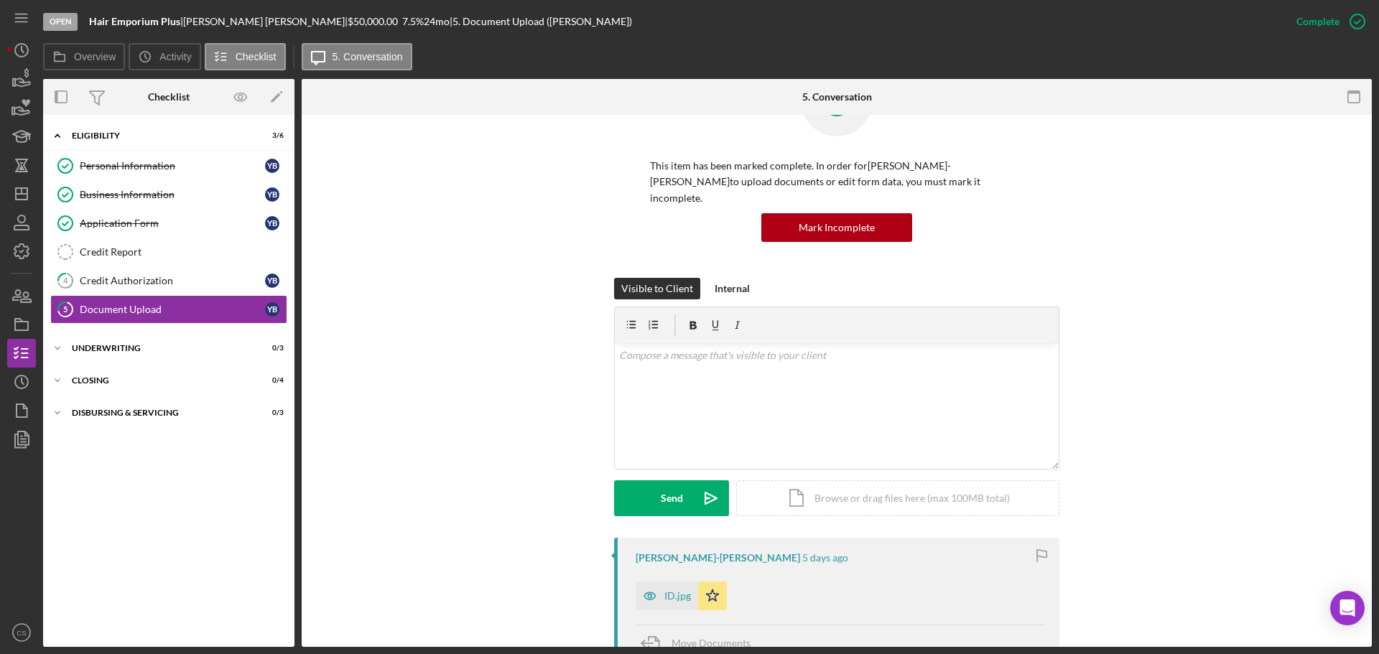
scroll to position [269, 0]
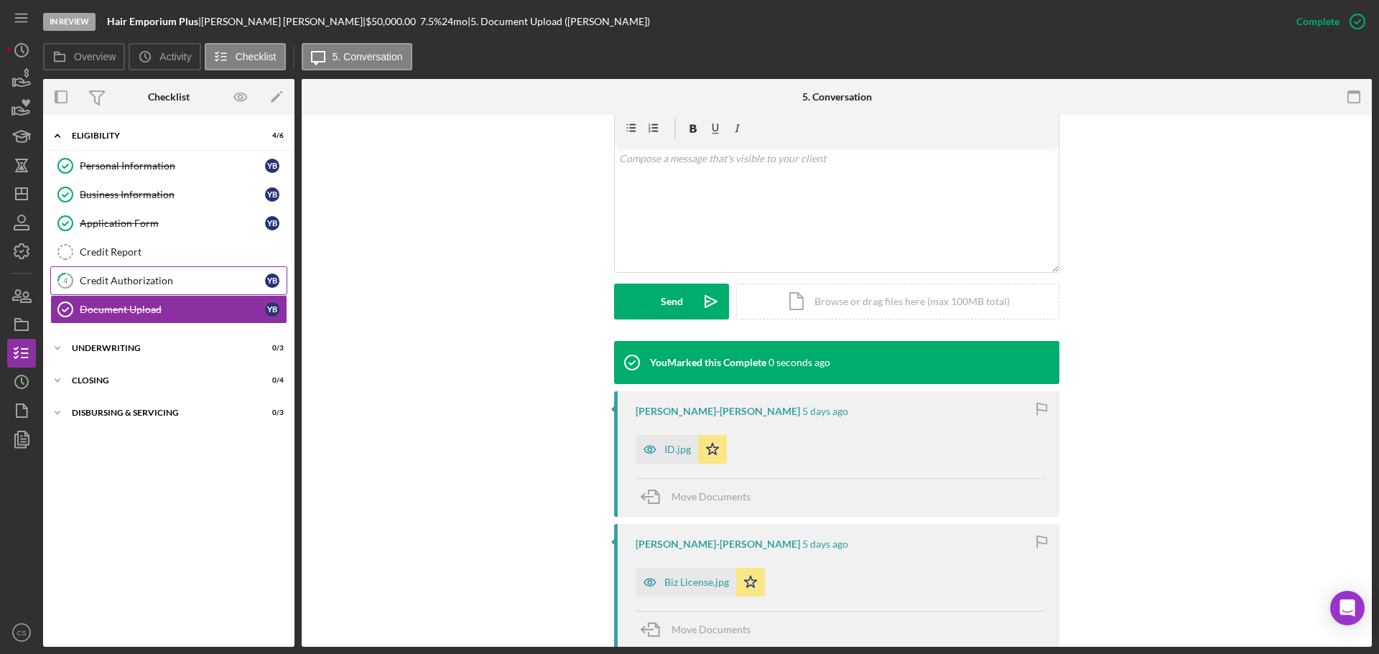
click at [170, 280] on div "Credit Authorization" at bounding box center [172, 280] width 185 height 11
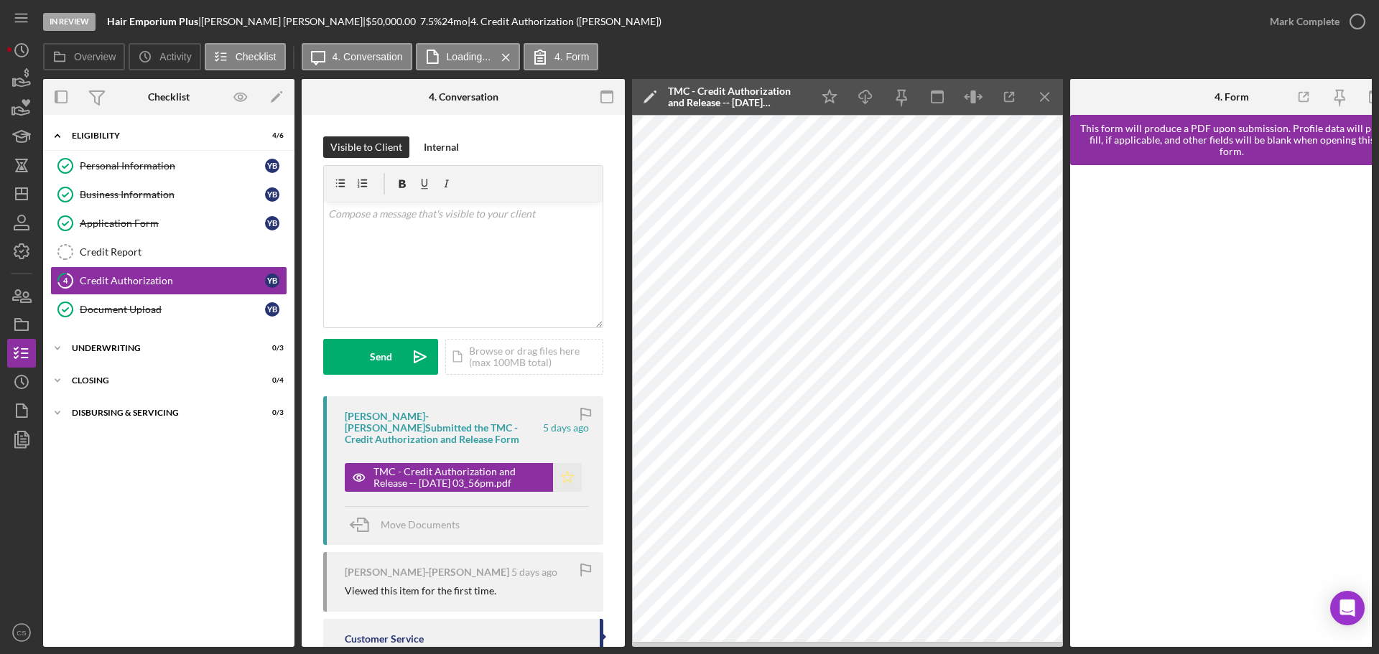
click at [563, 466] on icon "Icon/Star" at bounding box center [567, 477] width 29 height 29
click at [1360, 25] on icon "button" at bounding box center [1358, 22] width 36 height 36
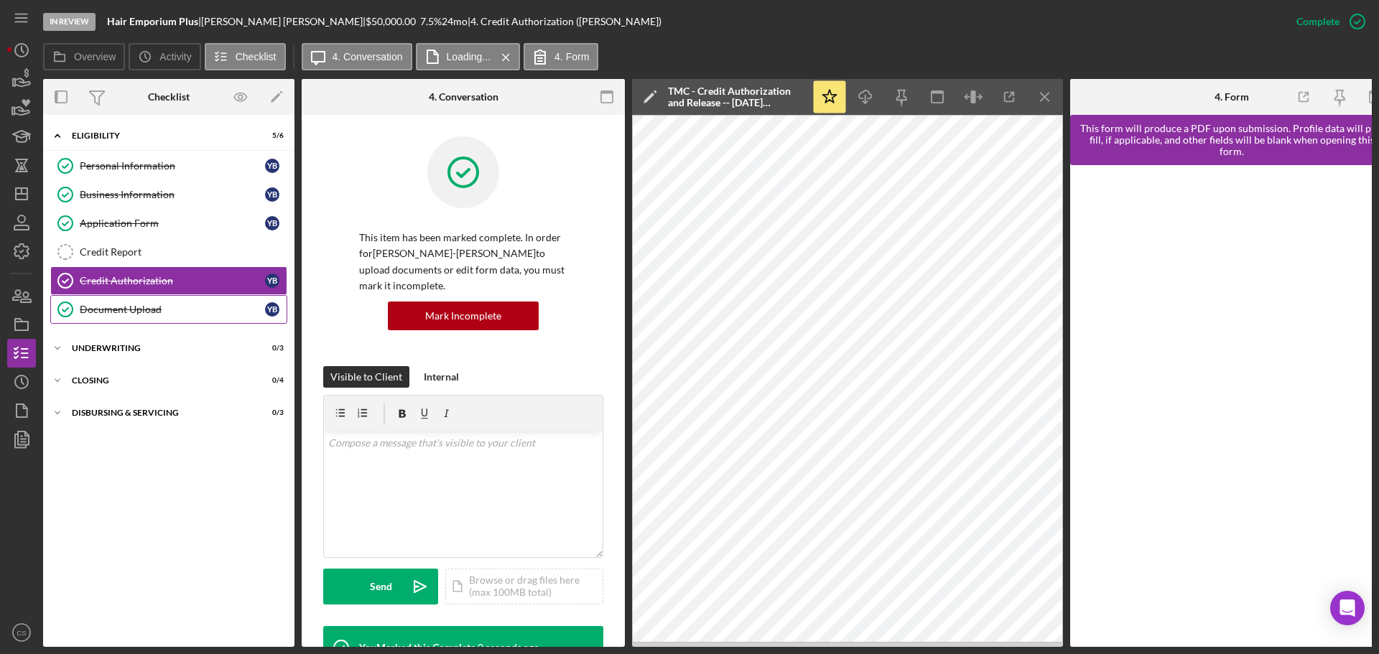
click at [139, 302] on link "Document Upload Document Upload Y B" at bounding box center [168, 309] width 237 height 29
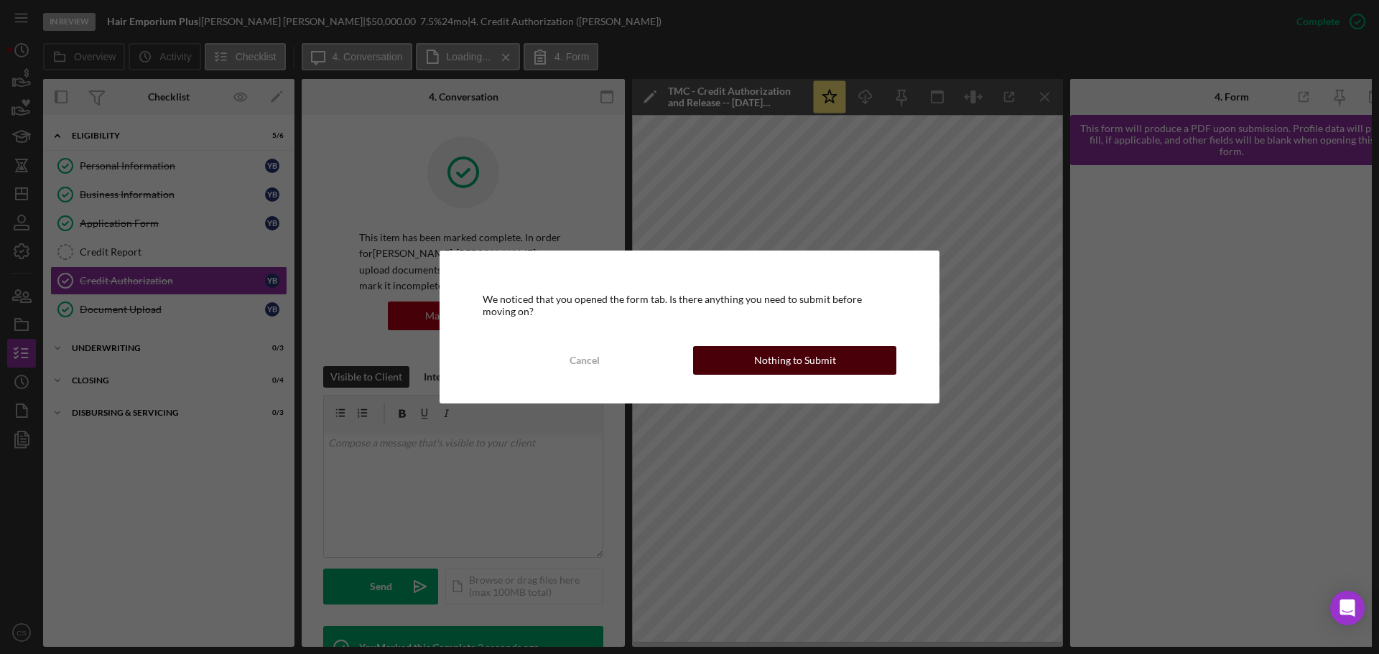
click at [799, 356] on div "Nothing to Submit" at bounding box center [795, 360] width 82 height 29
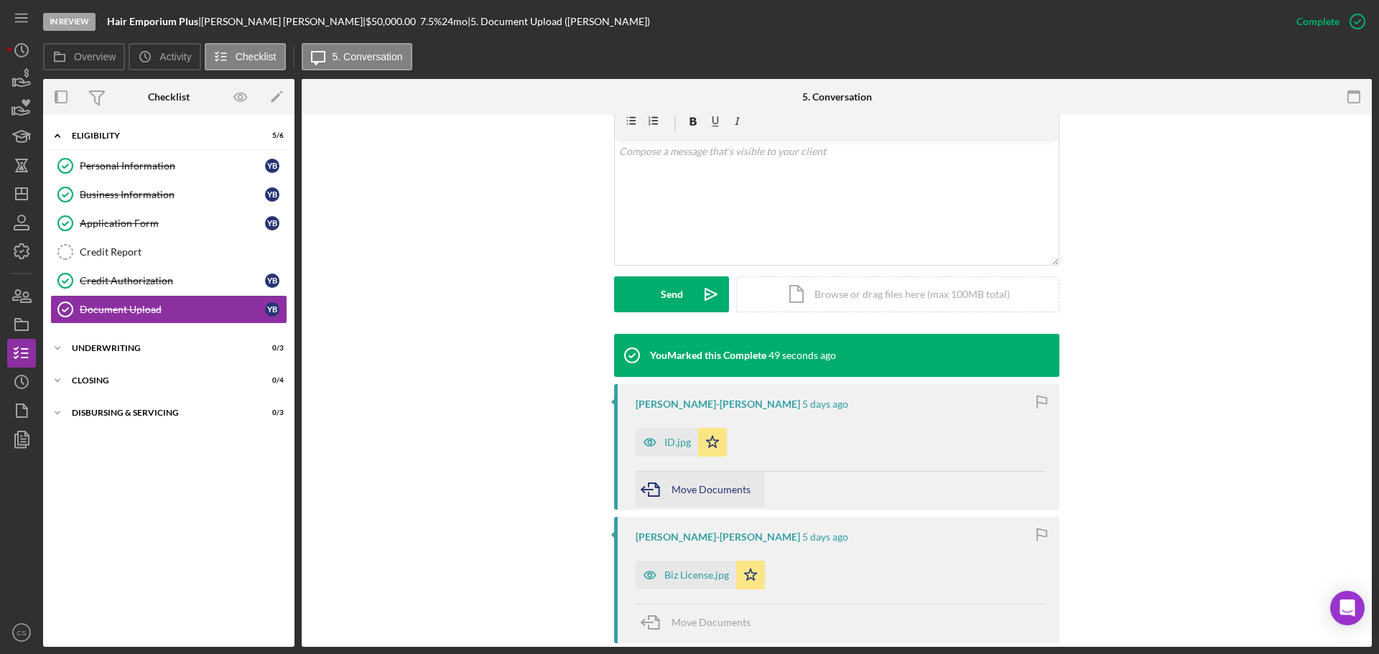
scroll to position [287, 0]
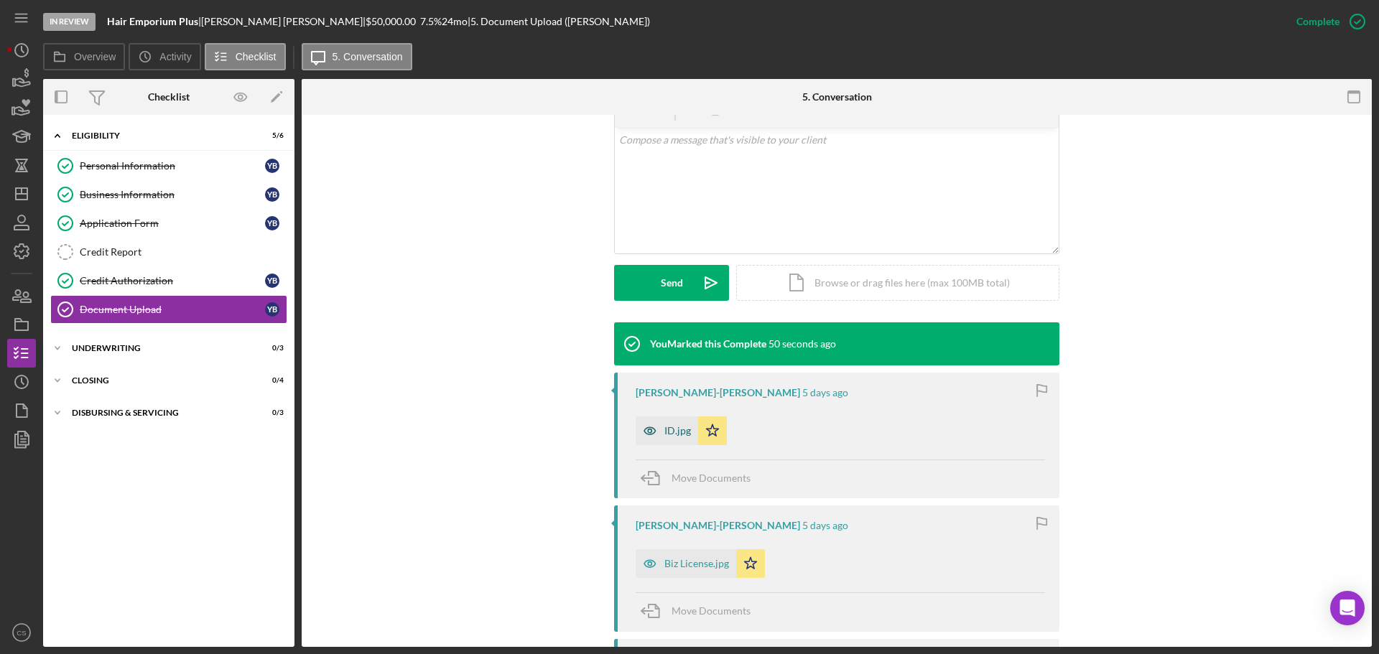
click at [654, 417] on icon "button" at bounding box center [650, 431] width 29 height 29
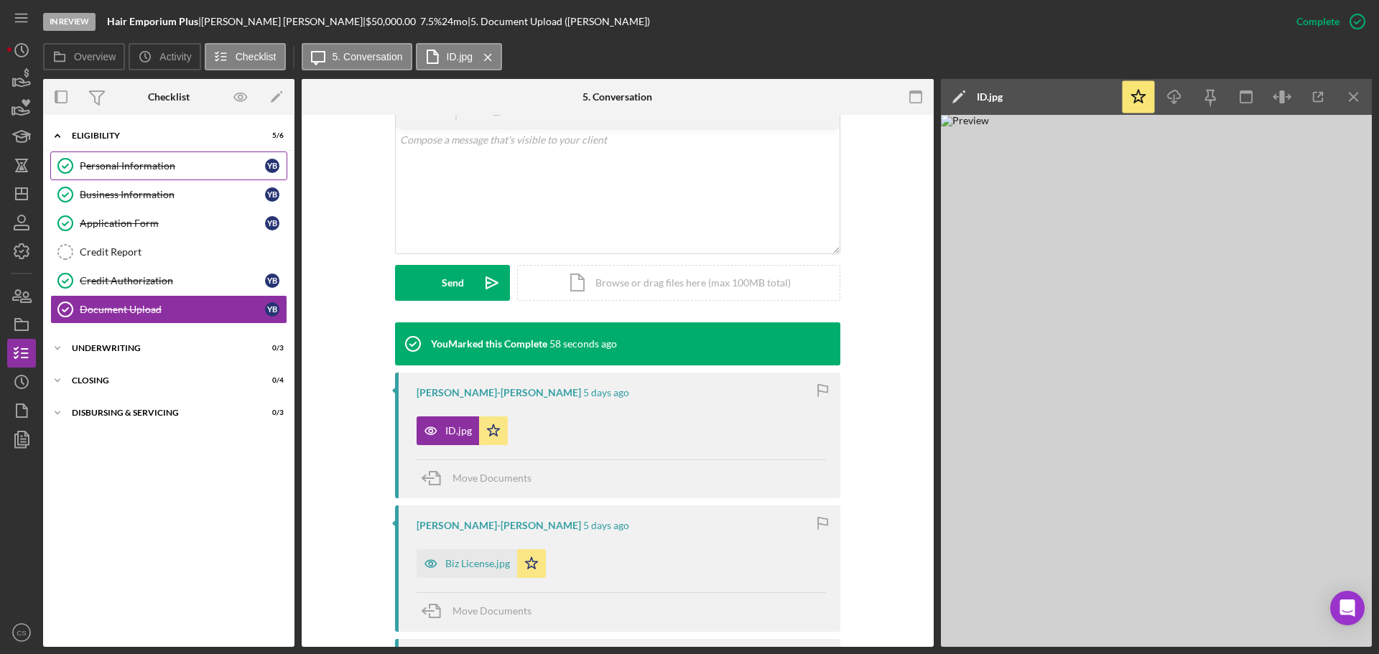
click at [157, 156] on link "Personal Information Personal Information Y B" at bounding box center [168, 166] width 237 height 29
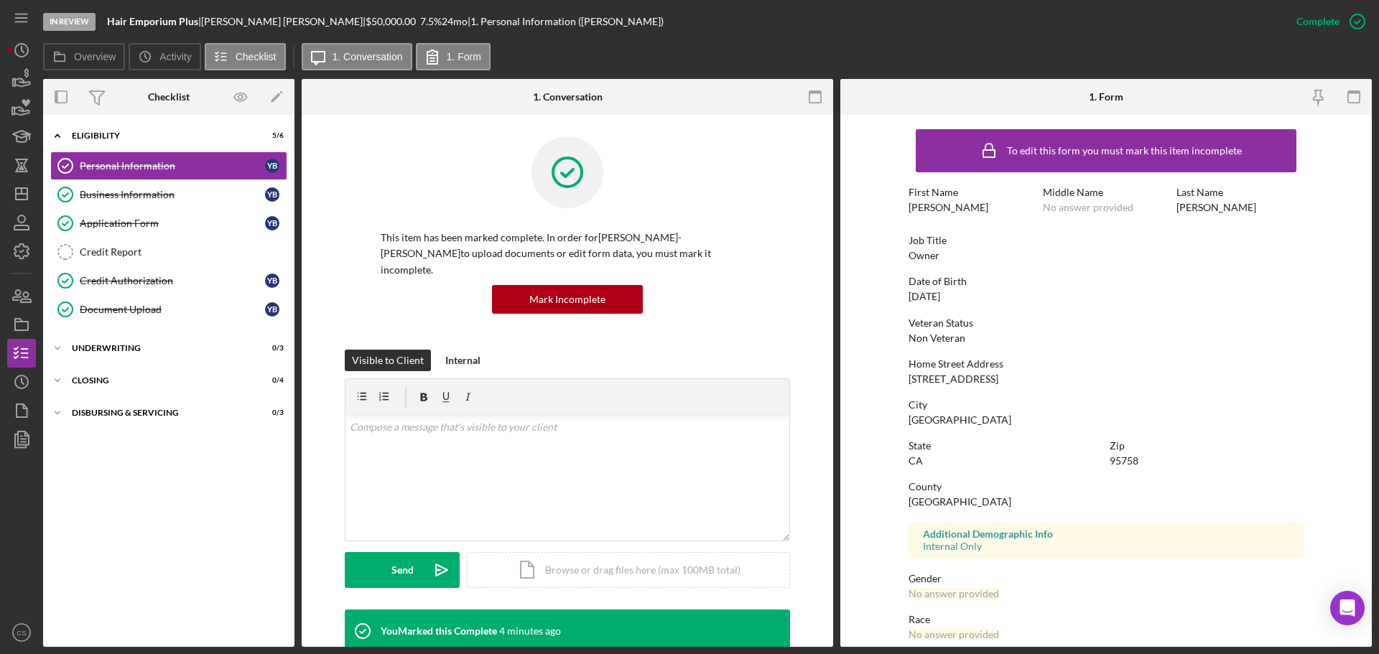
drag, startPoint x: 1004, startPoint y: 382, endPoint x: 852, endPoint y: 383, distance: 152.3
click at [852, 383] on form "To edit this form you must mark this item incomplete First Name [PERSON_NAME] M…" at bounding box center [1106, 381] width 532 height 532
copy div "[STREET_ADDRESS]"
click at [1114, 459] on div "95758" at bounding box center [1124, 460] width 29 height 11
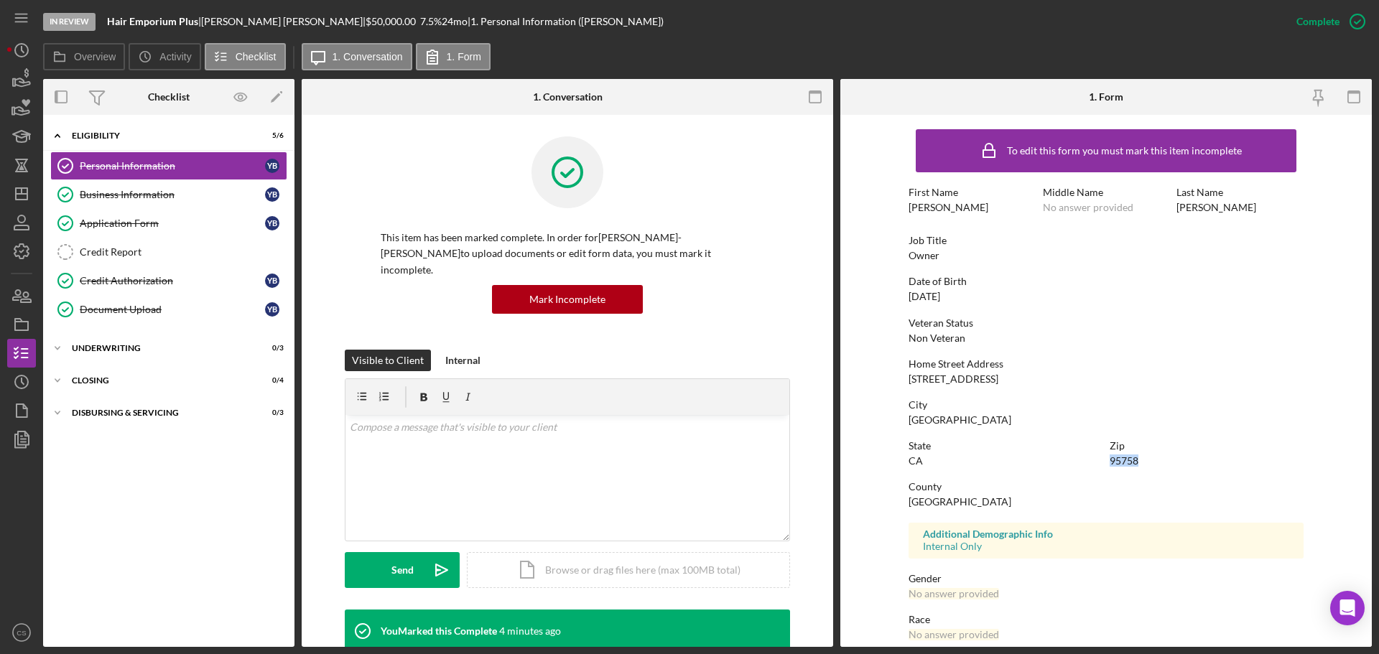
copy div "95758"
click at [941, 419] on div "[GEOGRAPHIC_DATA]" at bounding box center [960, 419] width 103 height 11
click at [942, 419] on div "[GEOGRAPHIC_DATA]" at bounding box center [960, 419] width 103 height 11
copy div "Grove"
click at [810, 453] on div "This item has been marked complete. In order for [PERSON_NAME]-[PERSON_NAME] to…" at bounding box center [568, 494] width 532 height 758
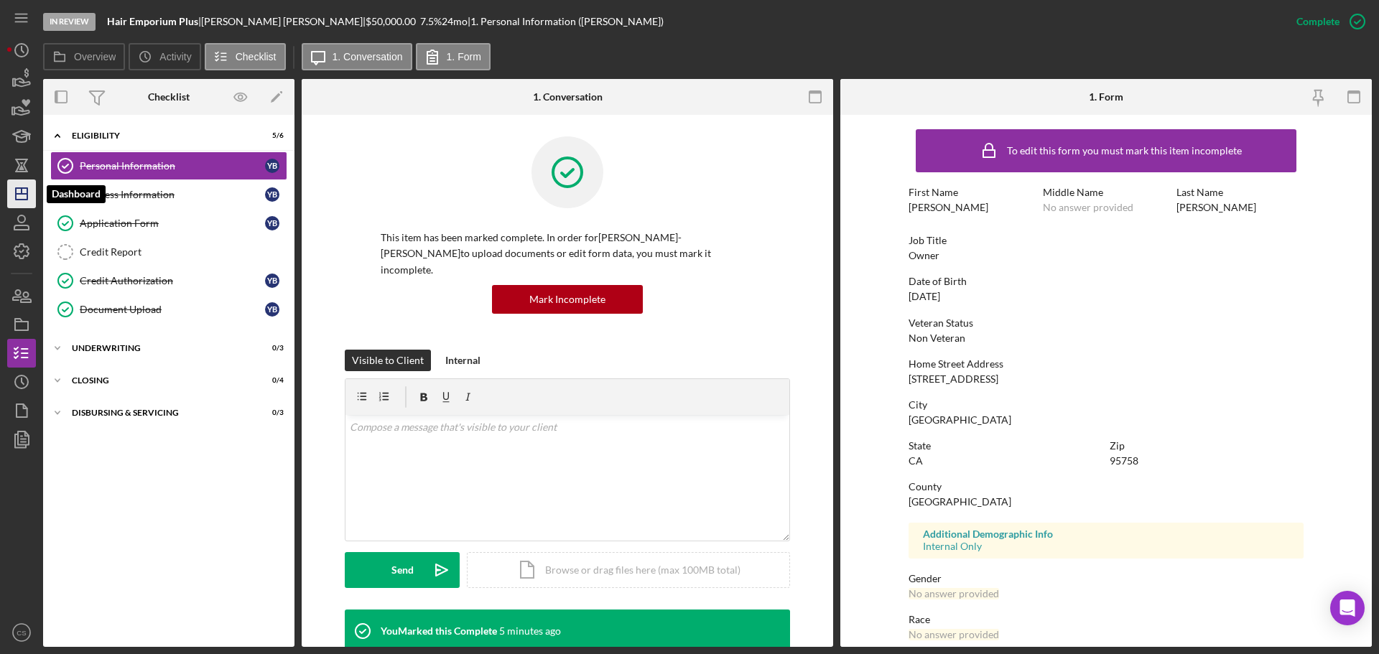
click at [19, 191] on icon "Icon/Dashboard" at bounding box center [22, 194] width 36 height 36
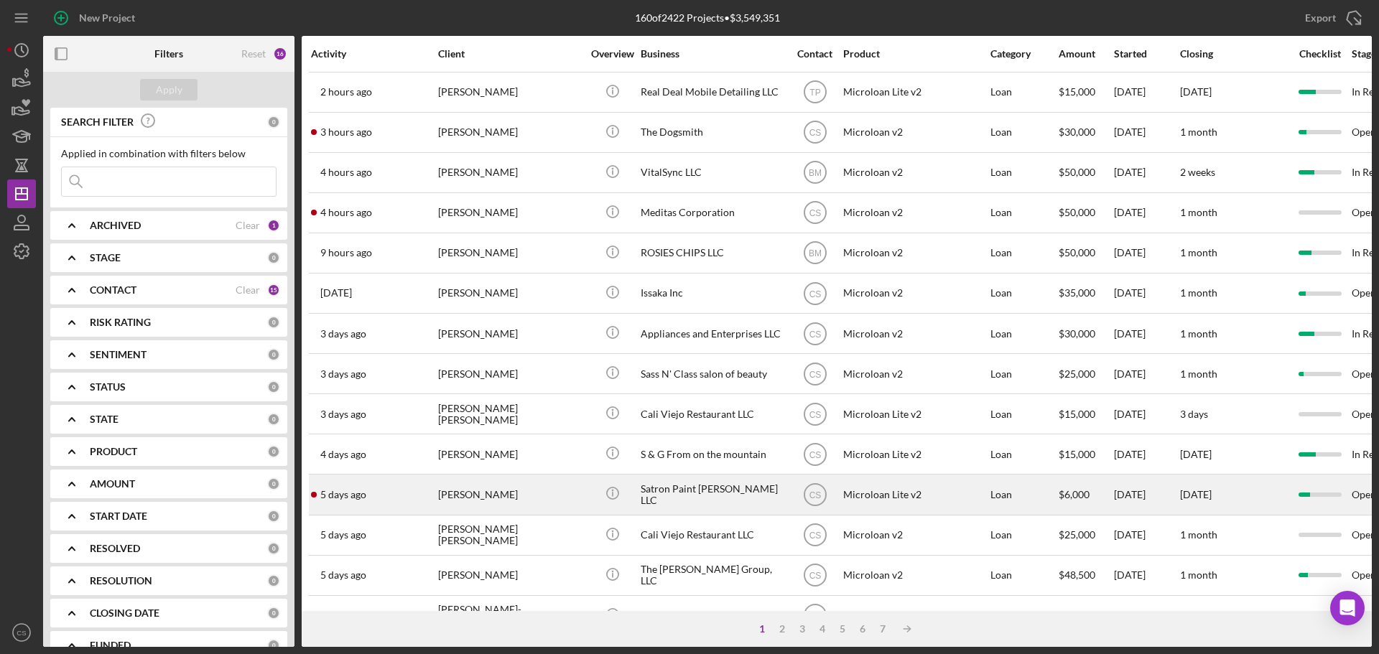
click at [550, 487] on div "[PERSON_NAME]" at bounding box center [510, 495] width 144 height 38
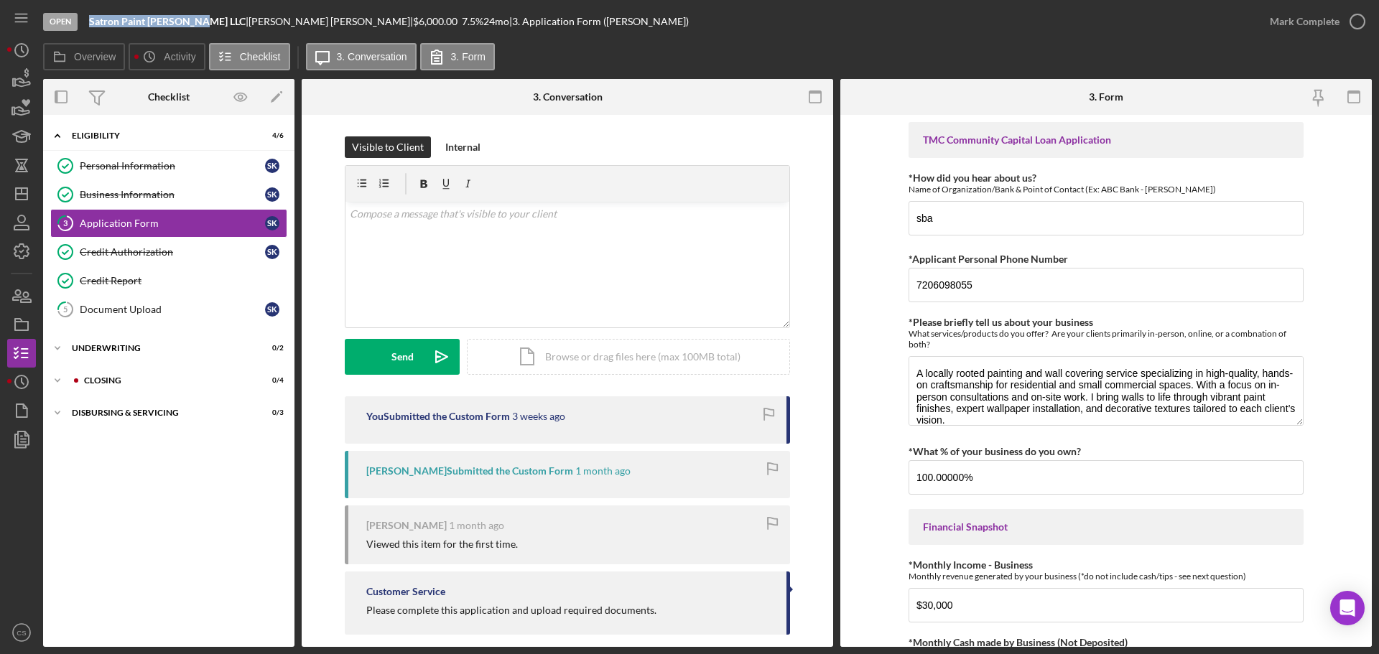
drag, startPoint x: 197, startPoint y: 18, endPoint x: 88, endPoint y: 17, distance: 109.2
click at [88, 17] on div "Open Satron Paint [PERSON_NAME] LLC | [PERSON_NAME] | $6,000.00 7.5 % 24 mo | 3…" at bounding box center [649, 21] width 1212 height 43
copy b "Satron Paint [PERSON_NAME] LLC"
drag, startPoint x: 261, startPoint y: 22, endPoint x: 210, endPoint y: 24, distance: 50.3
click at [249, 24] on div "[PERSON_NAME] |" at bounding box center [331, 21] width 164 height 11
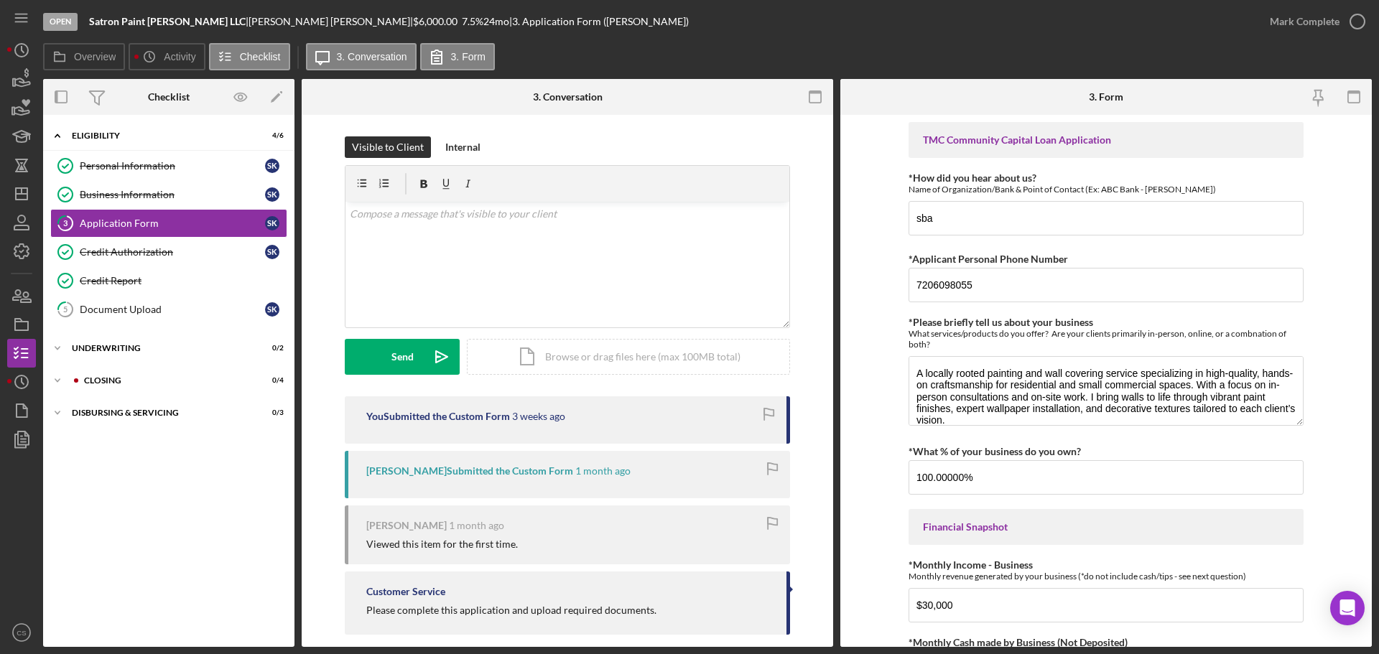
click at [108, 509] on div "Icon/Expander Eligibility 4 / 6 Personal Information Personal Information s k B…" at bounding box center [168, 381] width 251 height 518
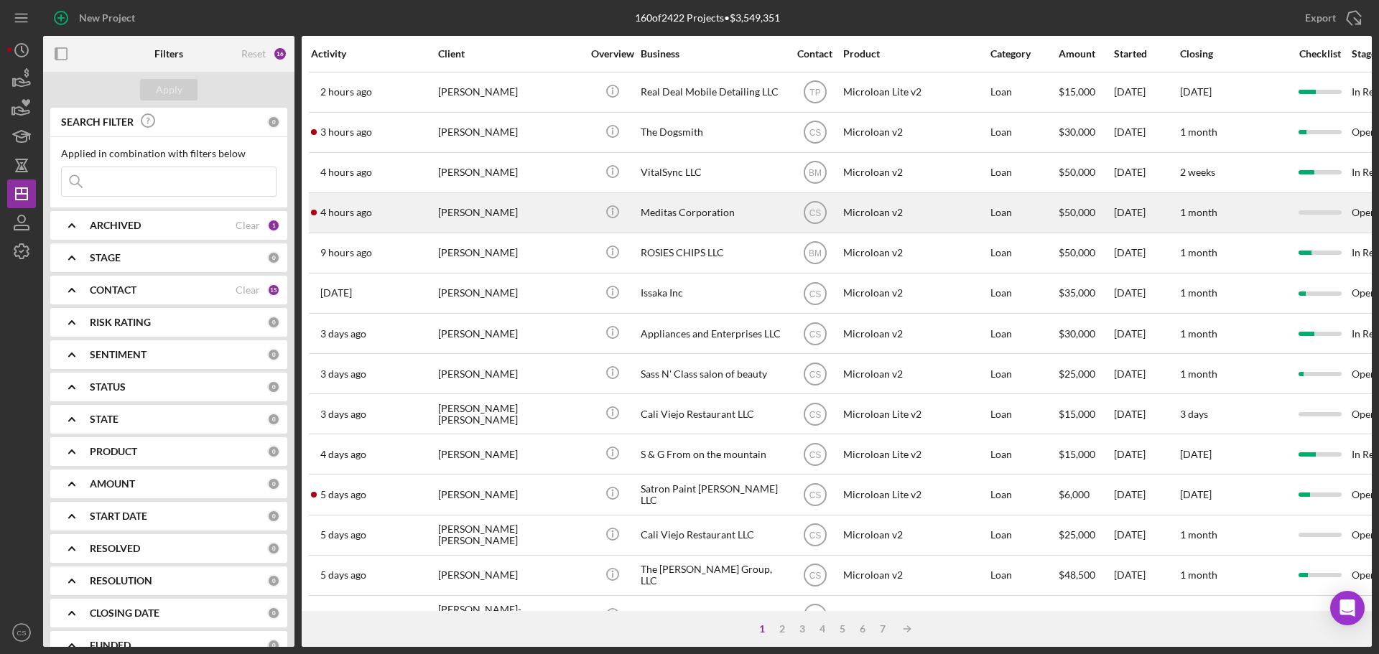
click at [537, 213] on div "[PERSON_NAME]" at bounding box center [510, 213] width 144 height 38
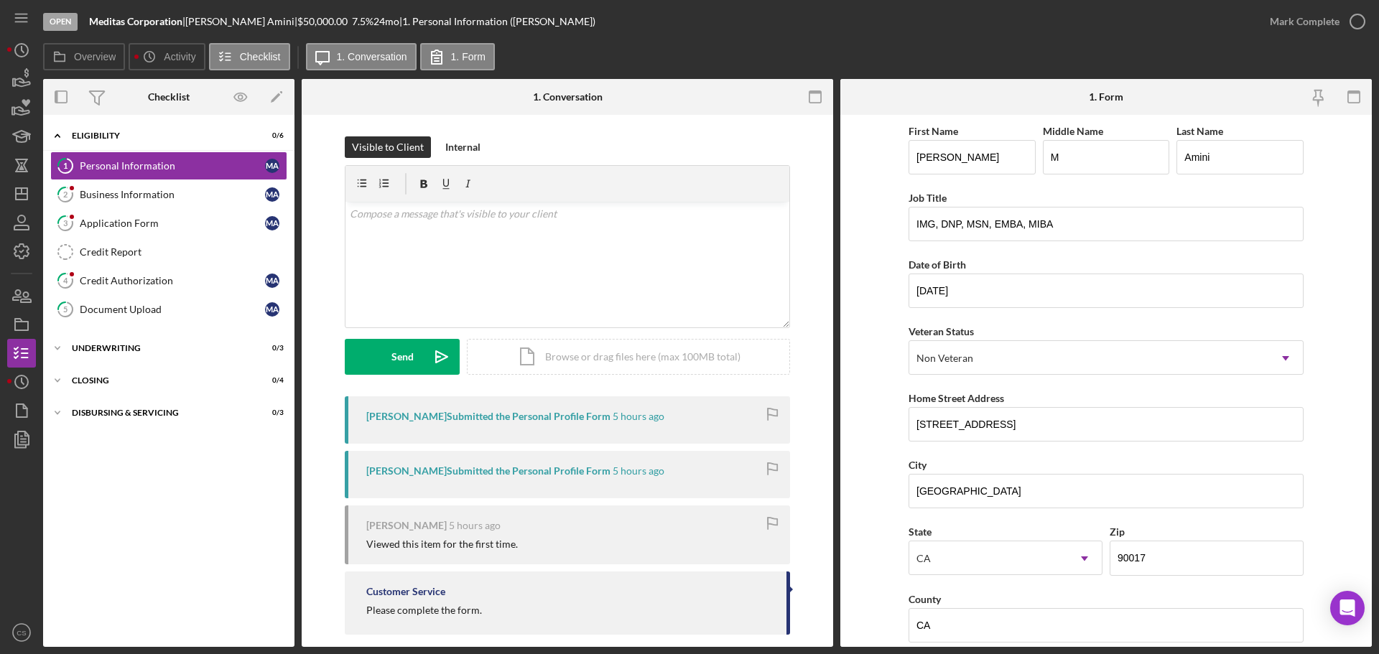
scroll to position [17, 0]
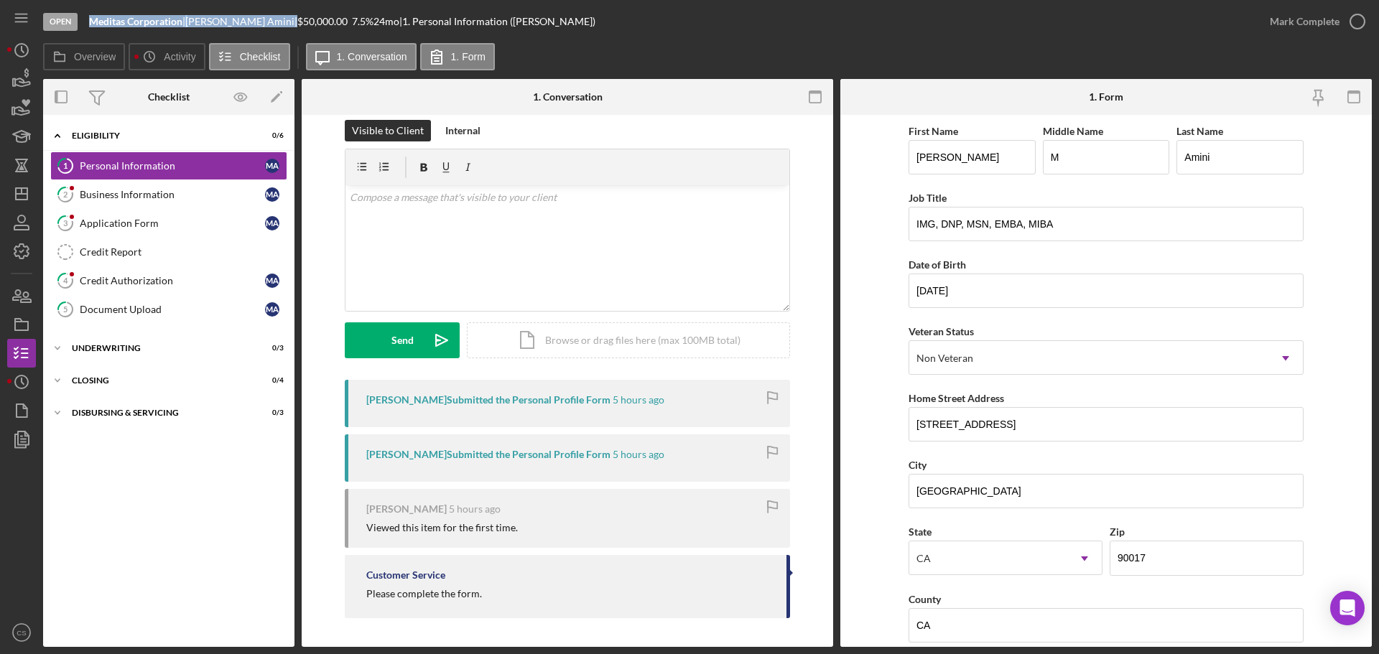
drag, startPoint x: 261, startPoint y: 17, endPoint x: 92, endPoint y: 17, distance: 168.8
click at [92, 17] on div "Meditas Corporation | [PERSON_NAME] | $50,000.00 7.5 % 24 mo | 1. Personal Info…" at bounding box center [342, 21] width 506 height 11
click at [189, 221] on div "Application Form" at bounding box center [172, 223] width 185 height 11
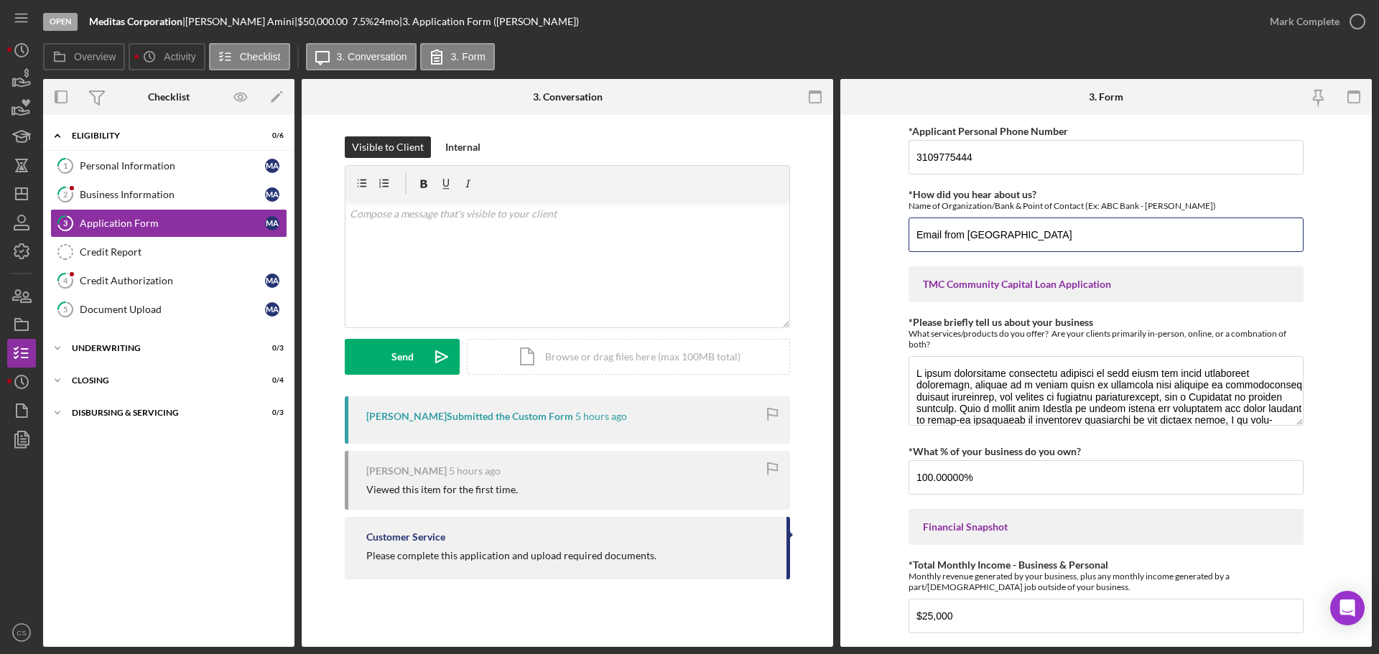
drag, startPoint x: 1100, startPoint y: 229, endPoint x: 795, endPoint y: 250, distance: 305.3
click at [795, 249] on div "Overview Internal Workflow Stage Open Icon/Dropdown Arrow Archive (can unarchiv…" at bounding box center [707, 363] width 1329 height 568
click at [160, 293] on link "4 Credit Authorization M A" at bounding box center [168, 280] width 237 height 29
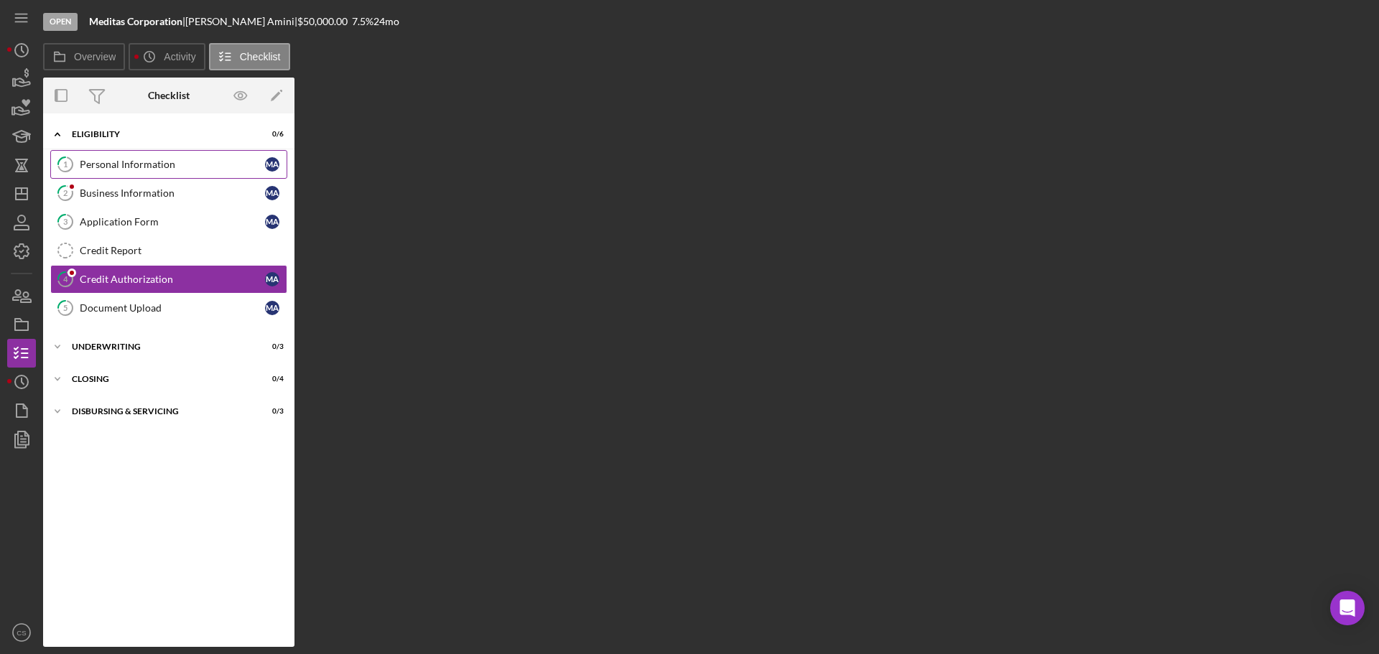
click at [189, 169] on div "Personal Information" at bounding box center [172, 164] width 185 height 11
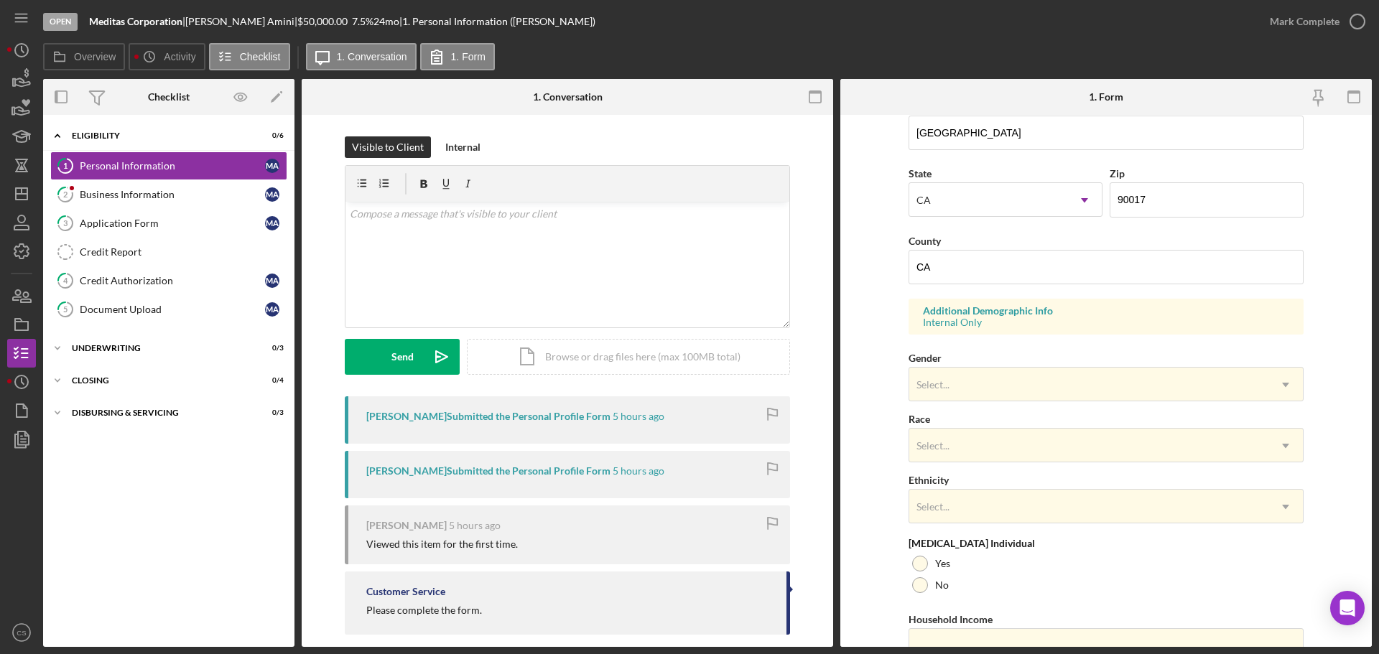
scroll to position [427, 0]
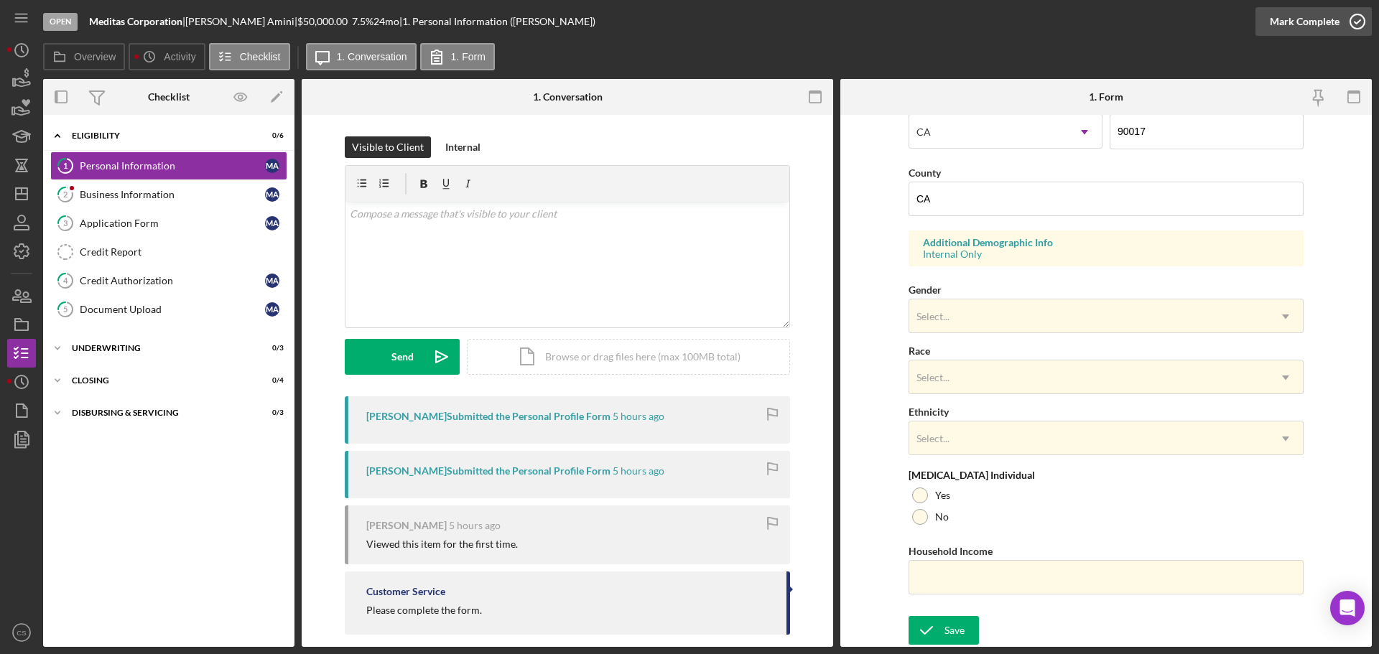
click at [1340, 16] on icon "button" at bounding box center [1358, 22] width 36 height 36
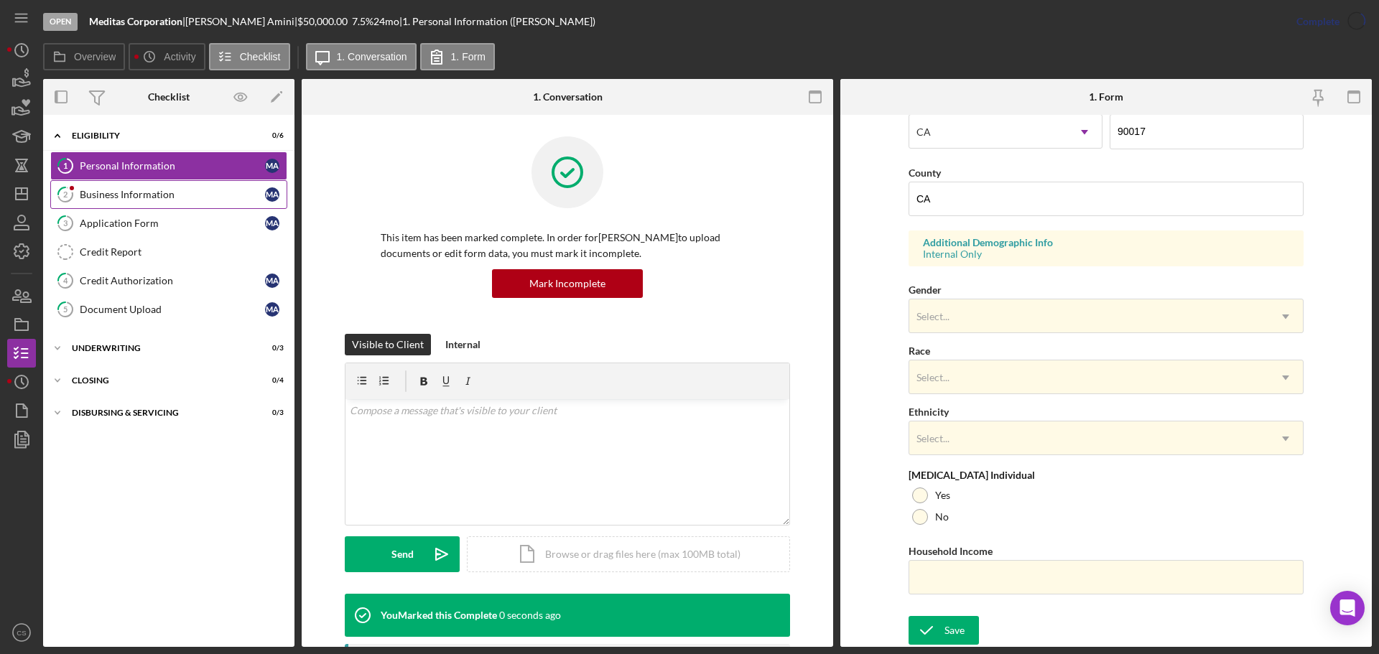
scroll to position [138, 0]
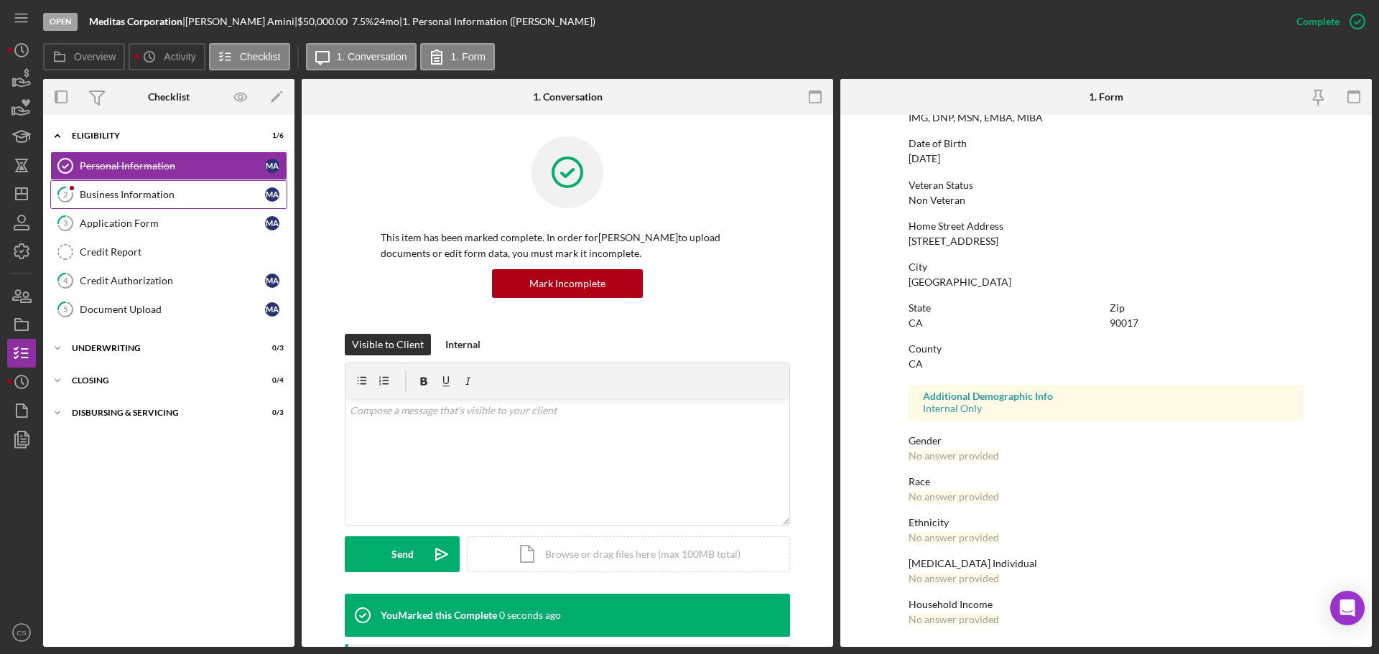
click at [170, 191] on div "Business Information" at bounding box center [172, 194] width 185 height 11
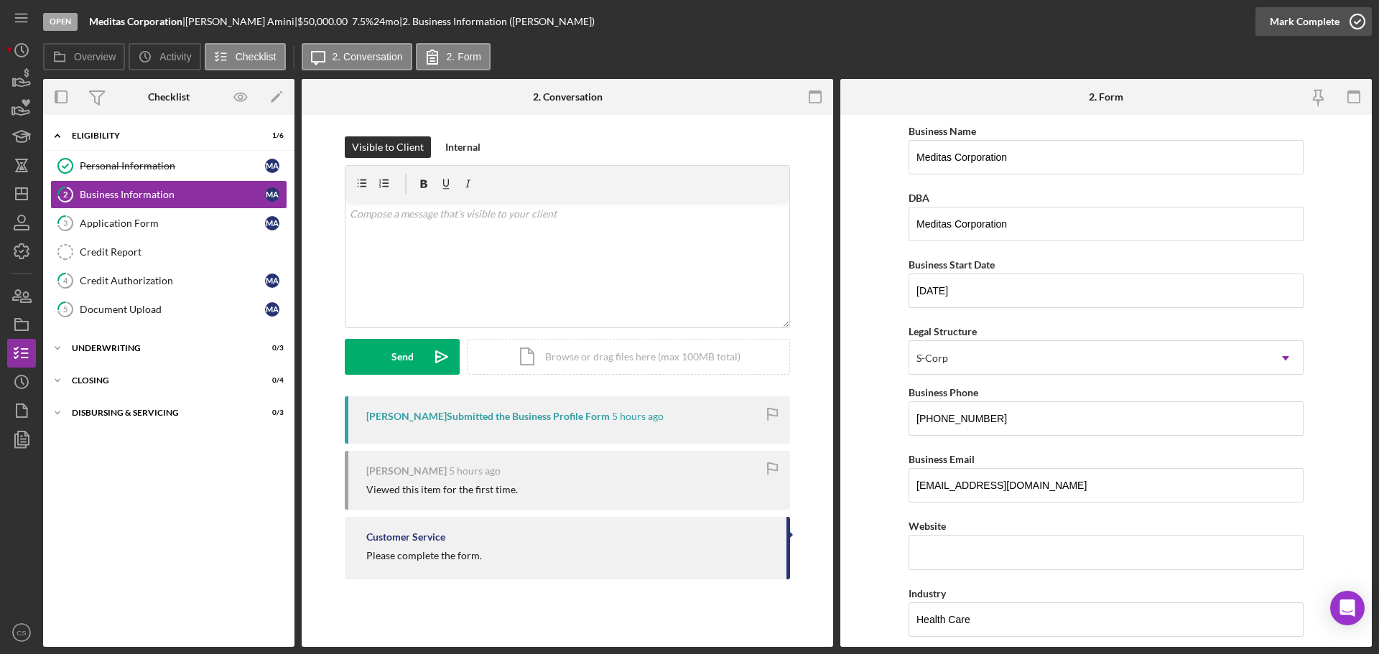
click at [1362, 21] on icon "button" at bounding box center [1358, 22] width 36 height 36
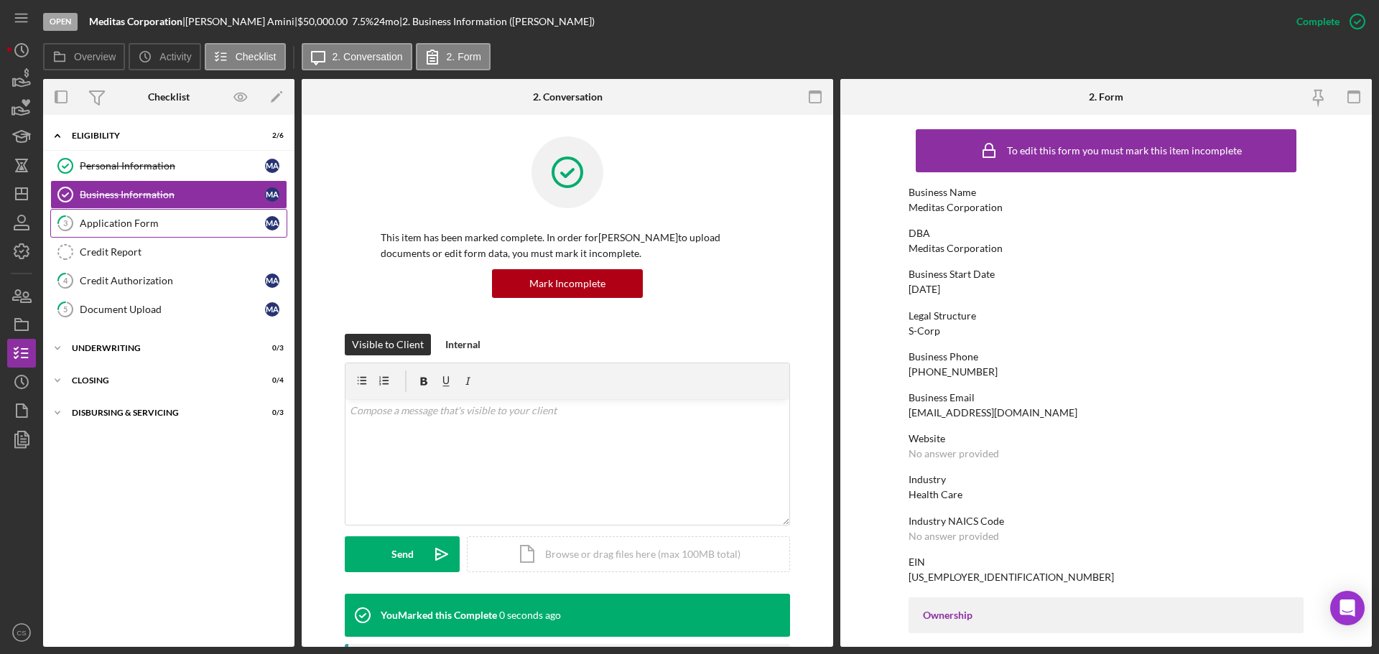
click at [151, 229] on div "Application Form" at bounding box center [172, 223] width 185 height 11
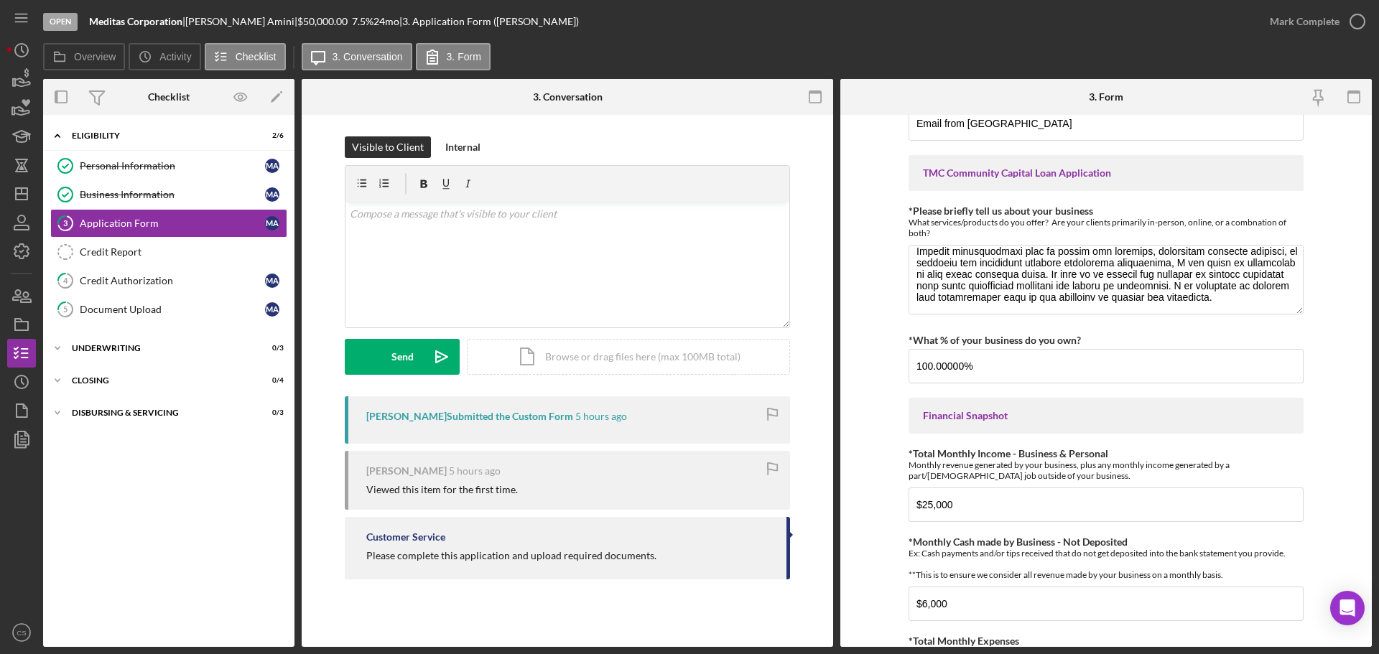
scroll to position [144, 0]
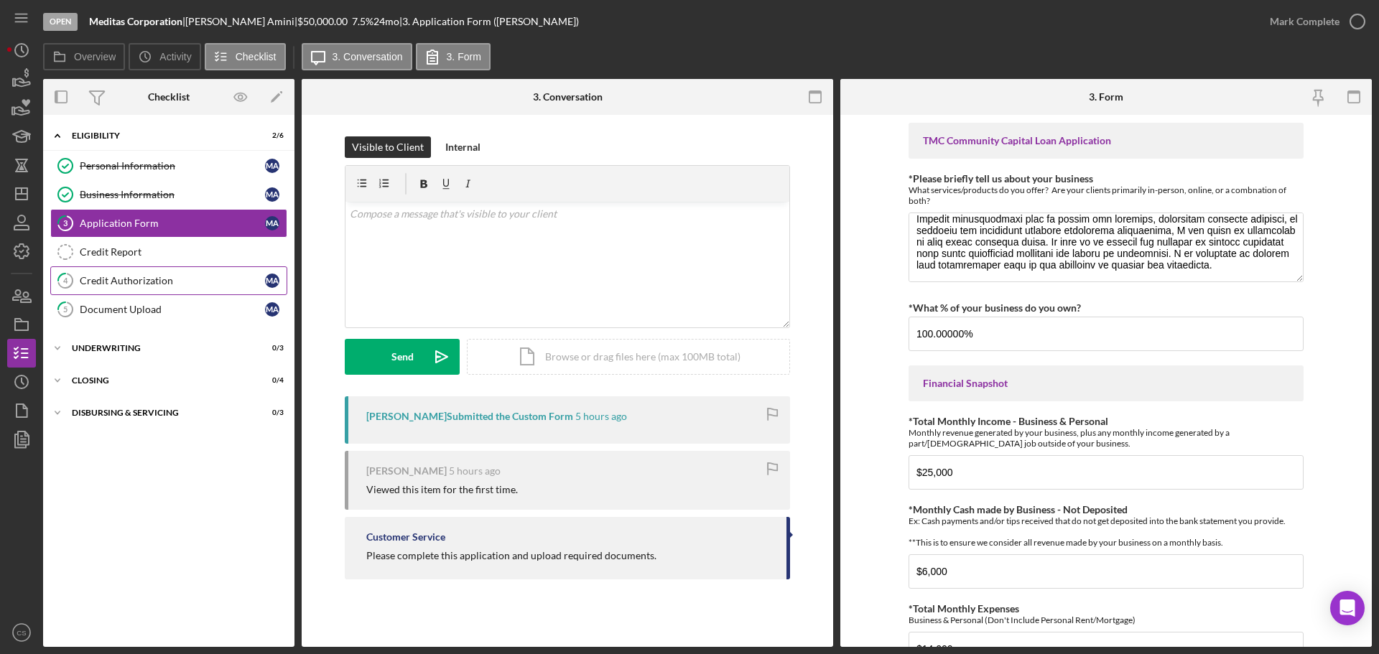
click at [159, 290] on link "4 Credit Authorization M A" at bounding box center [168, 280] width 237 height 29
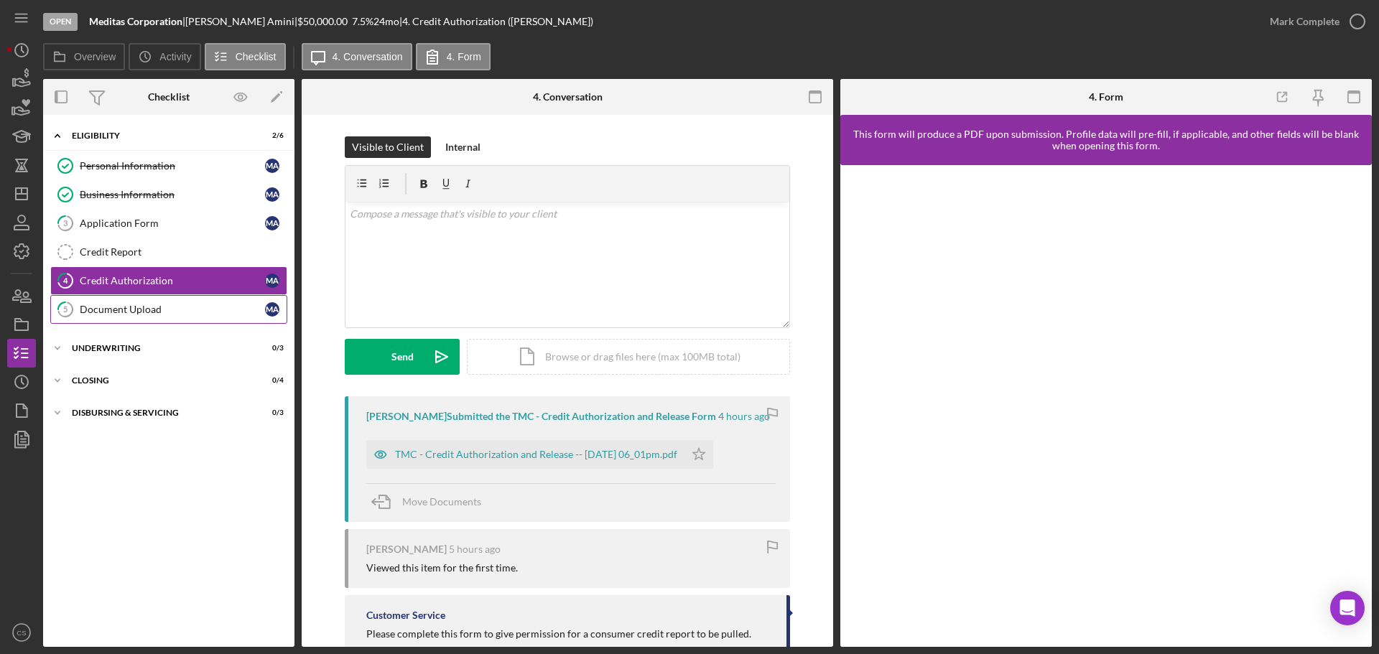
click at [226, 320] on link "5 Document Upload M A" at bounding box center [168, 309] width 237 height 29
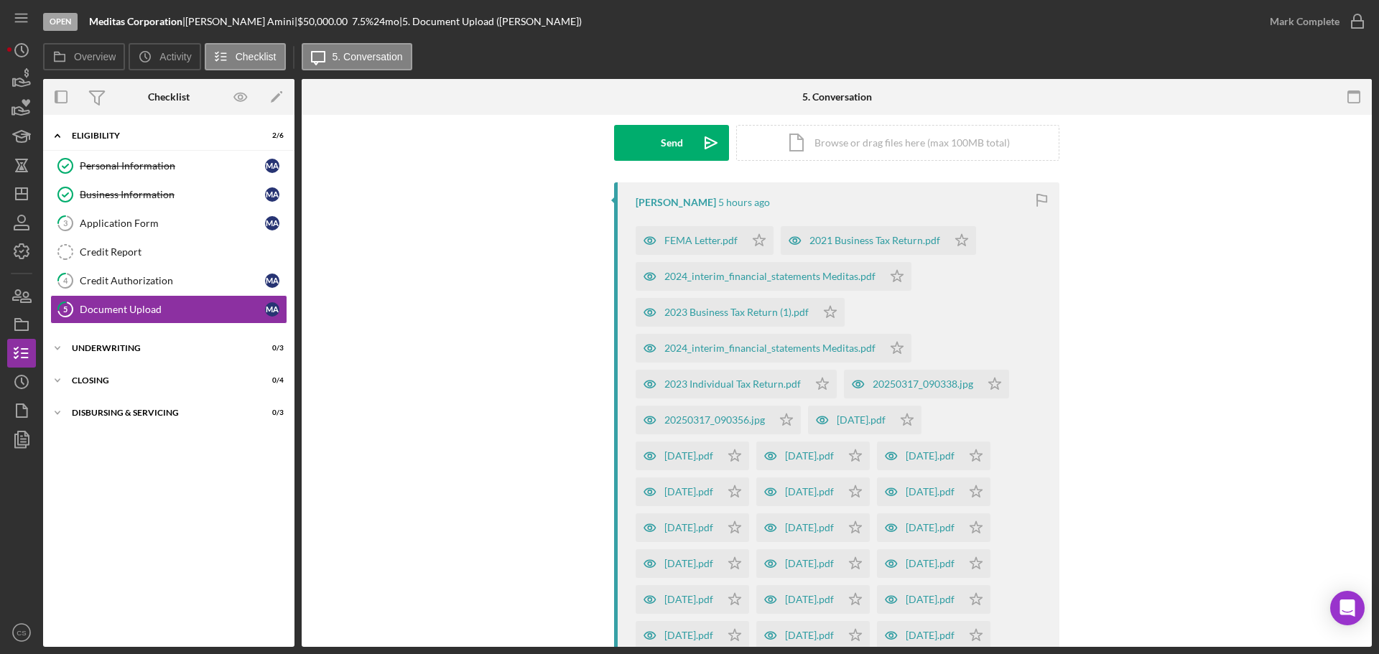
scroll to position [215, 0]
